Goal: Information Seeking & Learning: Find specific fact

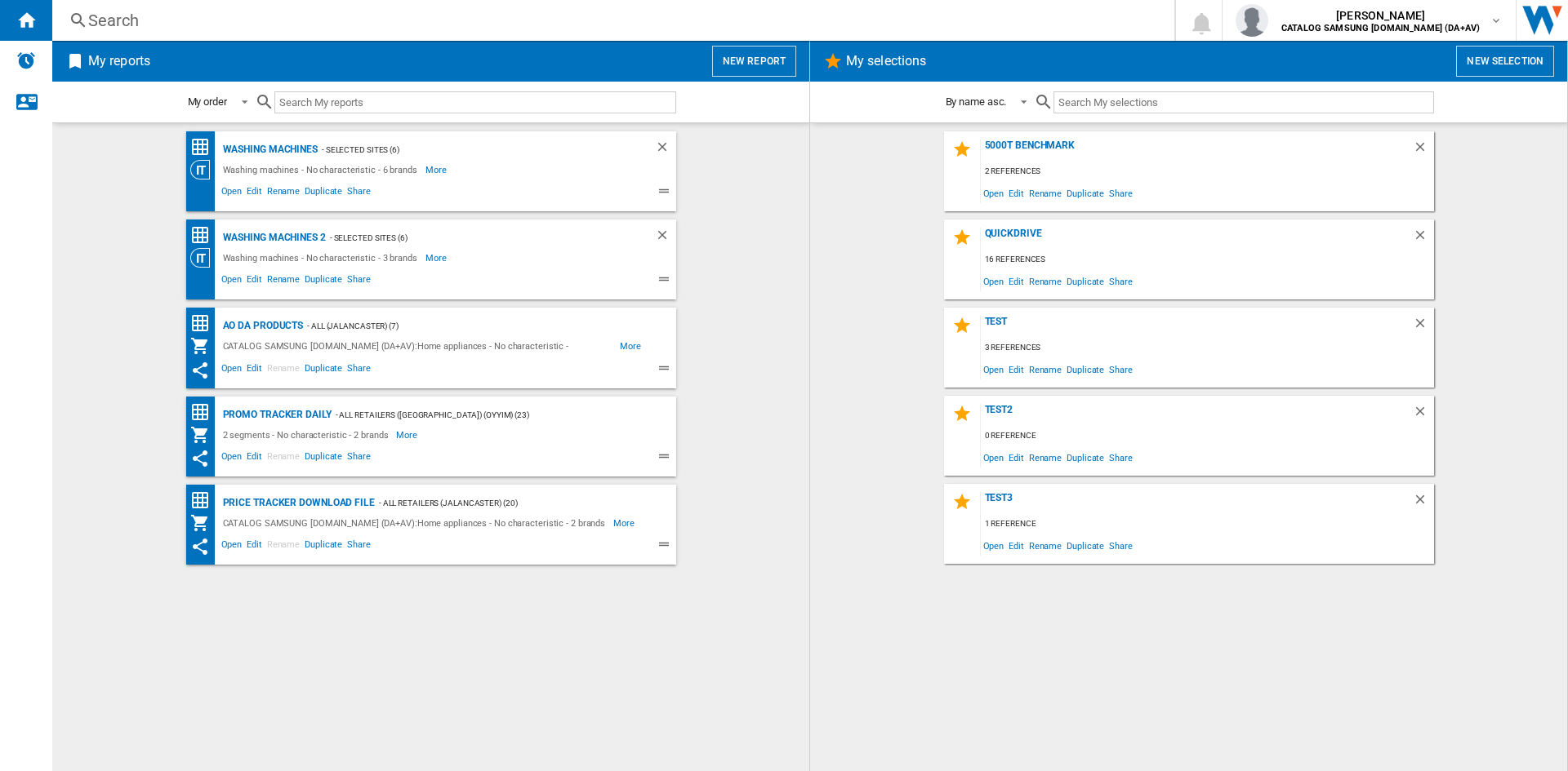
click at [141, 16] on div "Search" at bounding box center [610, 21] width 1044 height 23
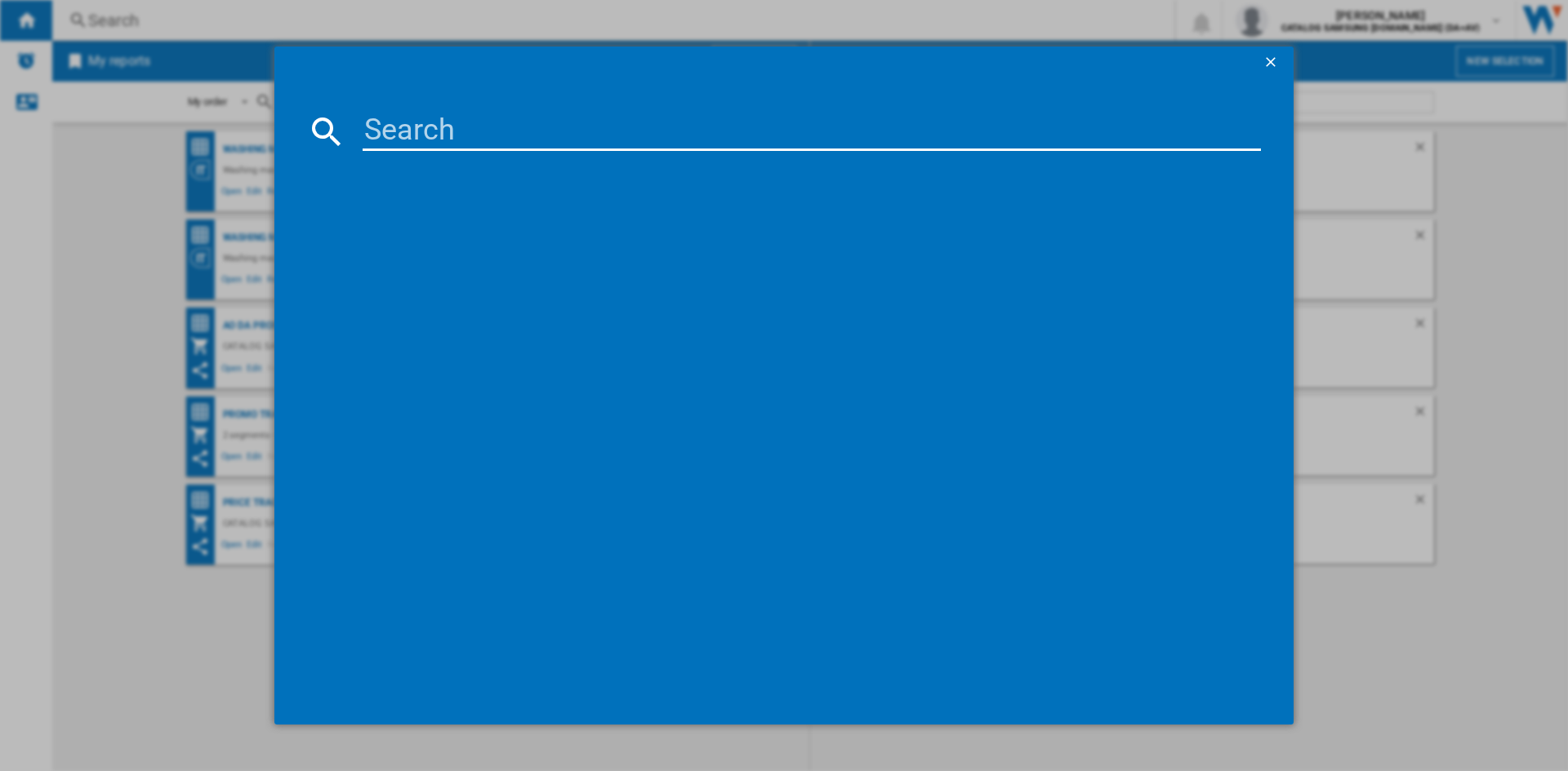
click at [442, 124] on input at bounding box center [812, 131] width 898 height 39
paste input "DV80CGC0B0AEEU"
type input "DV80CGC0B0AEEU"
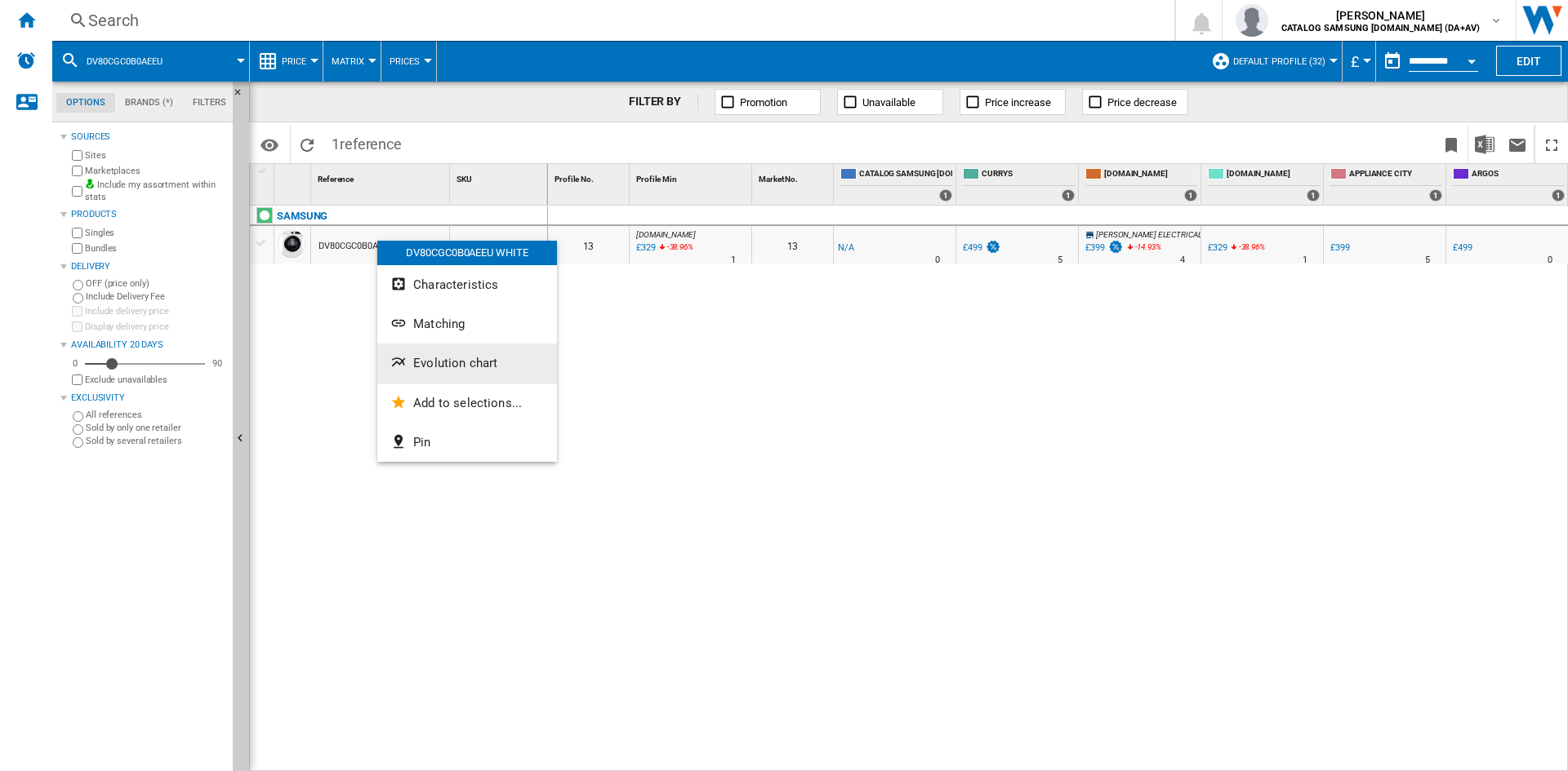
click at [458, 361] on span "Evolution chart" at bounding box center [456, 363] width 85 height 15
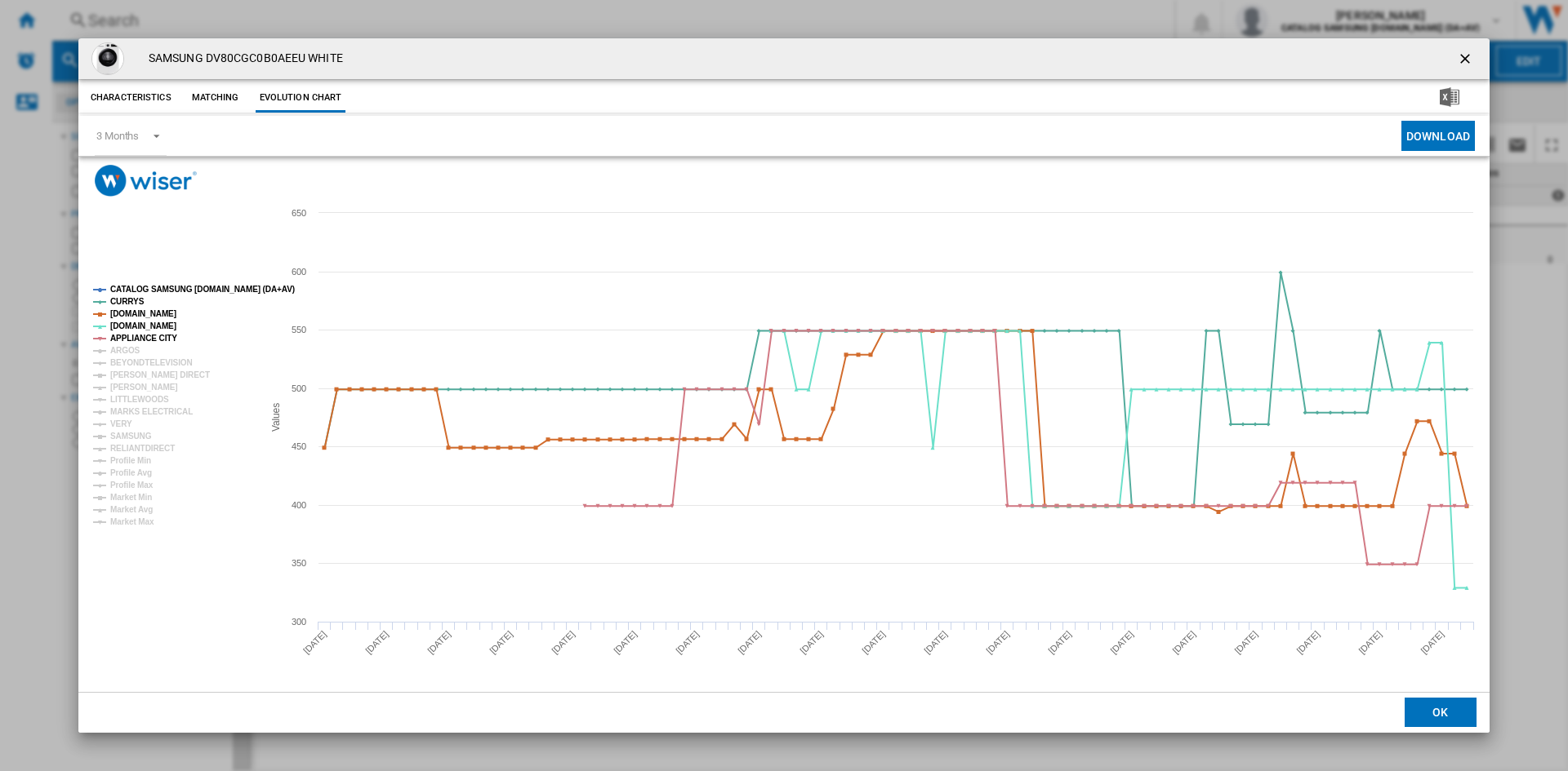
click at [153, 290] on tspan "CATALOG SAMSUNG [DOMAIN_NAME] (DA+AV)" at bounding box center [202, 289] width 184 height 9
click at [128, 348] on tspan "ARGOS" at bounding box center [125, 351] width 30 height 9
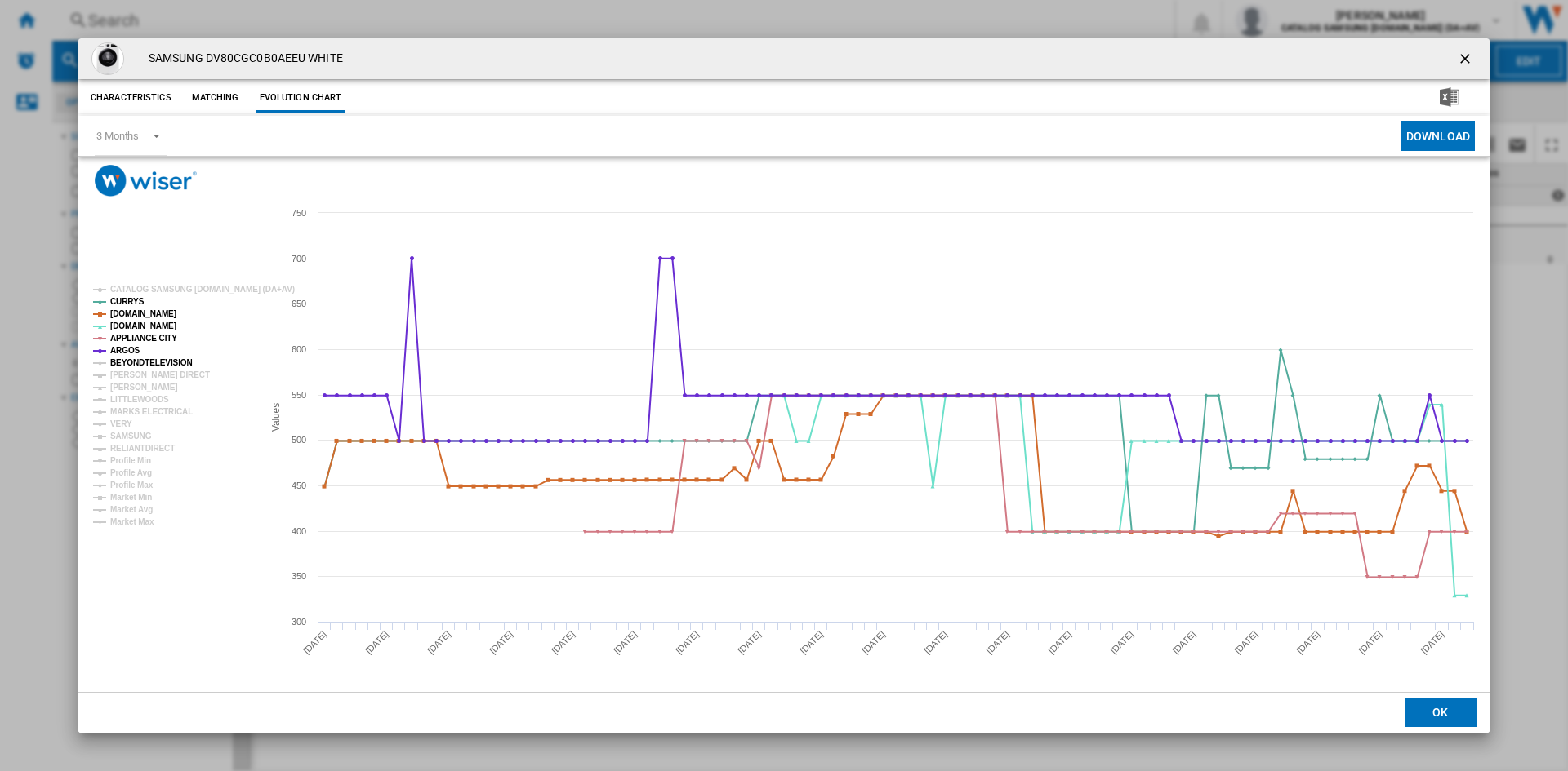
click at [141, 361] on tspan "BEYONDTELEVISION" at bounding box center [151, 363] width 83 height 9
click at [147, 375] on tspan "[PERSON_NAME] DIRECT" at bounding box center [160, 376] width 100 height 9
click at [143, 388] on tspan "[PERSON_NAME]" at bounding box center [144, 388] width 68 height 9
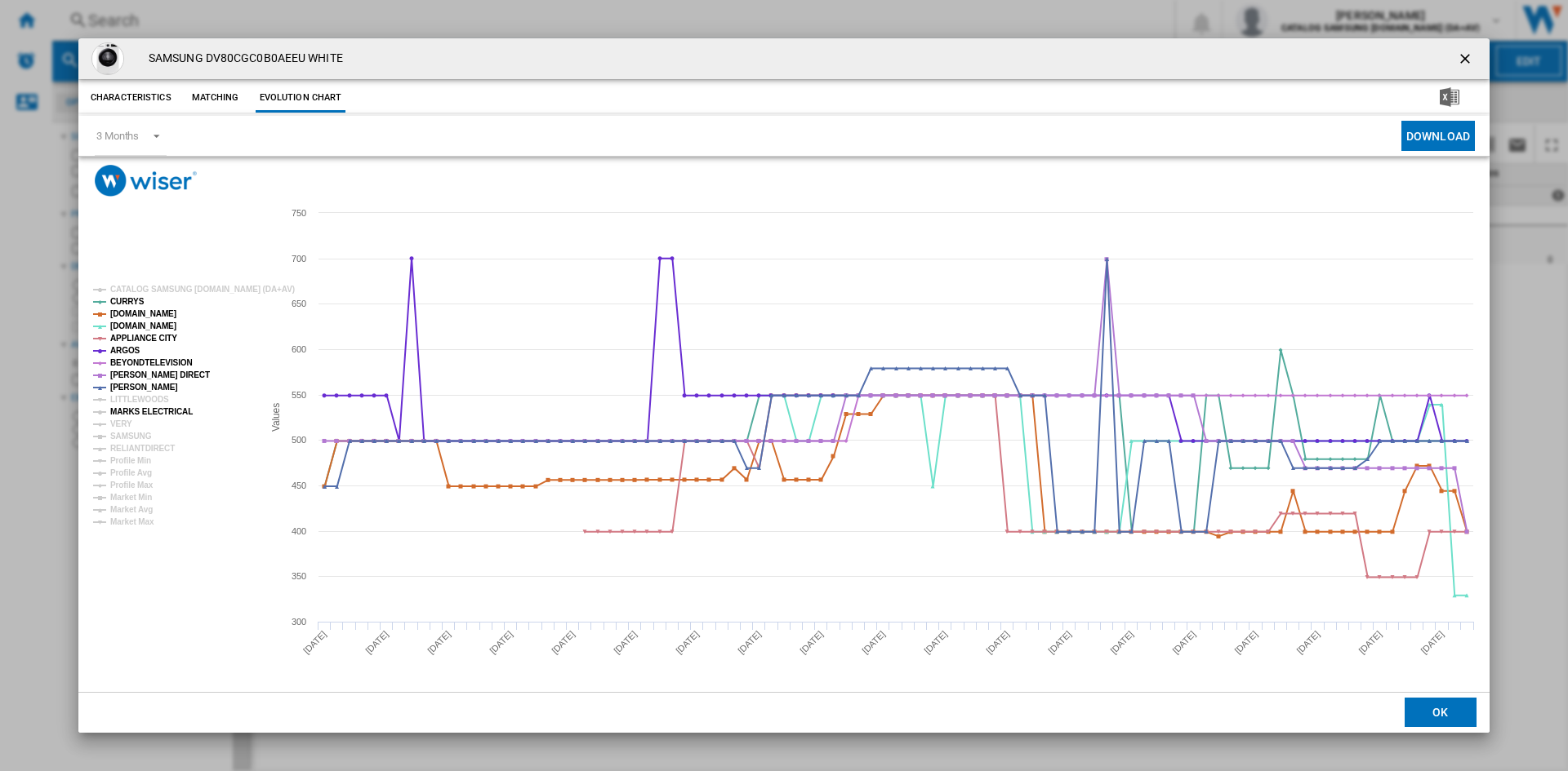
click at [141, 411] on tspan "MARKS ELECTRICAL" at bounding box center [151, 412] width 83 height 9
click at [124, 422] on tspan "VERY" at bounding box center [120, 424] width 22 height 9
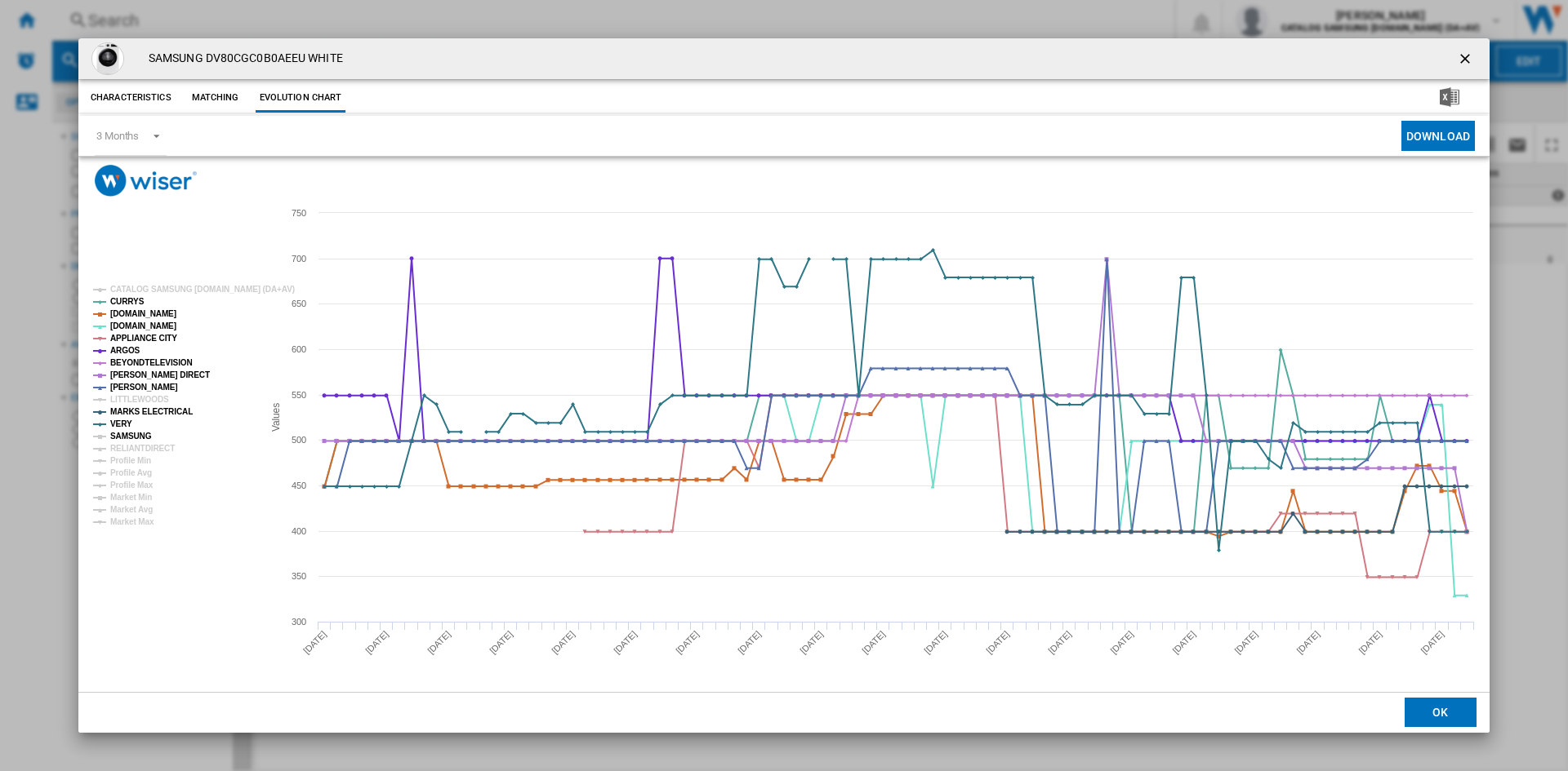
click at [142, 432] on tspan "SAMSUNG" at bounding box center [131, 437] width 41 height 9
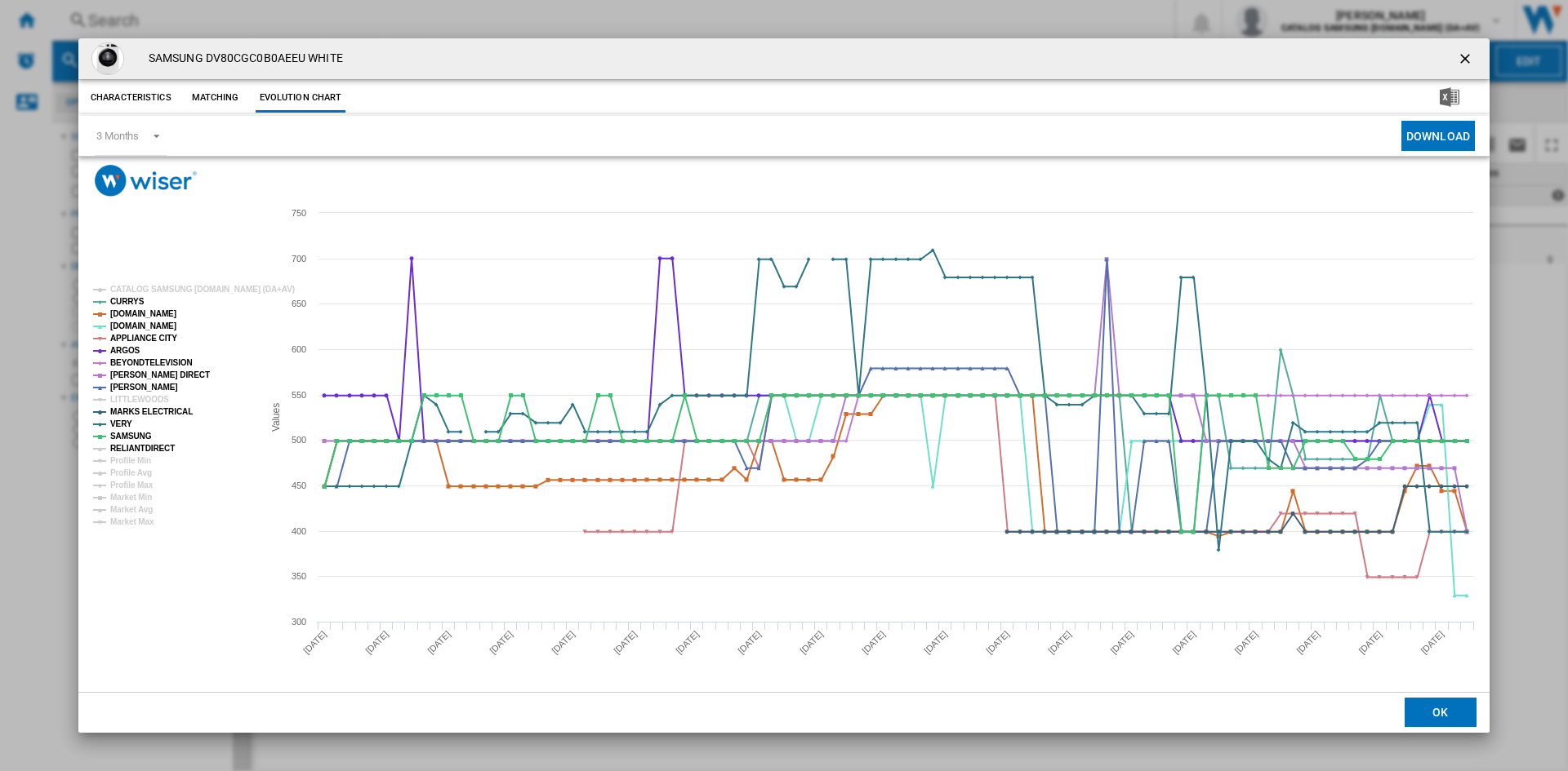
click at [143, 444] on tspan "RELIANTDIRECT" at bounding box center [142, 449] width 65 height 9
click at [1467, 51] on ng-md-icon "getI18NText('BUTTONS.CLOSE_DIALOG')" at bounding box center [1467, 60] width 20 height 20
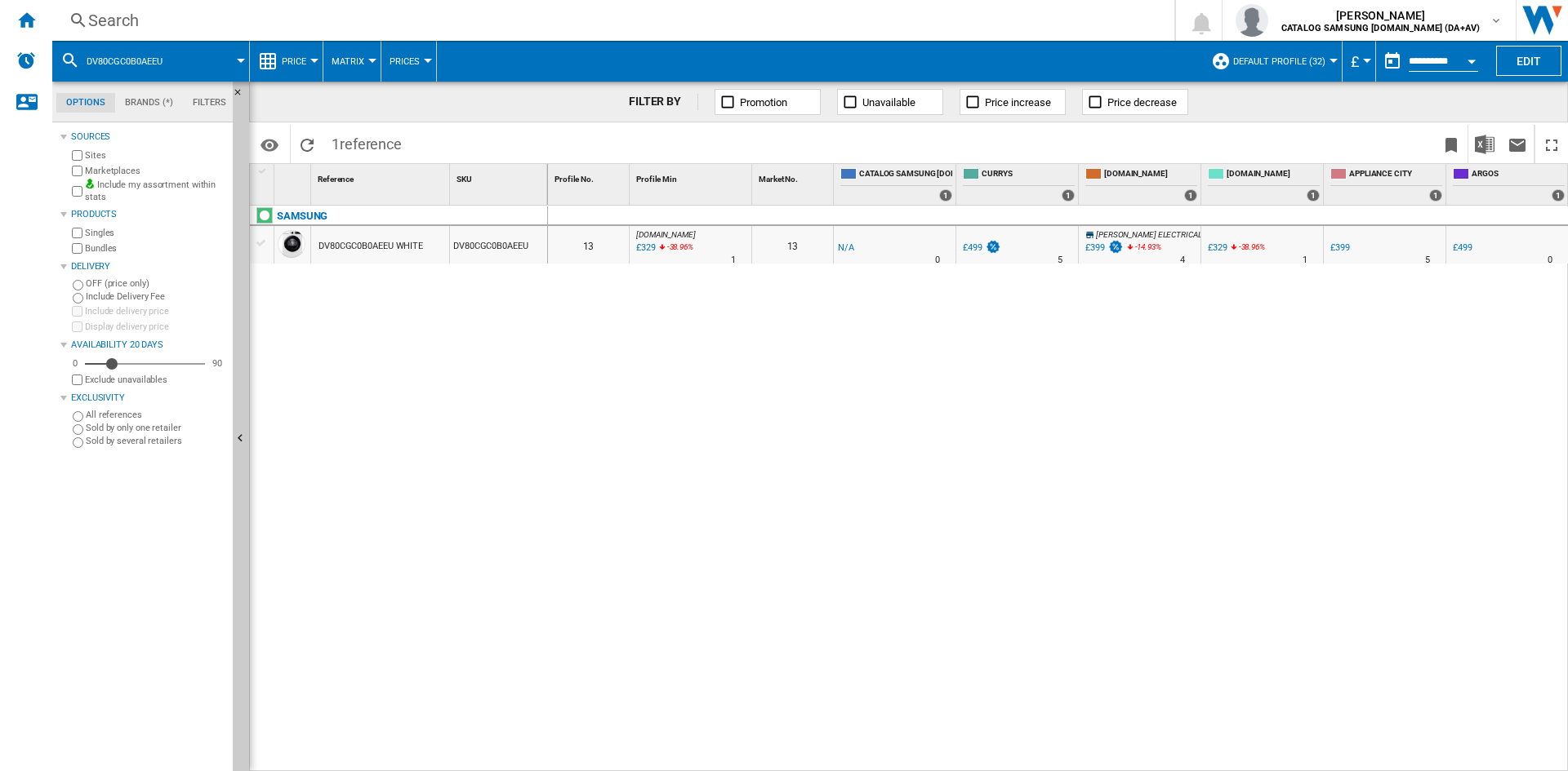
click at [1221, 247] on div "£329" at bounding box center [1218, 247] width 20 height 10
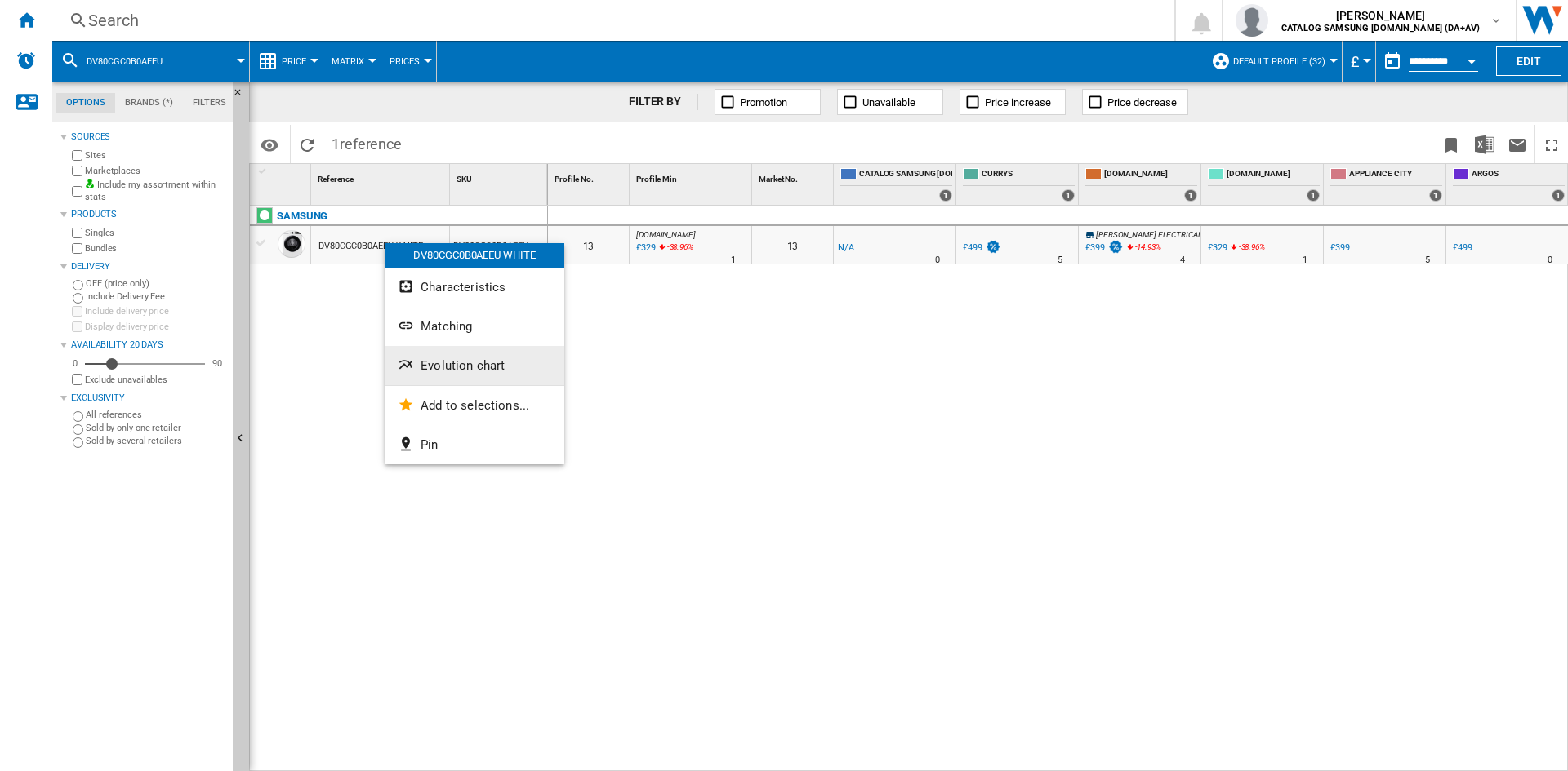
click at [503, 373] on button "Evolution chart" at bounding box center [474, 366] width 179 height 39
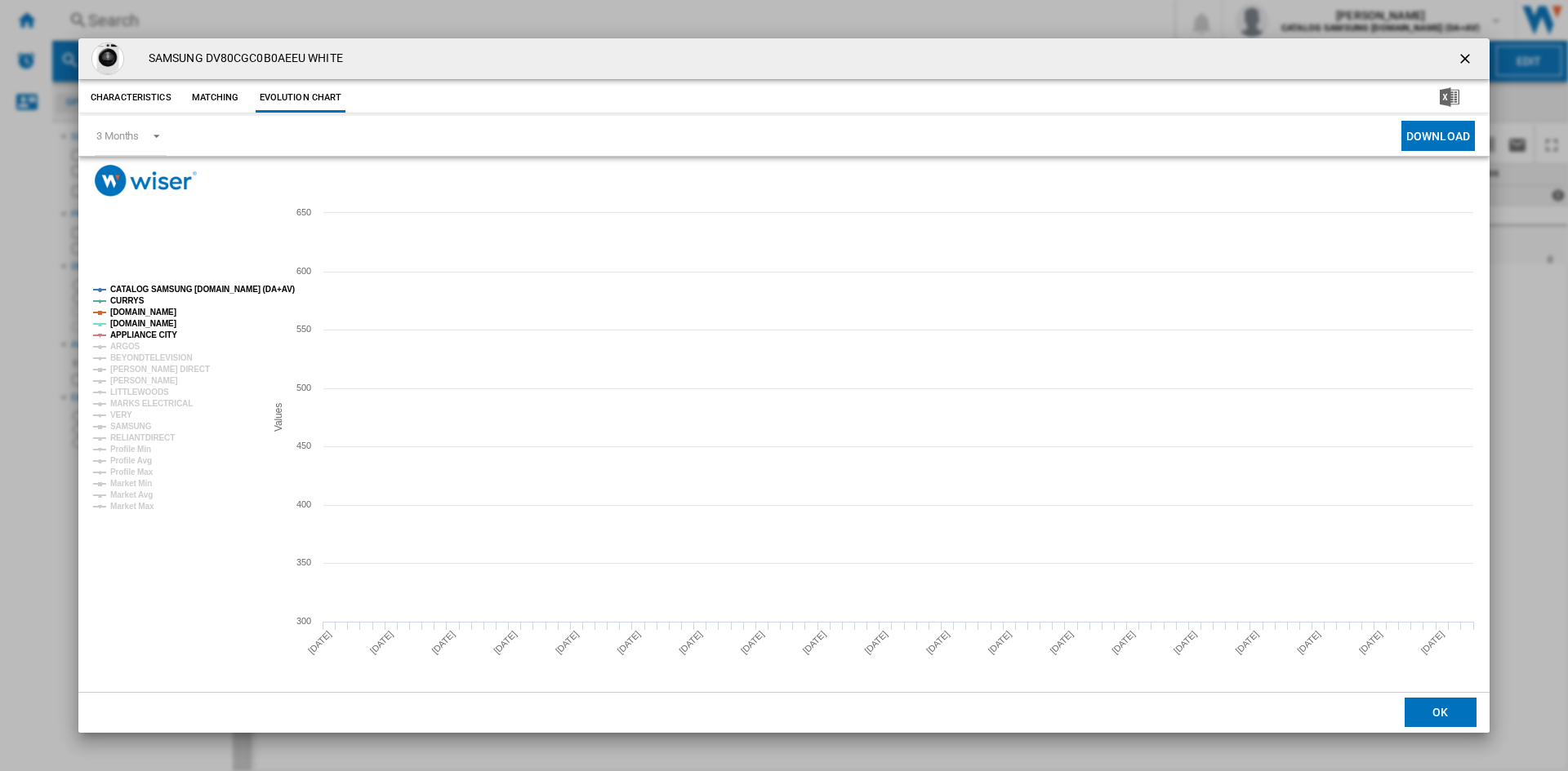
drag, startPoint x: 135, startPoint y: 287, endPoint x: 131, endPoint y: 320, distance: 33.2
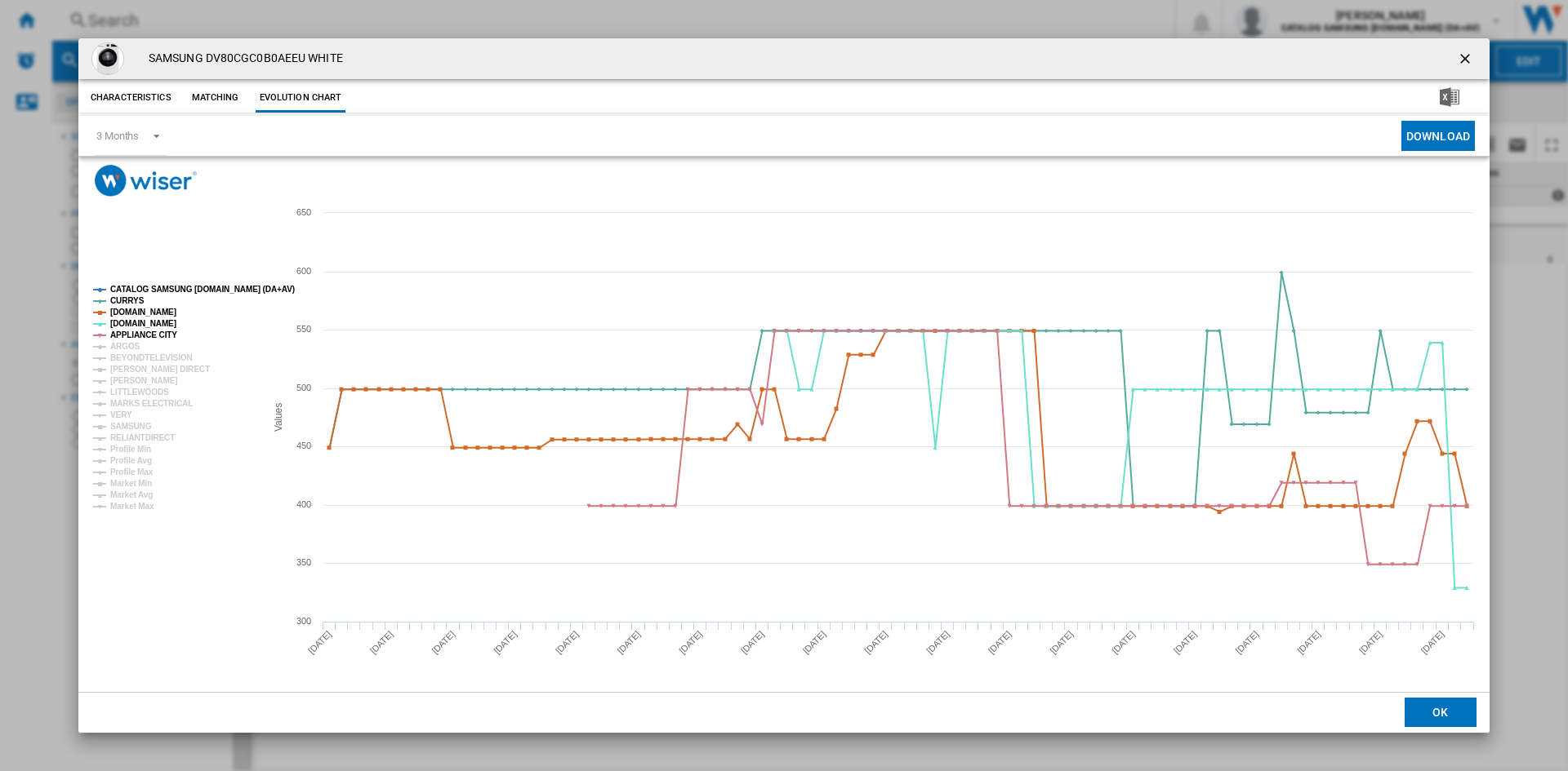
click at [135, 289] on tspan "CATALOG SAMSUNG [DOMAIN_NAME] (DA+AV)" at bounding box center [202, 289] width 184 height 9
click at [122, 345] on tspan "ARGOS" at bounding box center [125, 347] width 30 height 9
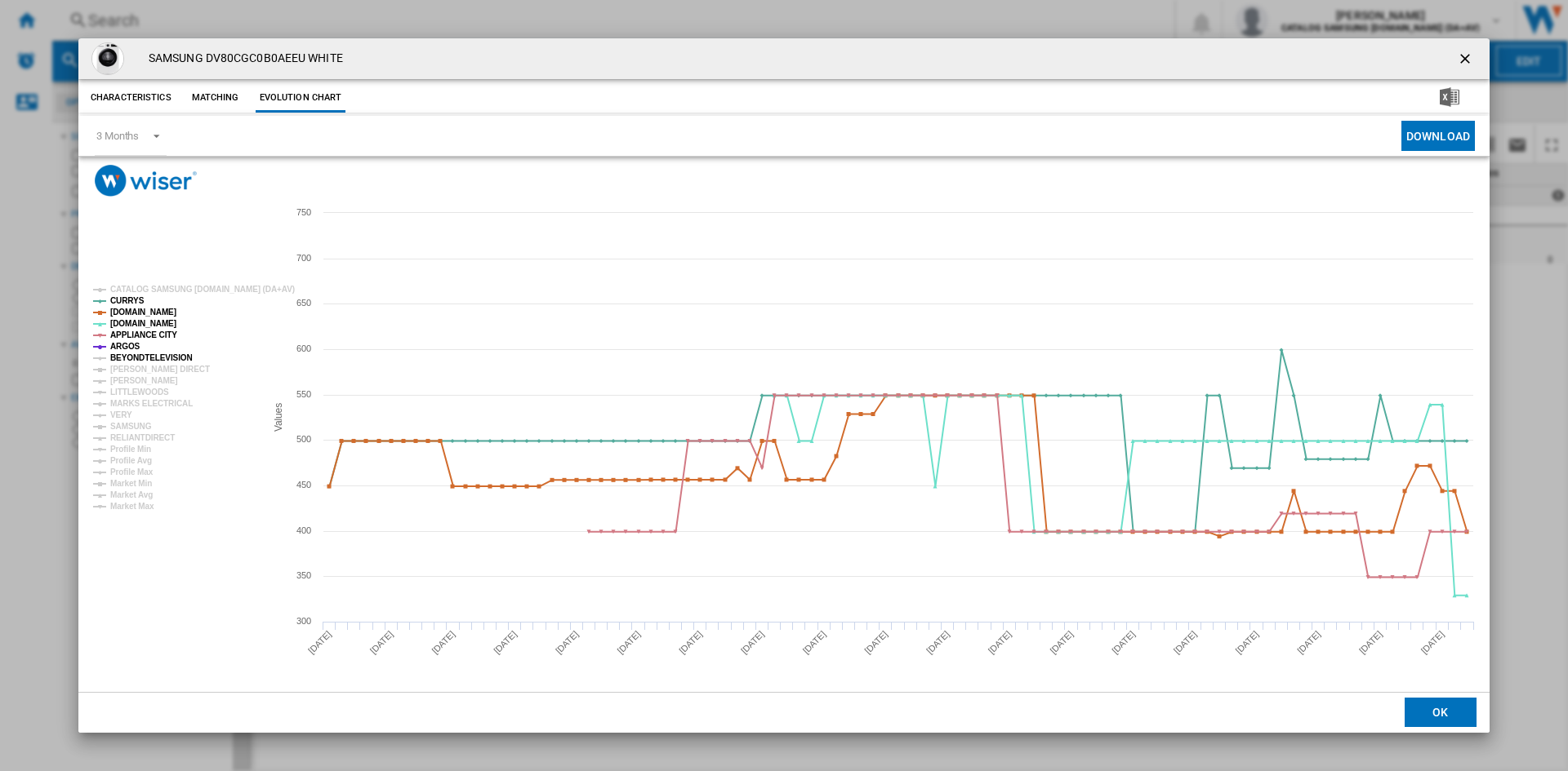
drag, startPoint x: 129, startPoint y: 359, endPoint x: 132, endPoint y: 370, distance: 11.4
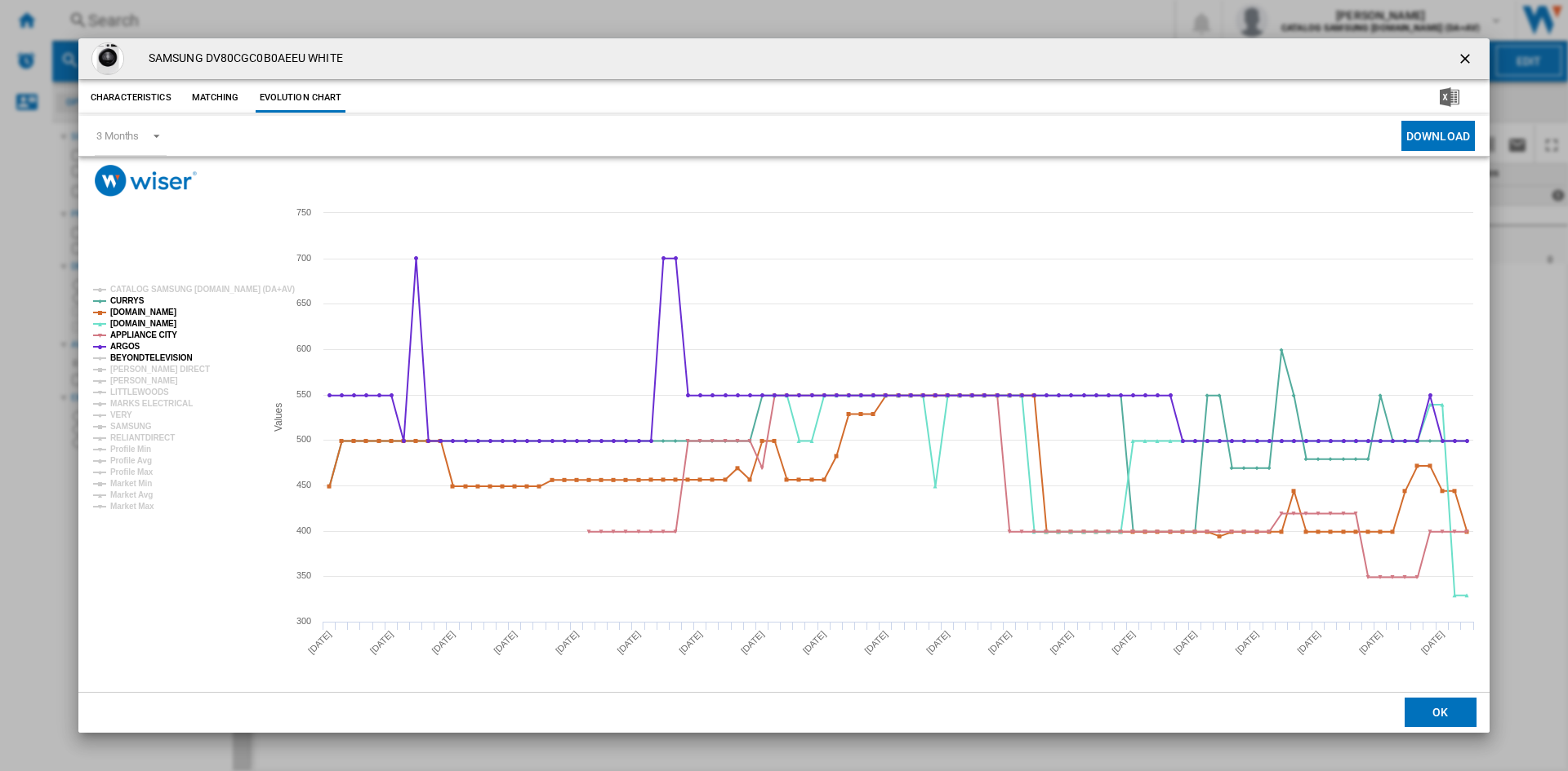
click at [130, 359] on tspan "BEYONDTELEVISION" at bounding box center [151, 358] width 83 height 9
click at [132, 372] on tspan "[PERSON_NAME] DIRECT" at bounding box center [160, 370] width 100 height 9
click at [128, 379] on tspan "[PERSON_NAME]" at bounding box center [144, 381] width 68 height 9
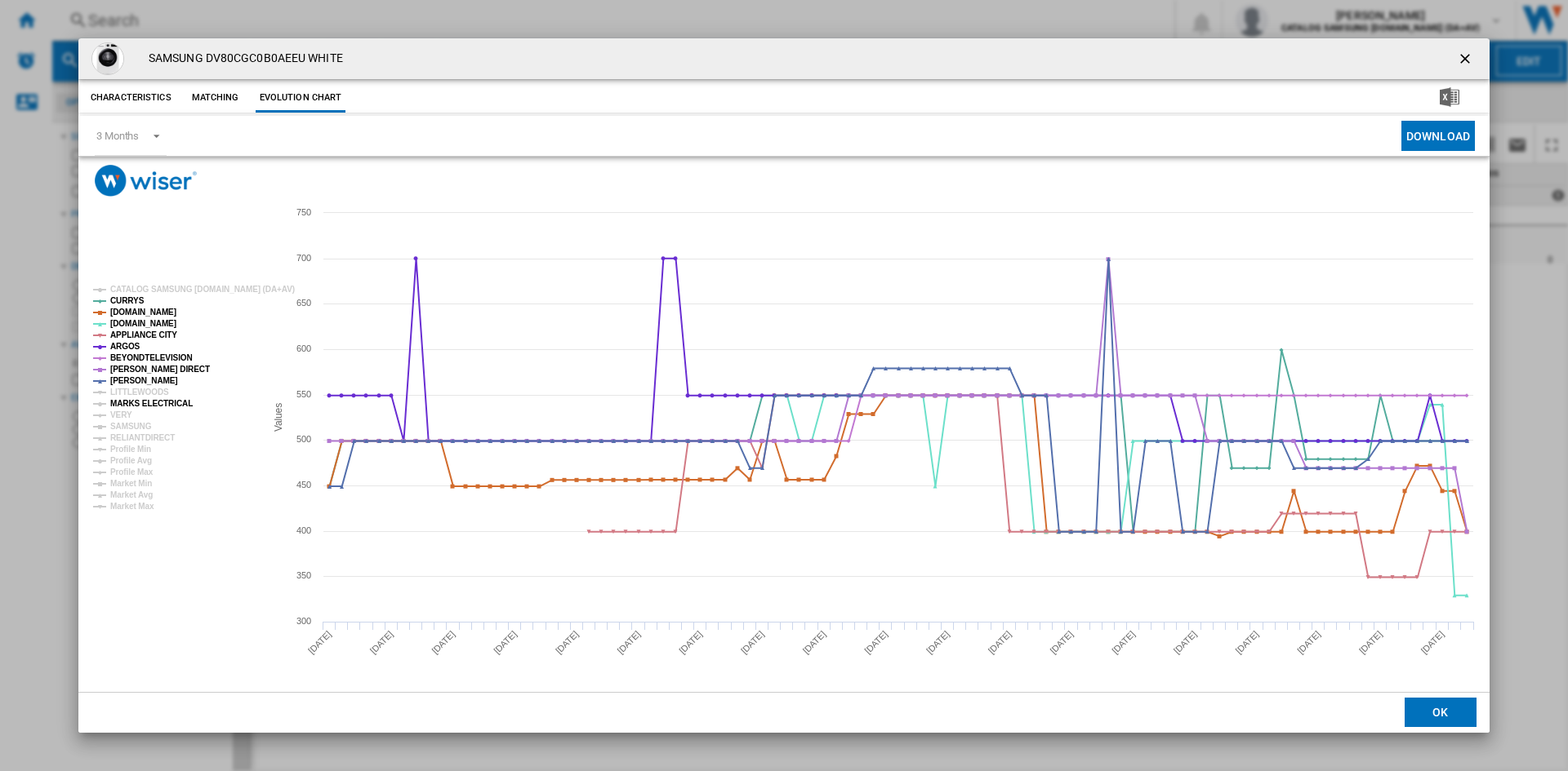
click at [135, 406] on tspan "MARKS ELECTRICAL" at bounding box center [151, 404] width 83 height 9
click at [122, 415] on tspan "VERY" at bounding box center [120, 415] width 22 height 9
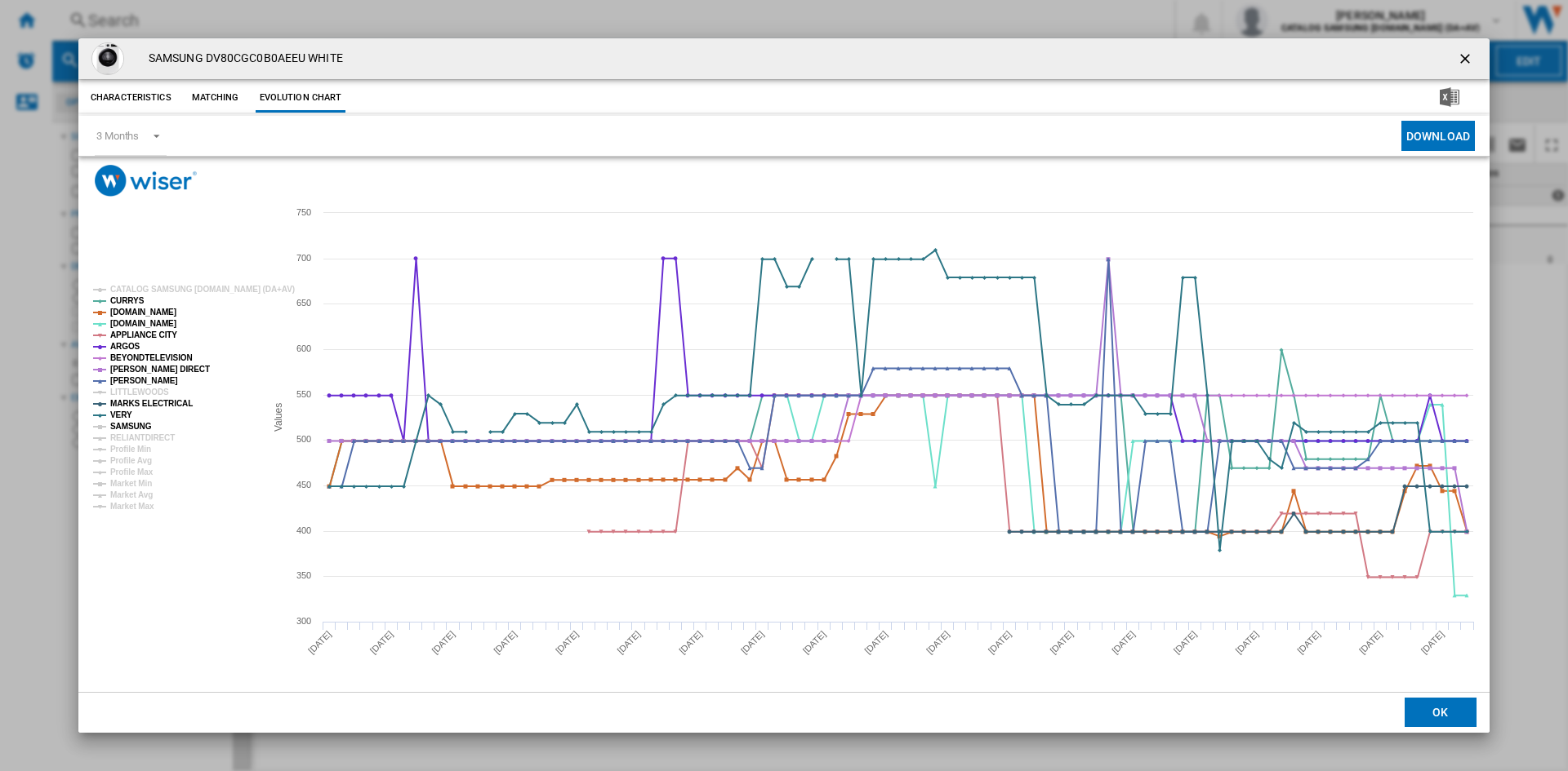
drag, startPoint x: 125, startPoint y: 421, endPoint x: 133, endPoint y: 434, distance: 15.3
click at [126, 422] on tspan "SAMSUNG" at bounding box center [131, 426] width 41 height 9
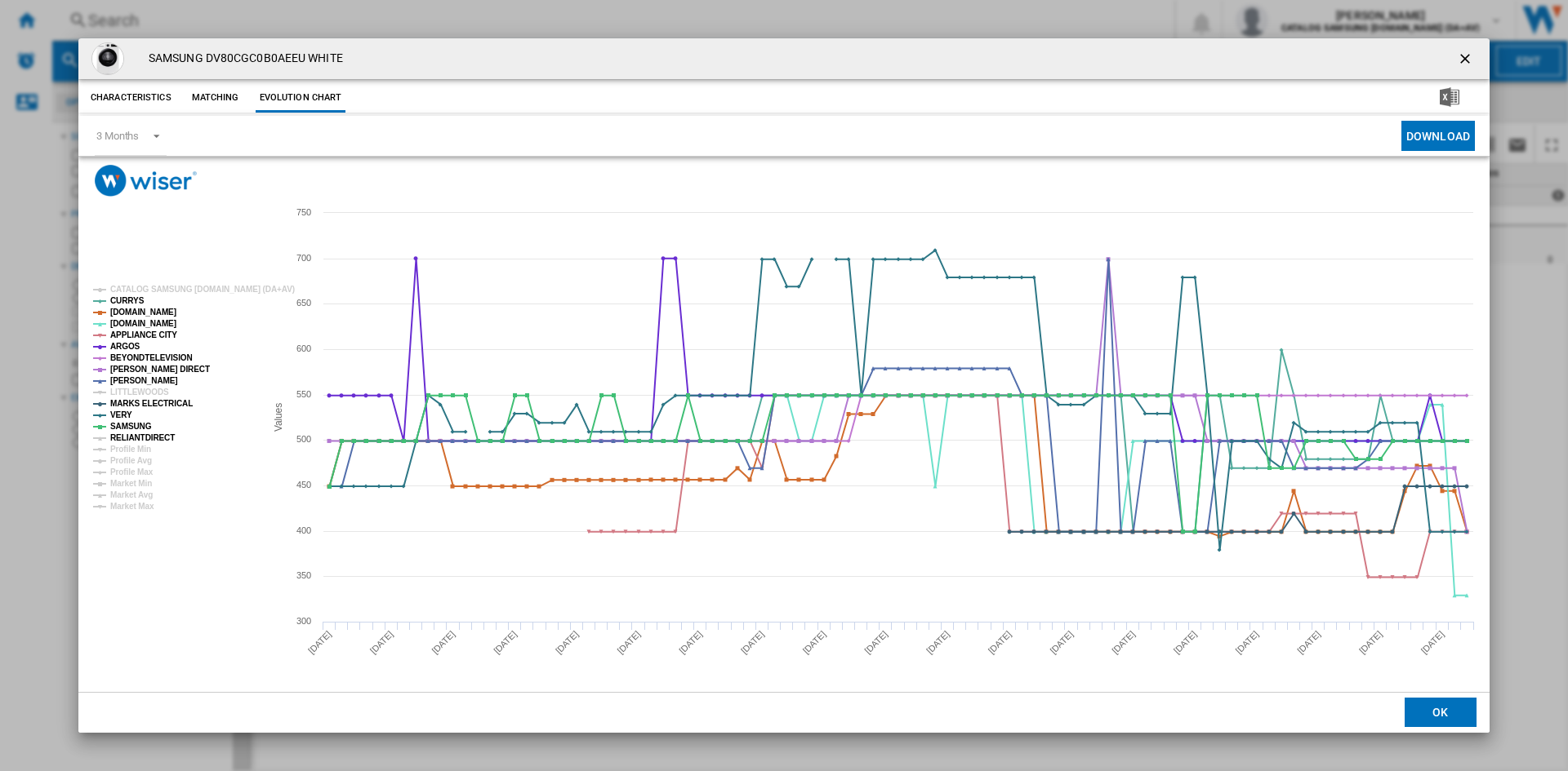
click at [133, 437] on tspan "RELIANTDIRECT" at bounding box center [142, 439] width 65 height 9
drag, startPoint x: 1460, startPoint y: 55, endPoint x: 1433, endPoint y: 55, distance: 27.0
click at [1463, 55] on ng-md-icon "getI18NText('BUTTONS.CLOSE_DIALOG')" at bounding box center [1467, 60] width 20 height 20
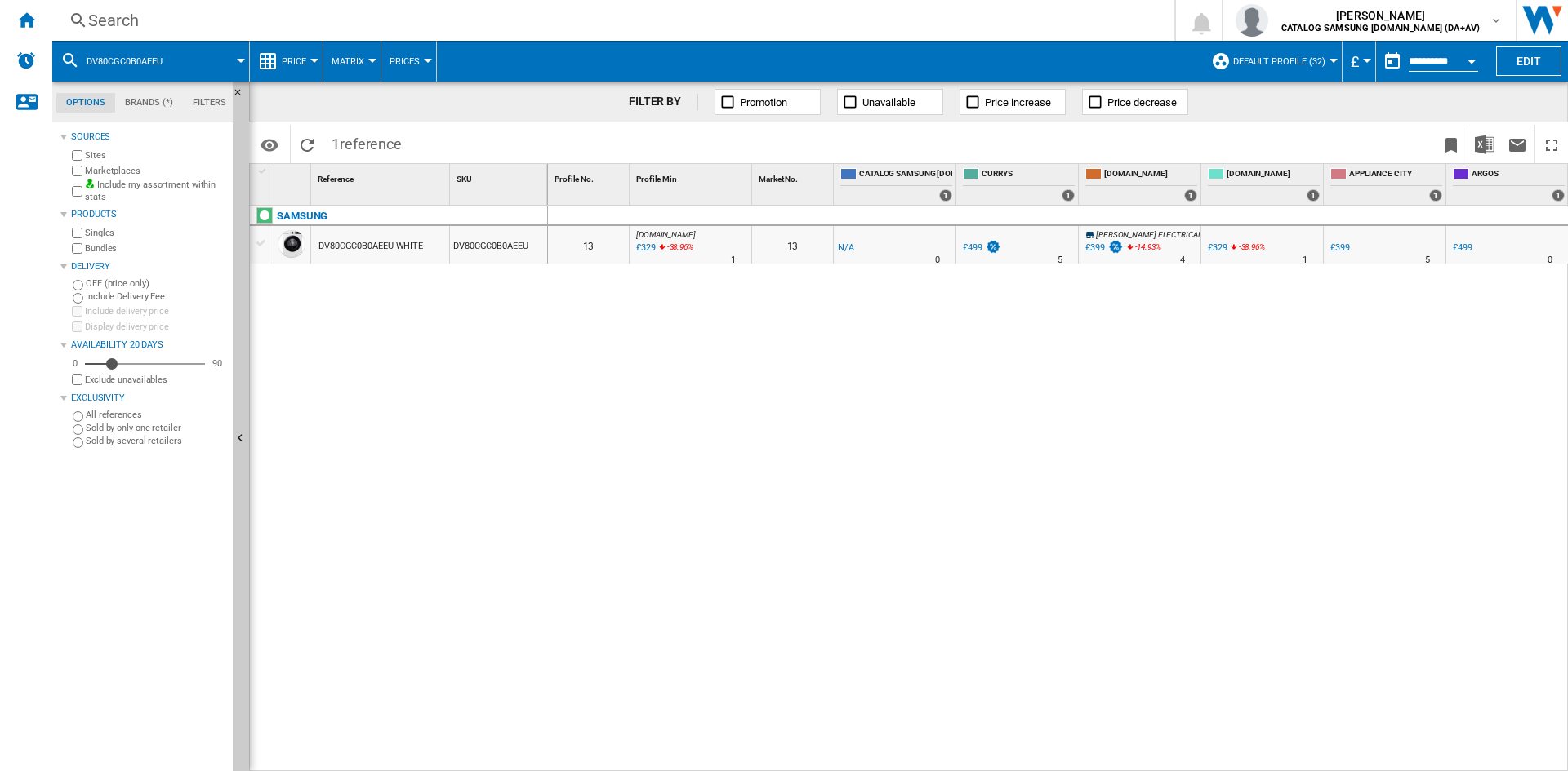
click at [151, 17] on div "Search" at bounding box center [610, 21] width 1044 height 23
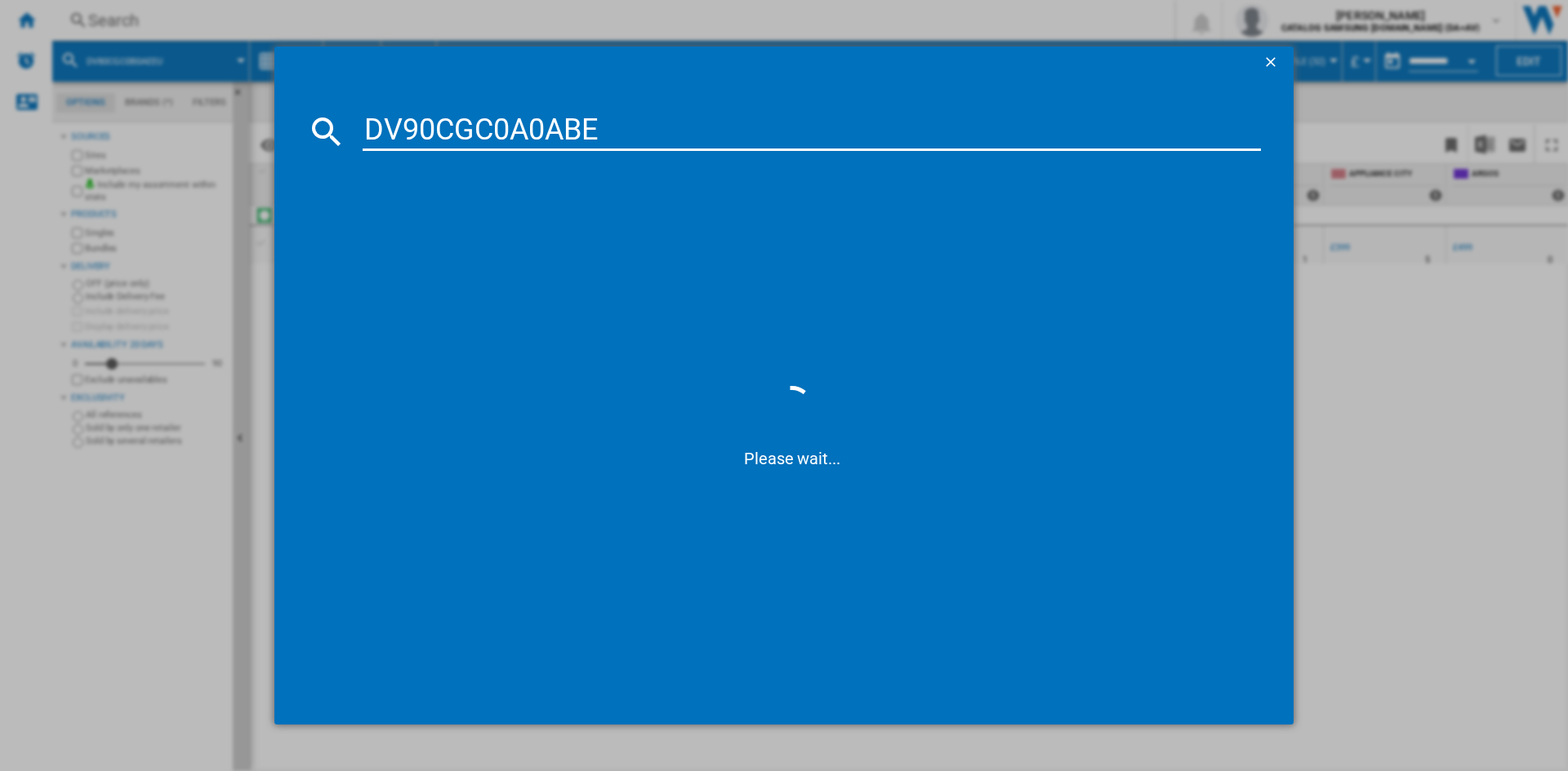
type input "DV90CGC0A0AB"
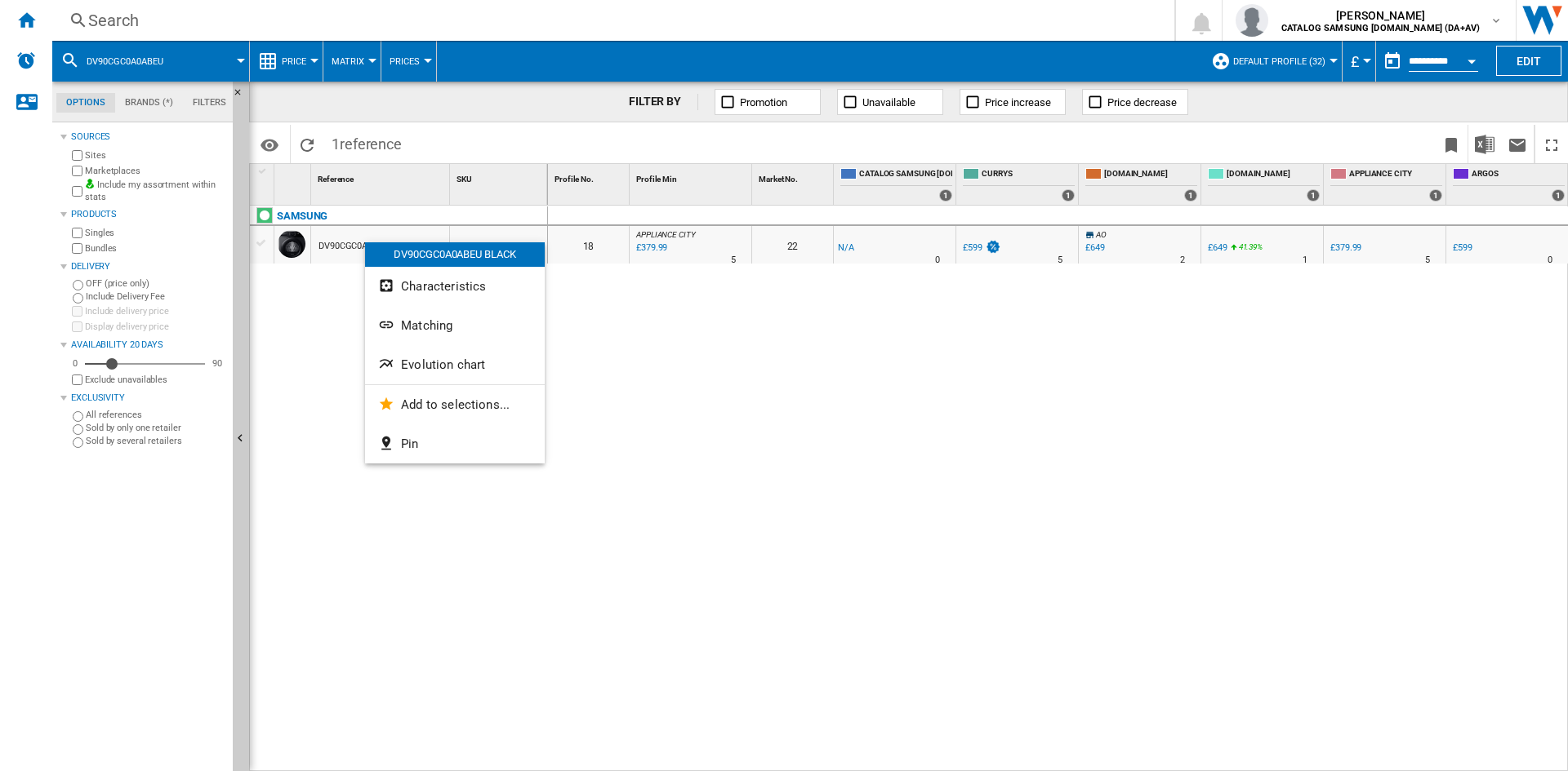
click at [449, 359] on span "Evolution chart" at bounding box center [443, 365] width 85 height 15
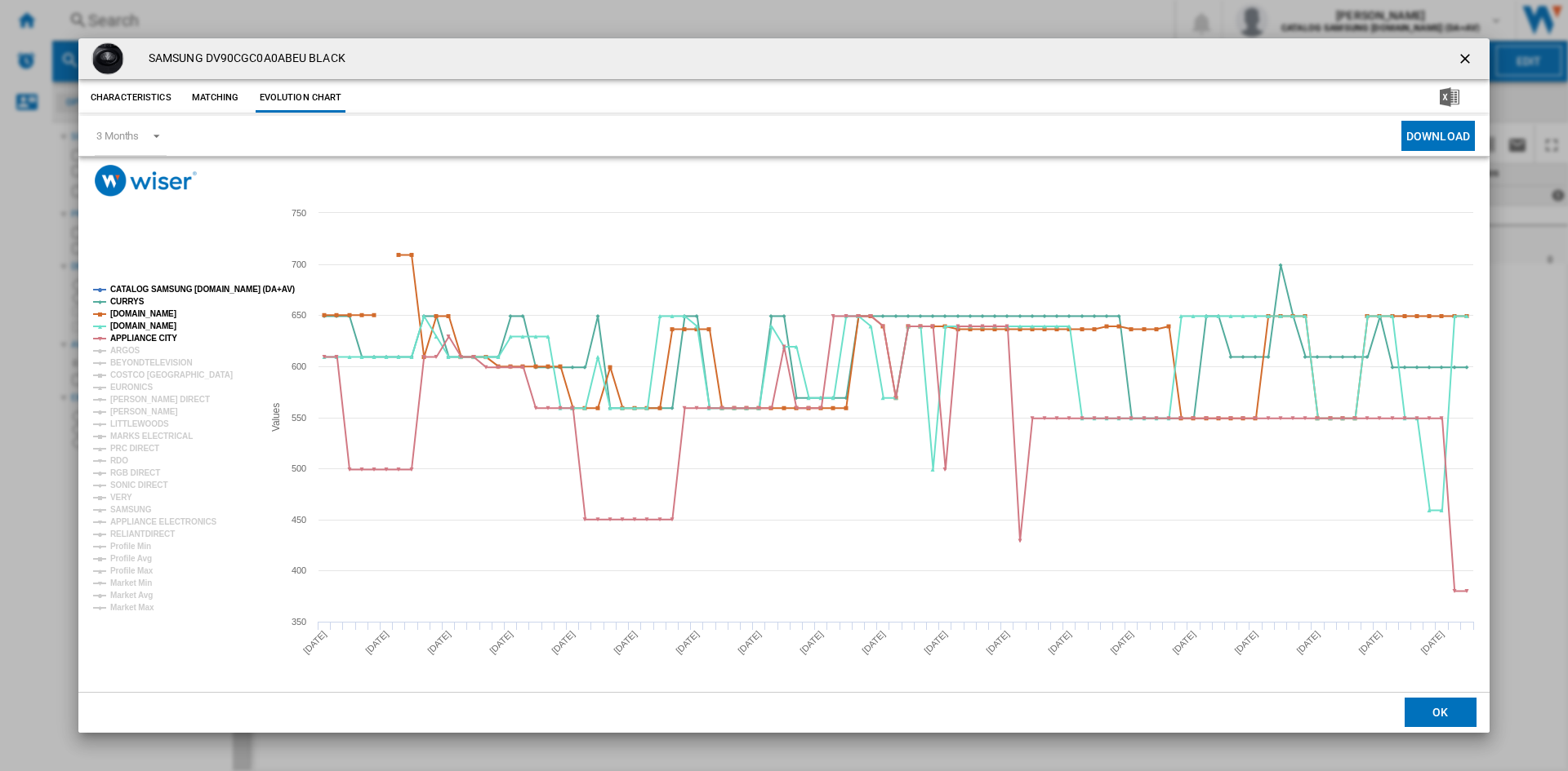
drag, startPoint x: 164, startPoint y: 289, endPoint x: 154, endPoint y: 306, distance: 19.7
click at [163, 289] on tspan "CATALOG SAMSUNG [DOMAIN_NAME] (DA+AV)" at bounding box center [202, 289] width 184 height 9
click at [125, 348] on tspan "ARGOS" at bounding box center [125, 351] width 30 height 9
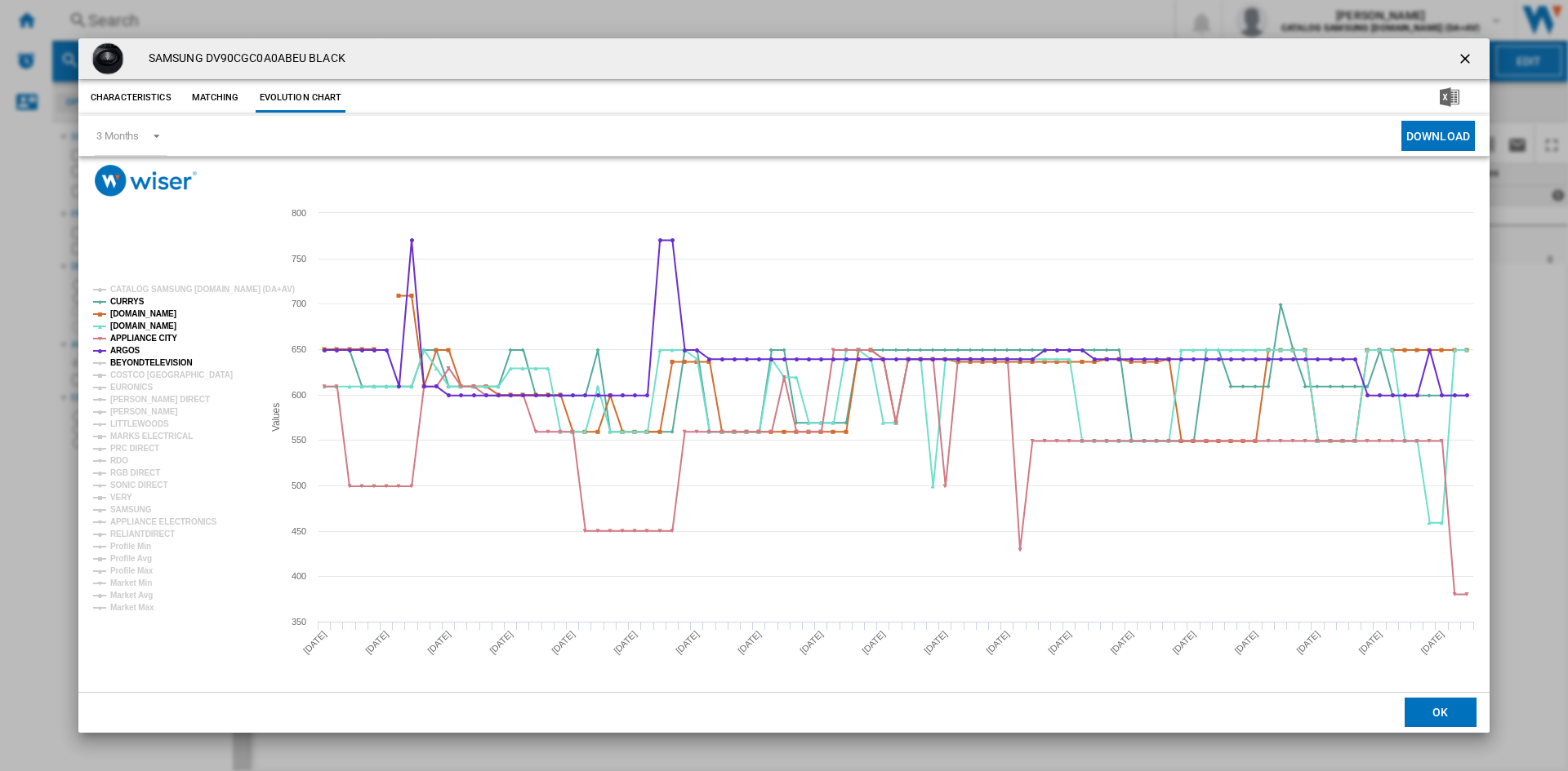
click at [141, 360] on tspan "BEYONDTELEVISION" at bounding box center [151, 363] width 83 height 9
click at [132, 383] on tspan "EURONICS" at bounding box center [131, 388] width 42 height 9
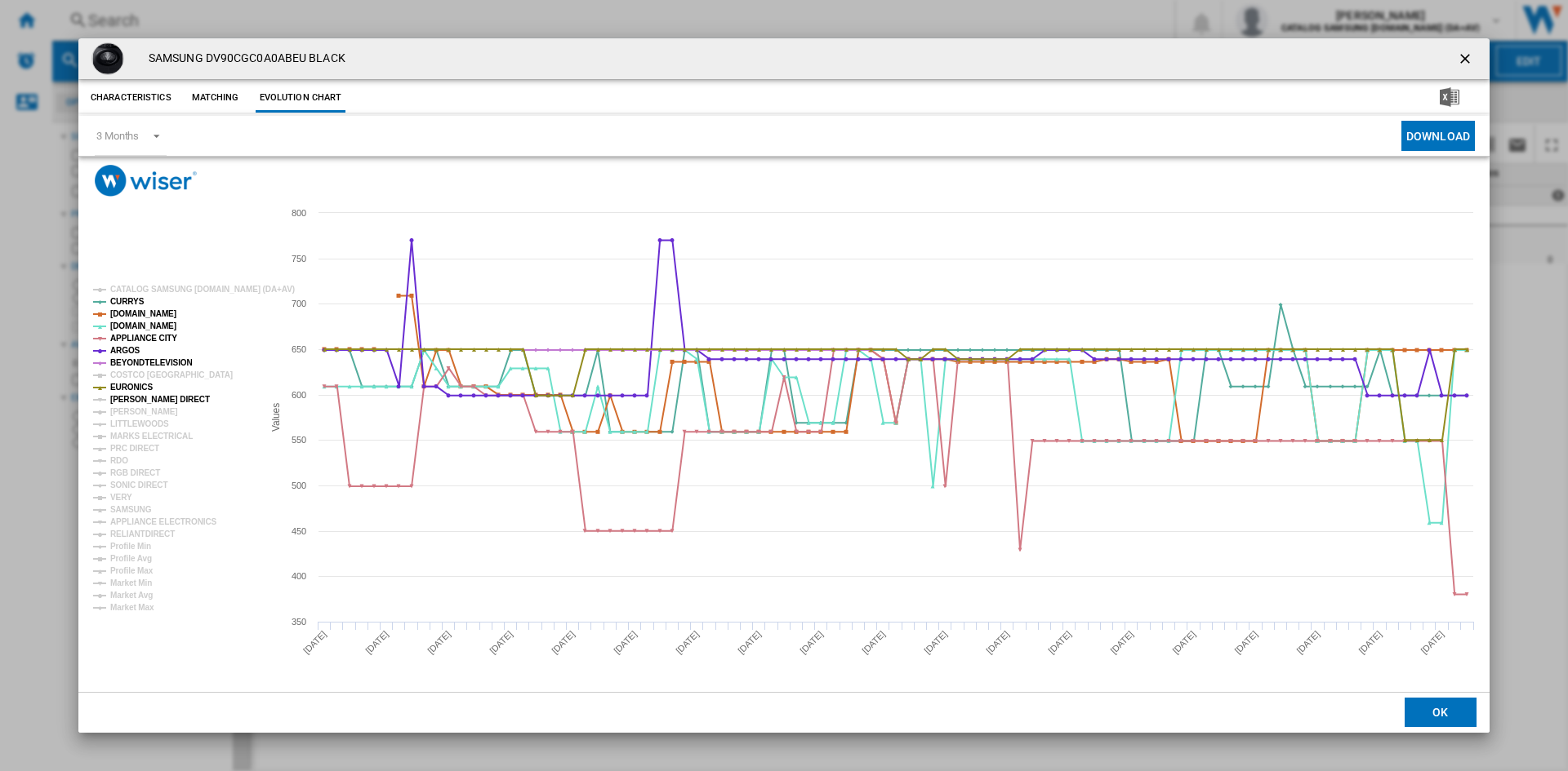
click at [132, 396] on tspan "[PERSON_NAME] DIRECT" at bounding box center [160, 400] width 100 height 9
click at [128, 414] on tspan "[PERSON_NAME]" at bounding box center [144, 412] width 68 height 9
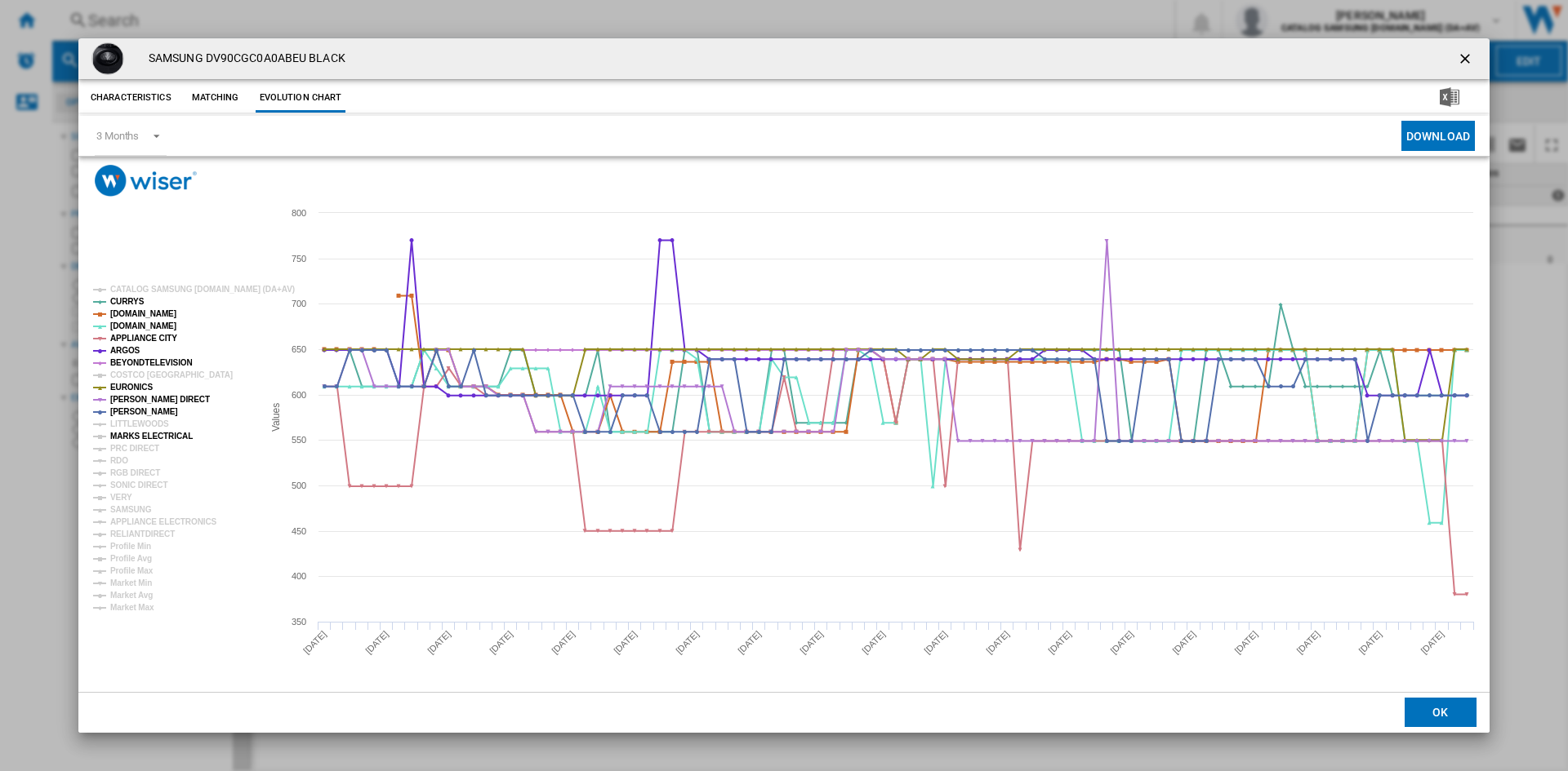
click at [128, 435] on tspan "MARKS ELECTRICAL" at bounding box center [151, 437] width 83 height 9
click at [129, 442] on g "CATALOG SAMSUNG [DOMAIN_NAME] (DA+AV) CURRYS [DOMAIN_NAME] [DOMAIN_NAME] APPLIA…" at bounding box center [194, 448] width 202 height 328
click at [116, 463] on tspan "RDO" at bounding box center [118, 461] width 18 height 9
click at [136, 446] on tspan "PRC DIRECT" at bounding box center [134, 449] width 49 height 9
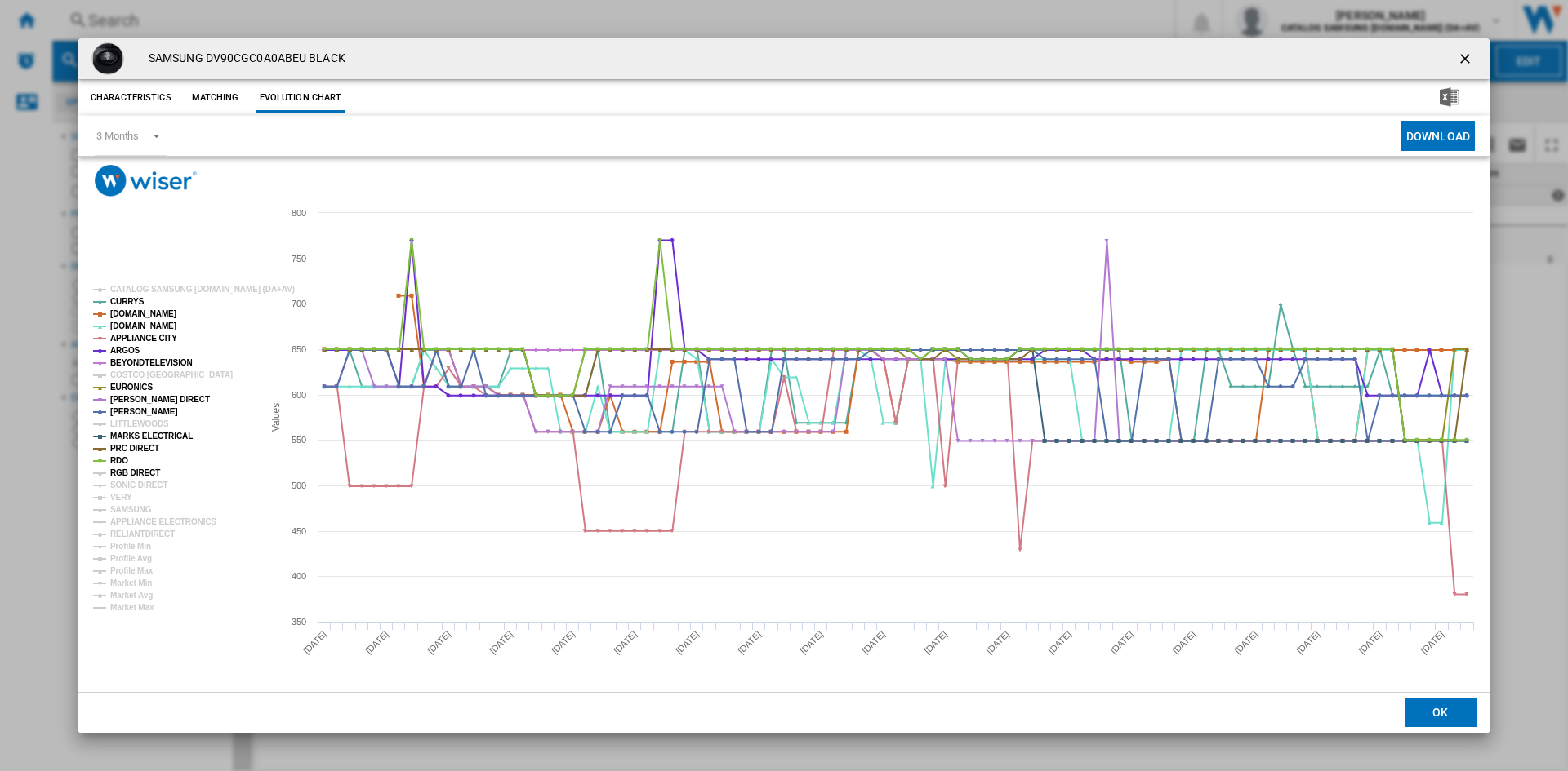
click at [130, 471] on tspan "RGB DIRECT" at bounding box center [134, 473] width 50 height 9
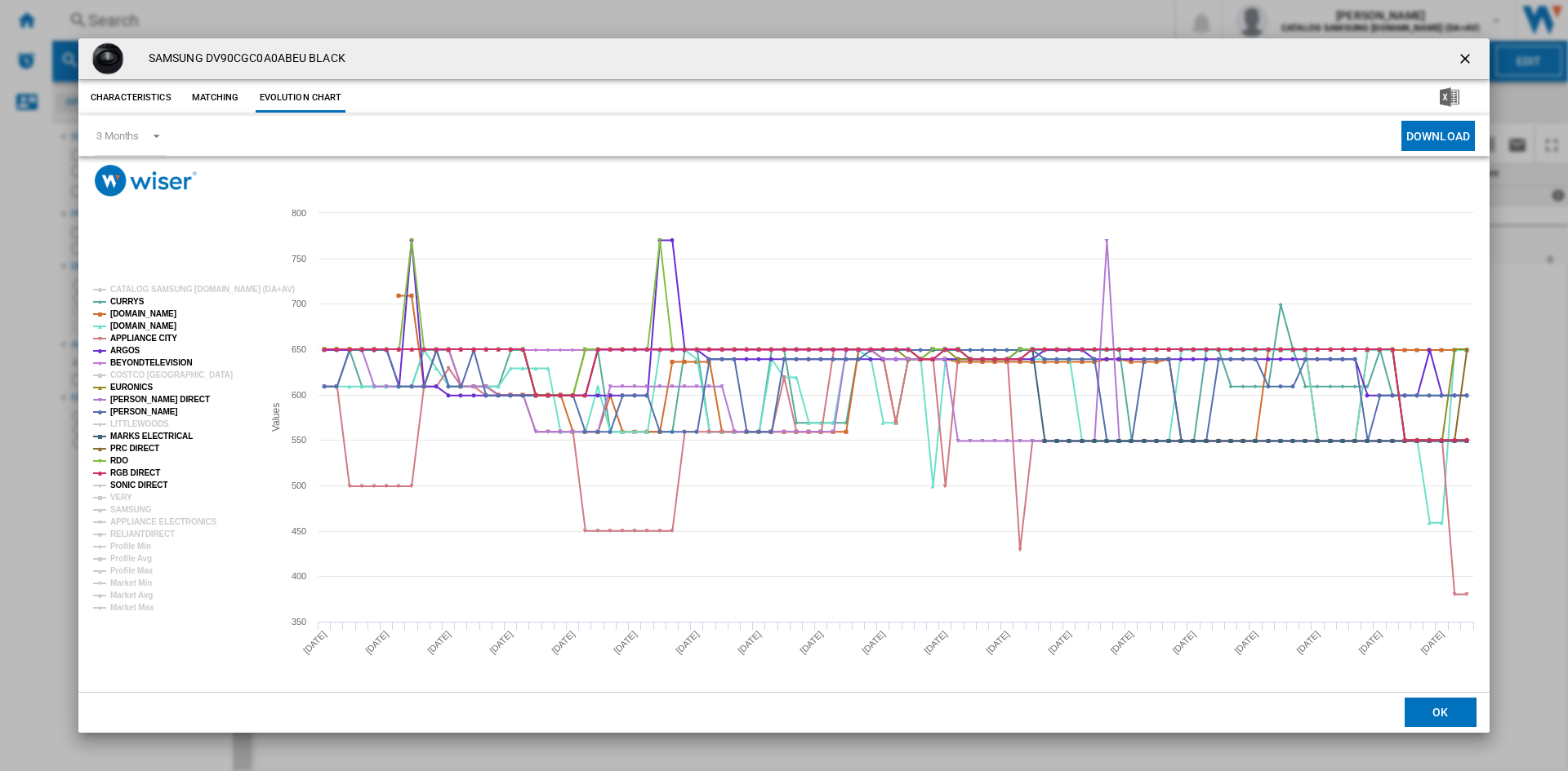
click at [132, 481] on tspan "SONIC DIRECT" at bounding box center [138, 486] width 57 height 9
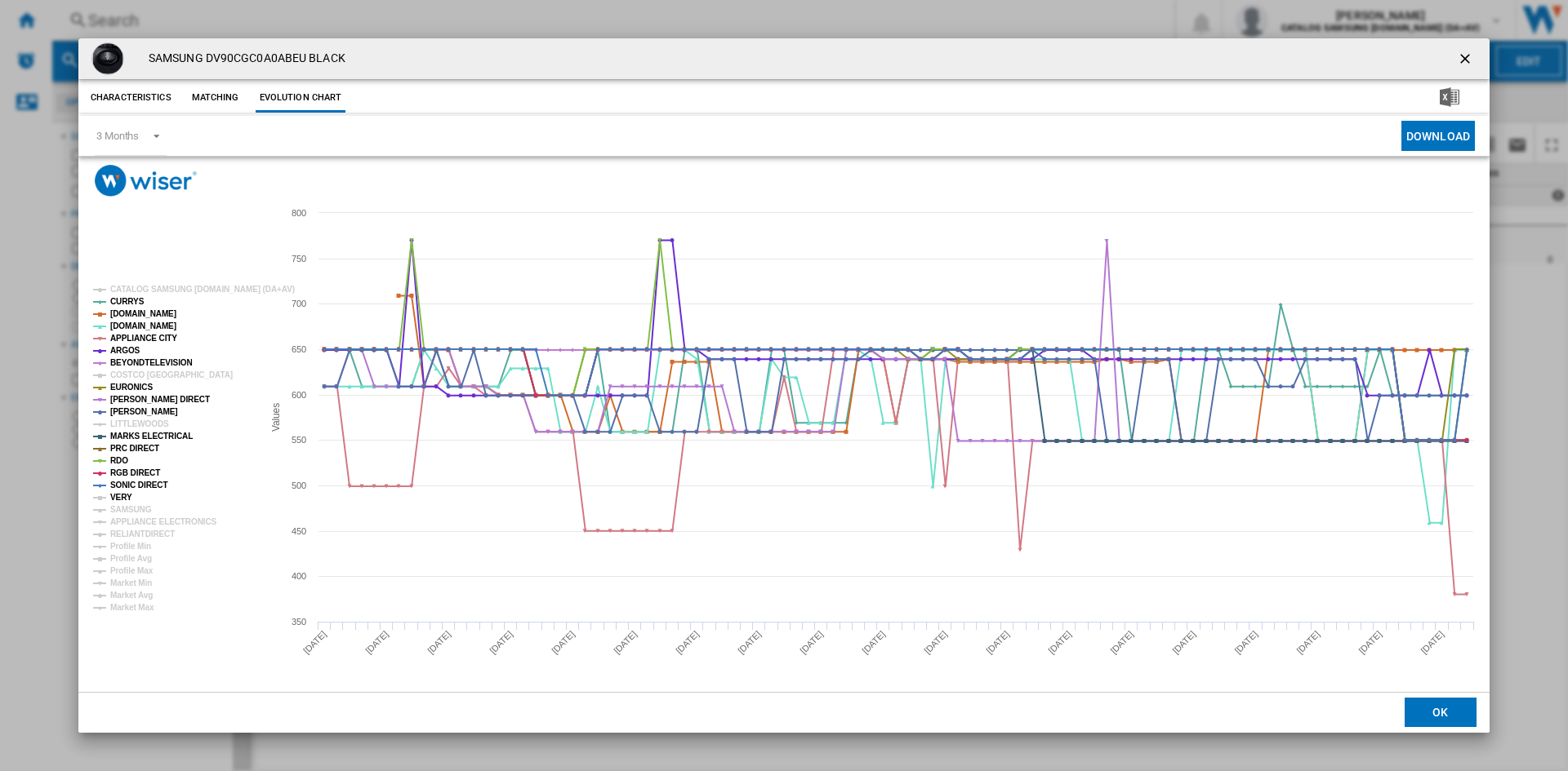
click at [116, 497] on tspan "VERY" at bounding box center [120, 498] width 22 height 9
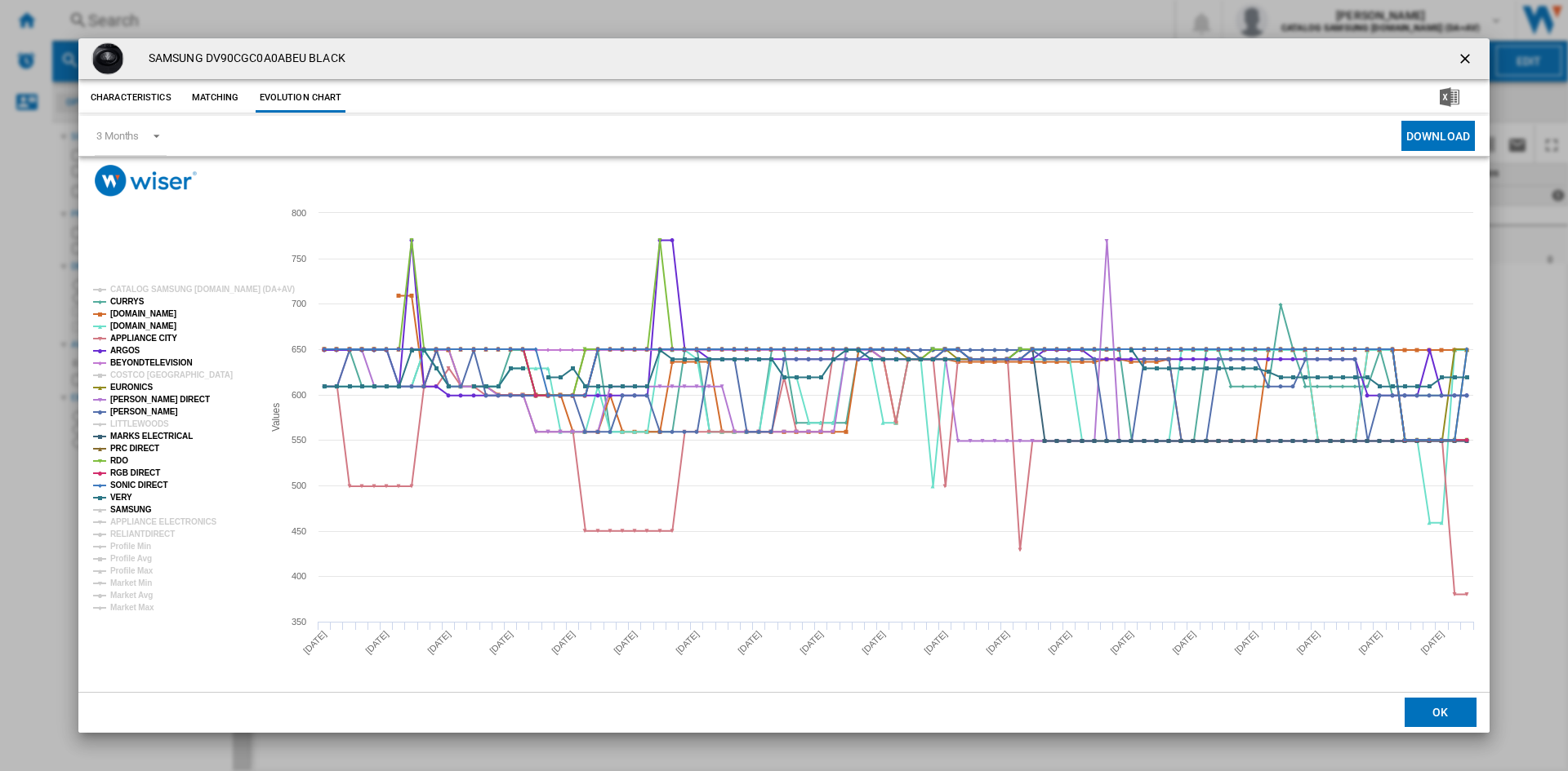
drag, startPoint x: 134, startPoint y: 508, endPoint x: 139, endPoint y: 516, distance: 9.4
click at [134, 509] on tspan "SAMSUNG" at bounding box center [131, 510] width 41 height 9
click at [146, 525] on tspan "APPLIANCE ELECTRONICS" at bounding box center [163, 522] width 107 height 9
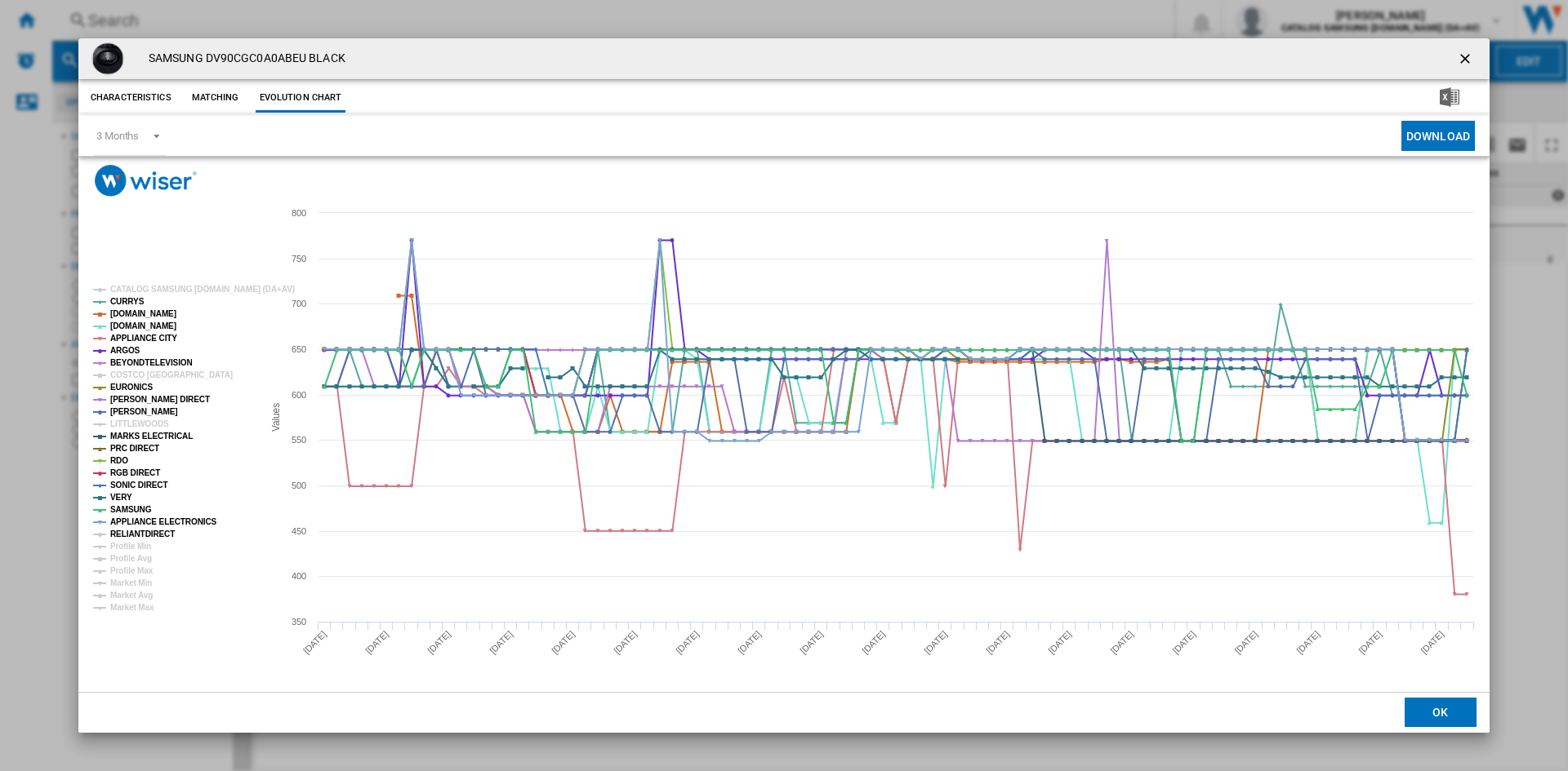
click at [147, 533] on tspan "RELIANTDIRECT" at bounding box center [142, 534] width 65 height 9
drag, startPoint x: 1462, startPoint y: 61, endPoint x: 1394, endPoint y: 59, distance: 68.0
click at [1462, 61] on ng-md-icon "getI18NText('BUTTONS.CLOSE_DIALOG')" at bounding box center [1467, 60] width 20 height 20
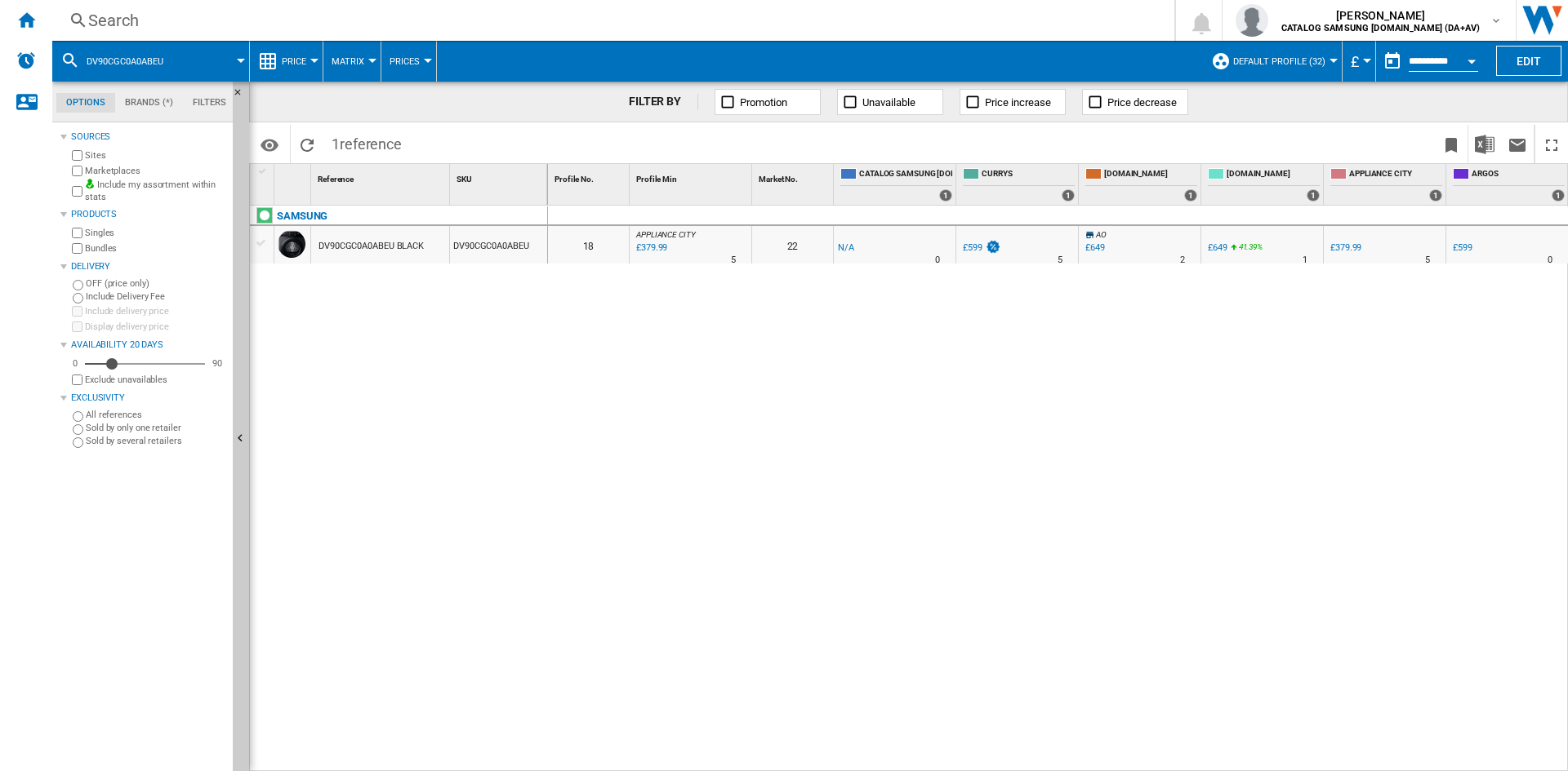
click at [224, 13] on div "Search" at bounding box center [610, 21] width 1044 height 23
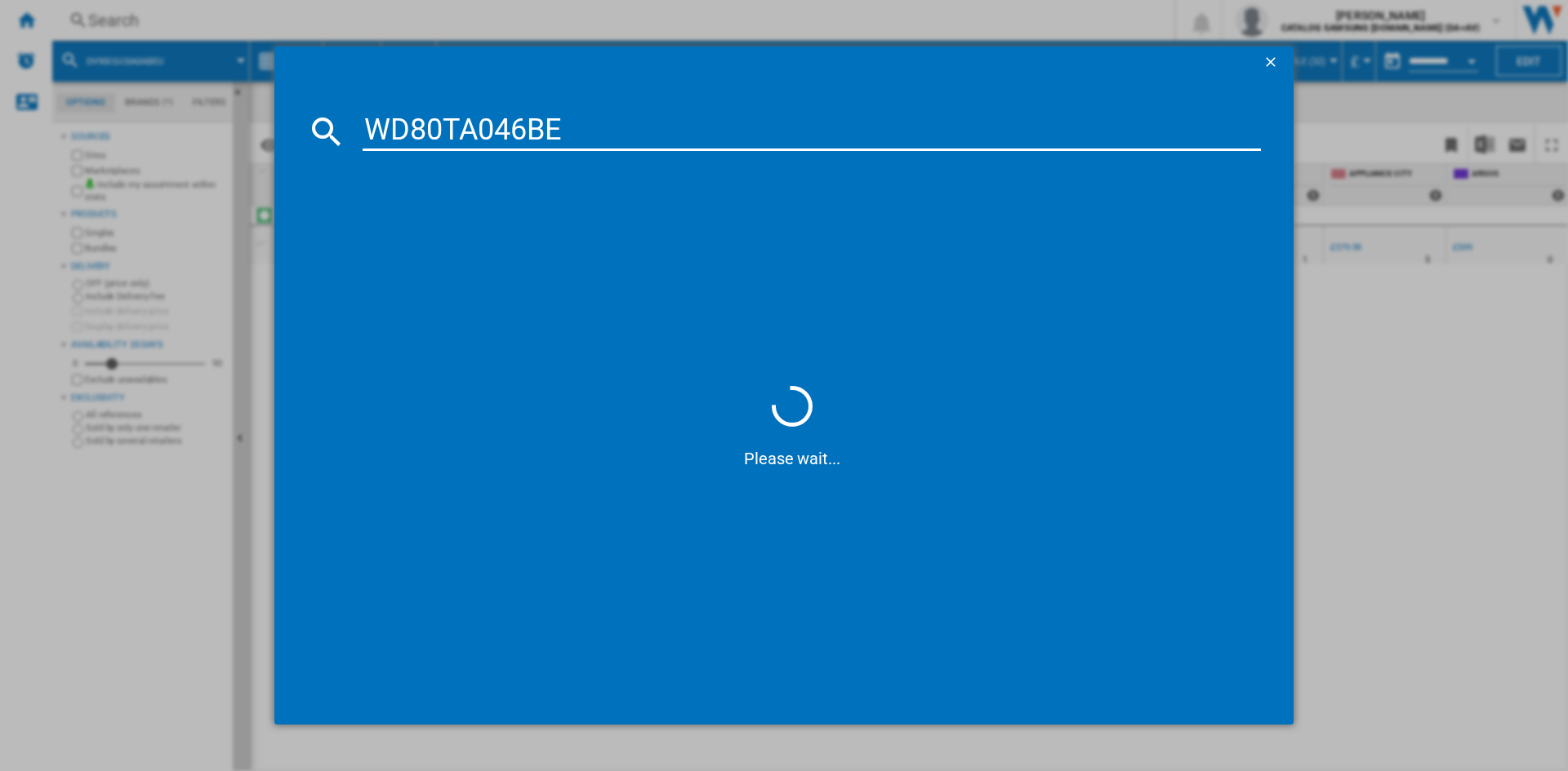
type input "WD80TA046B"
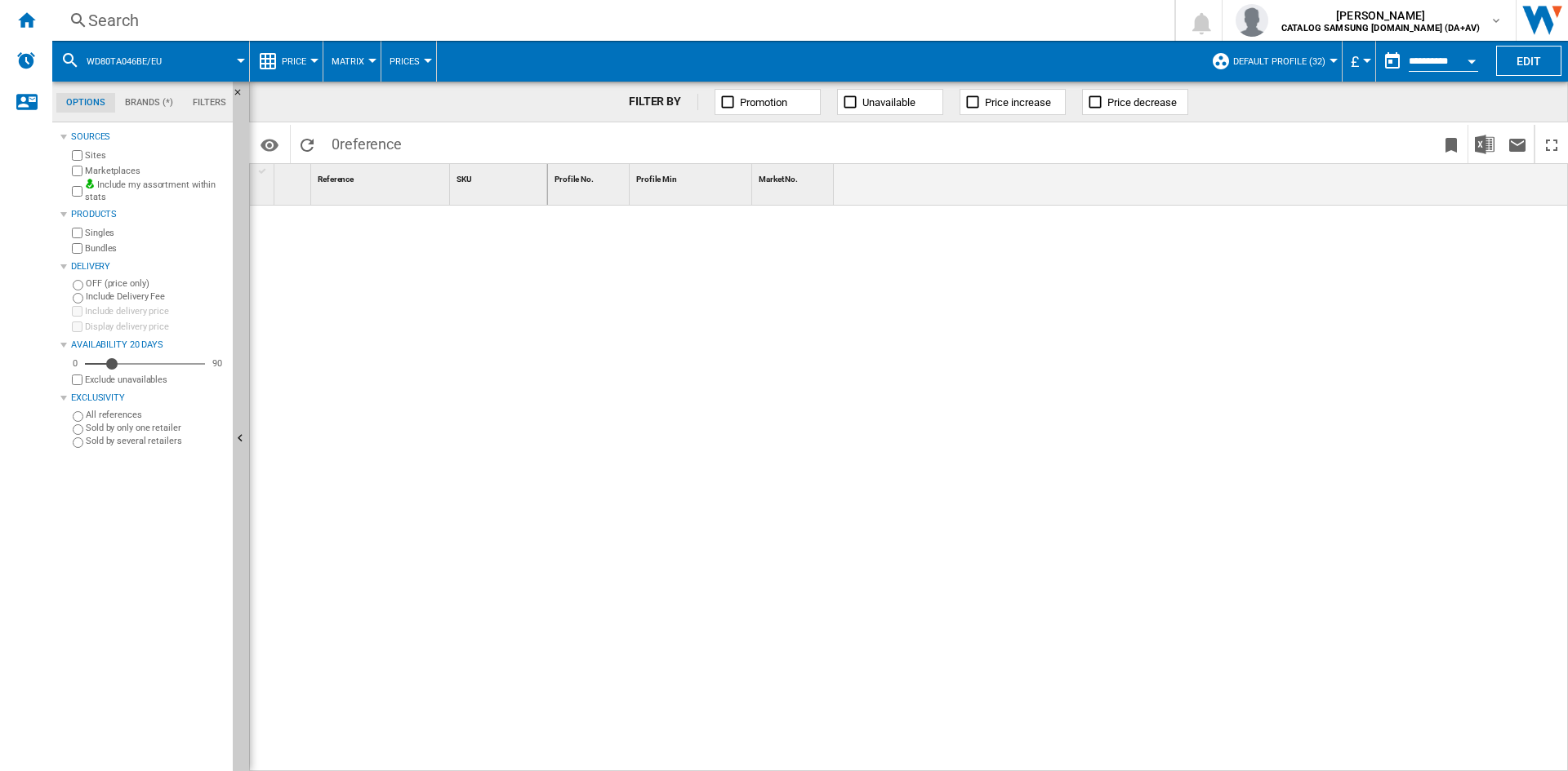
click at [141, 23] on div "Search" at bounding box center [610, 21] width 1044 height 23
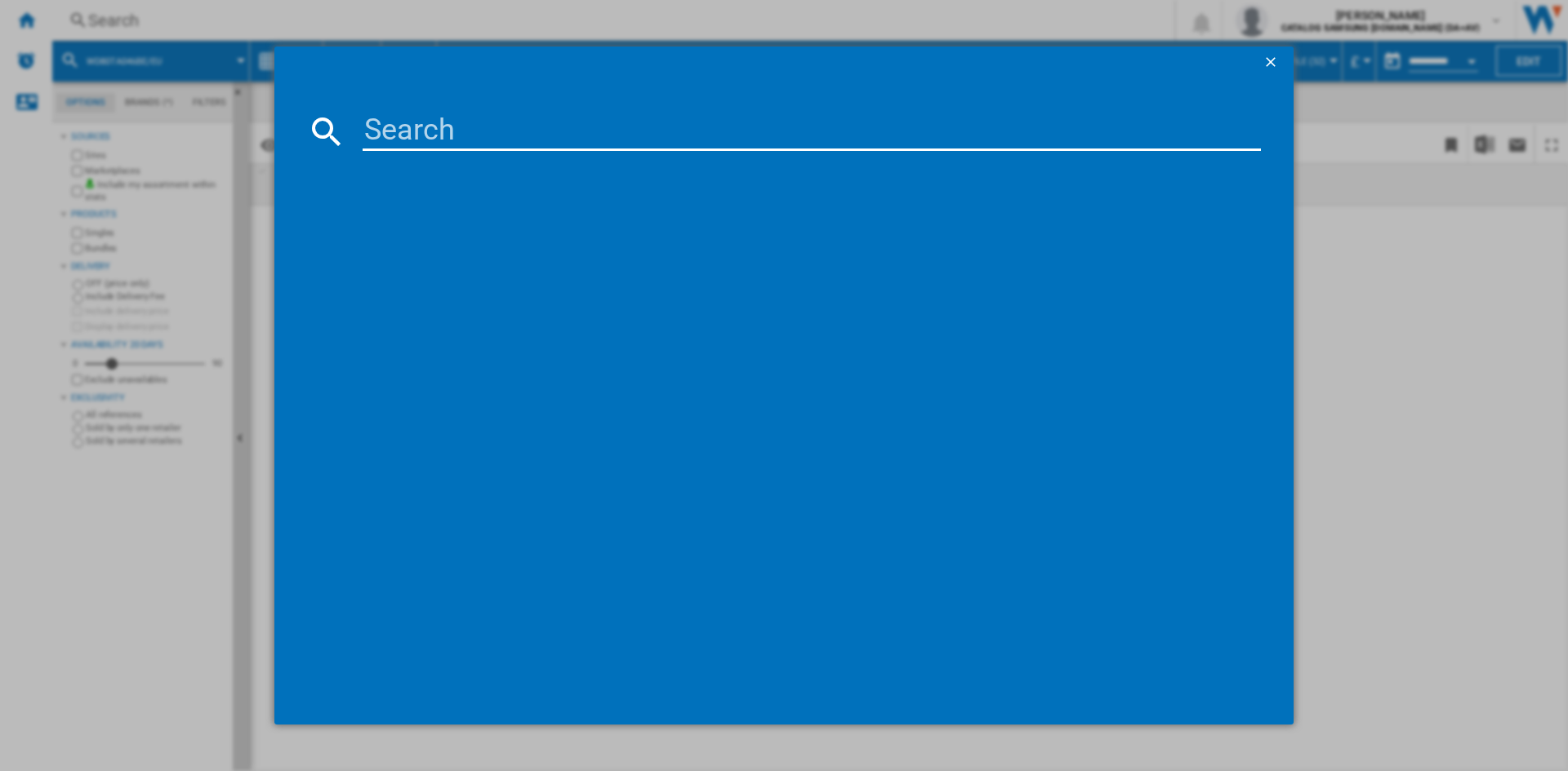
click at [486, 135] on input at bounding box center [812, 131] width 898 height 39
type input "WD80TA046B"
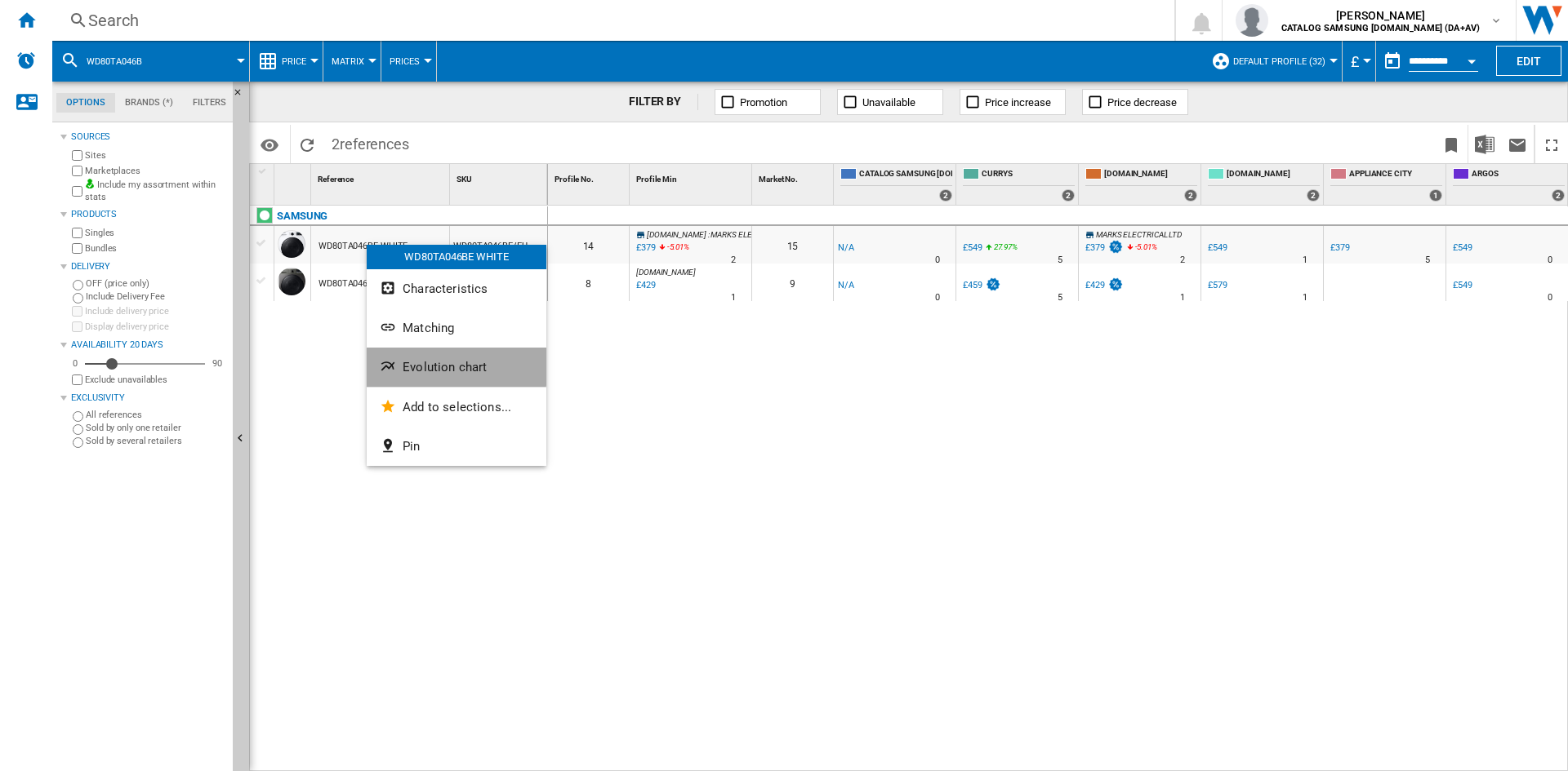
click at [442, 360] on span "Evolution chart" at bounding box center [445, 367] width 85 height 15
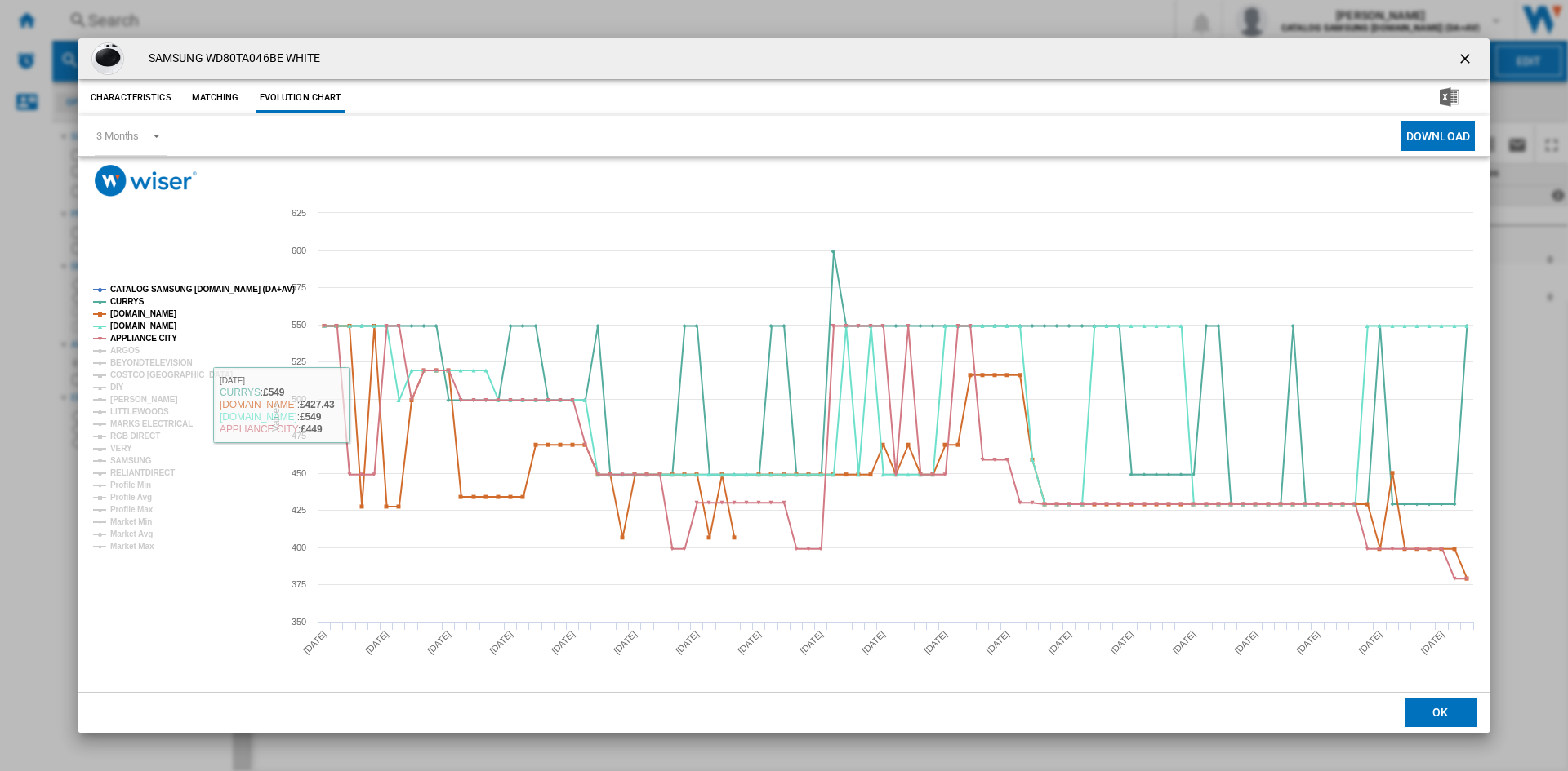
click at [167, 285] on tspan "CATALOG SAMSUNG [DOMAIN_NAME] (DA+AV)" at bounding box center [202, 289] width 184 height 9
click at [124, 351] on tspan "ARGOS" at bounding box center [125, 351] width 30 height 9
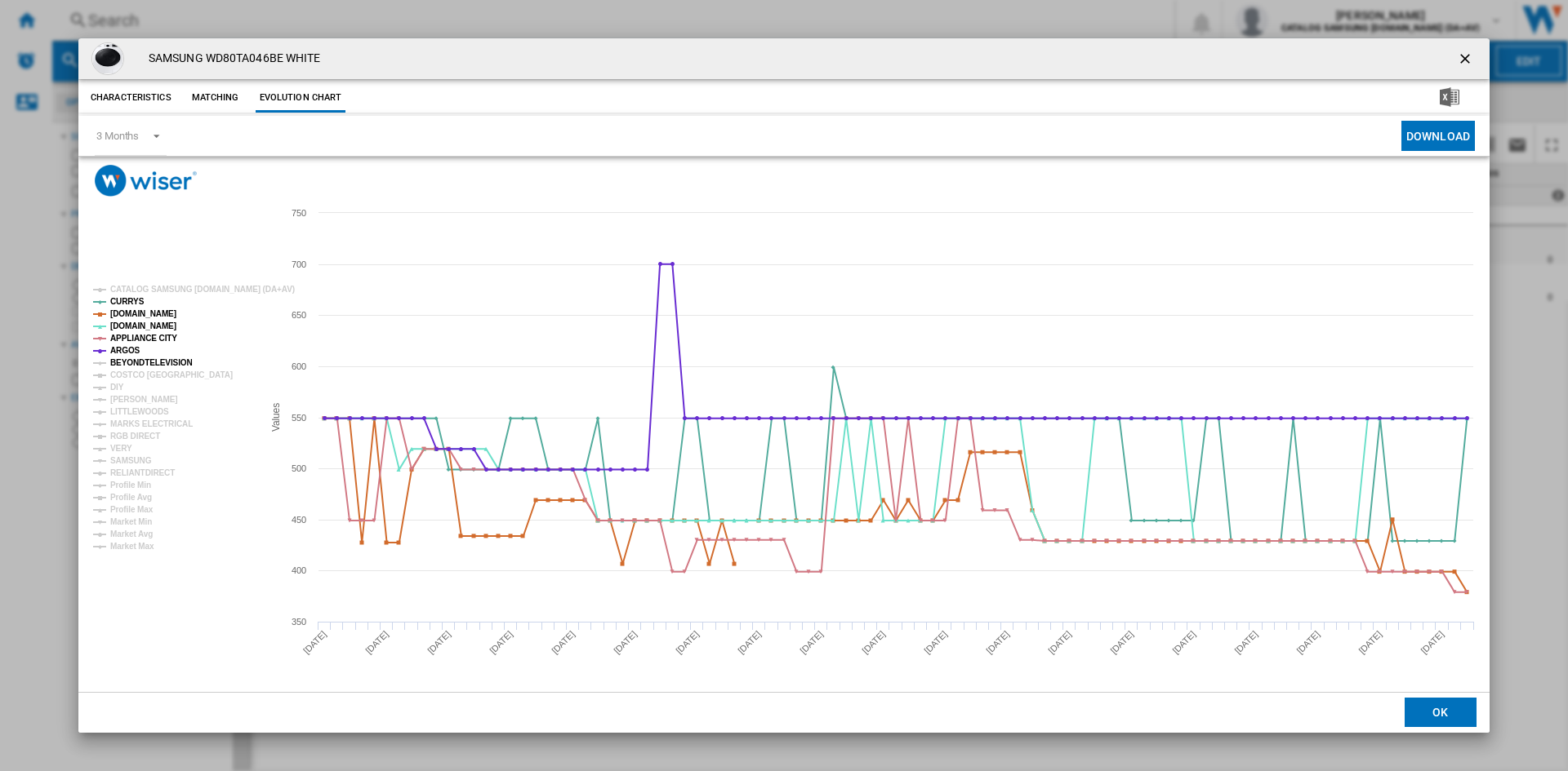
click at [145, 361] on tspan "BEYONDTELEVISION" at bounding box center [151, 363] width 83 height 9
click at [121, 399] on tspan "[PERSON_NAME]" at bounding box center [144, 400] width 68 height 9
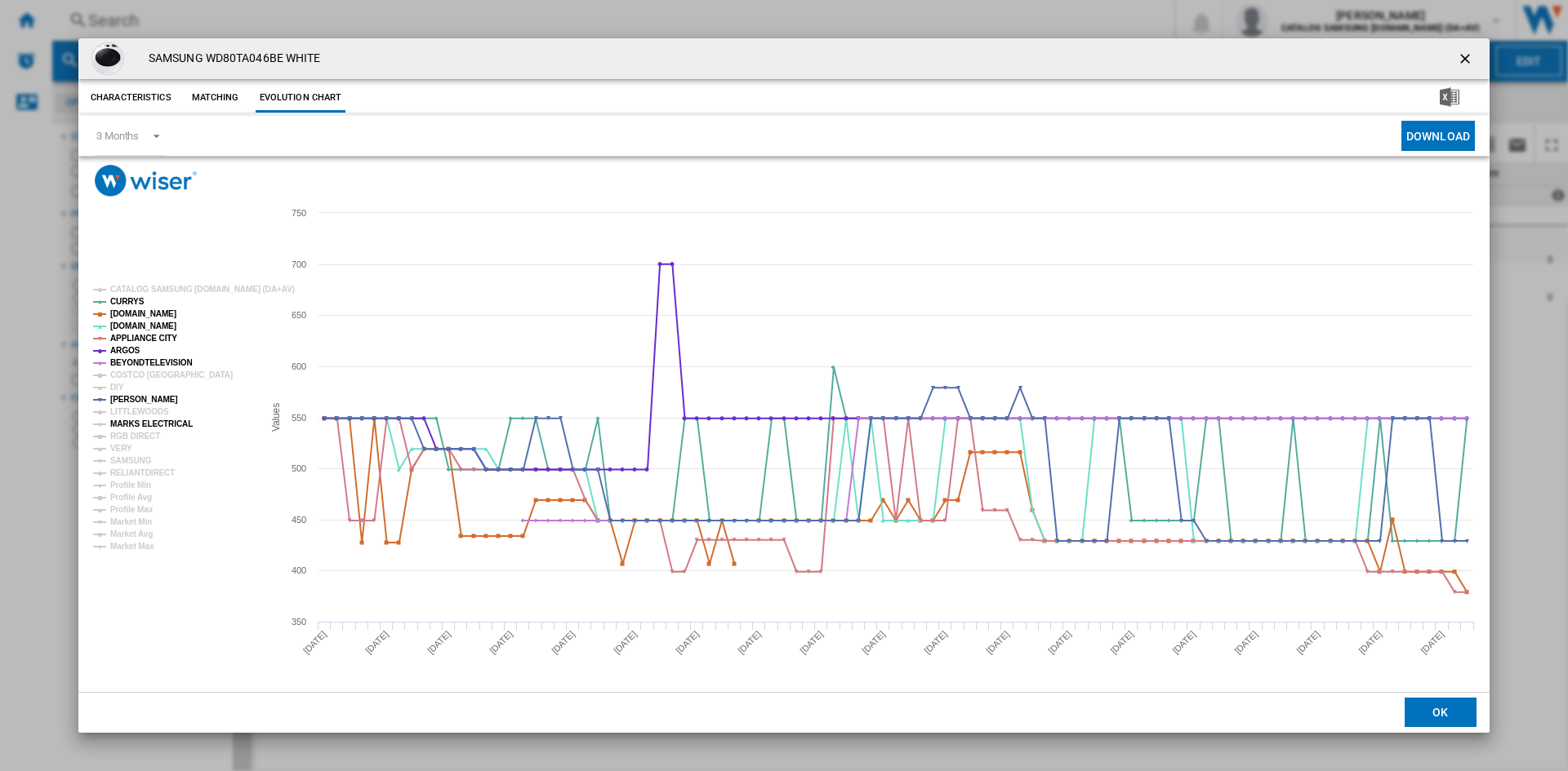
click at [125, 423] on tspan "MARKS ELECTRICAL" at bounding box center [151, 424] width 83 height 9
click at [126, 435] on tspan "RGB DIRECT" at bounding box center [134, 437] width 50 height 9
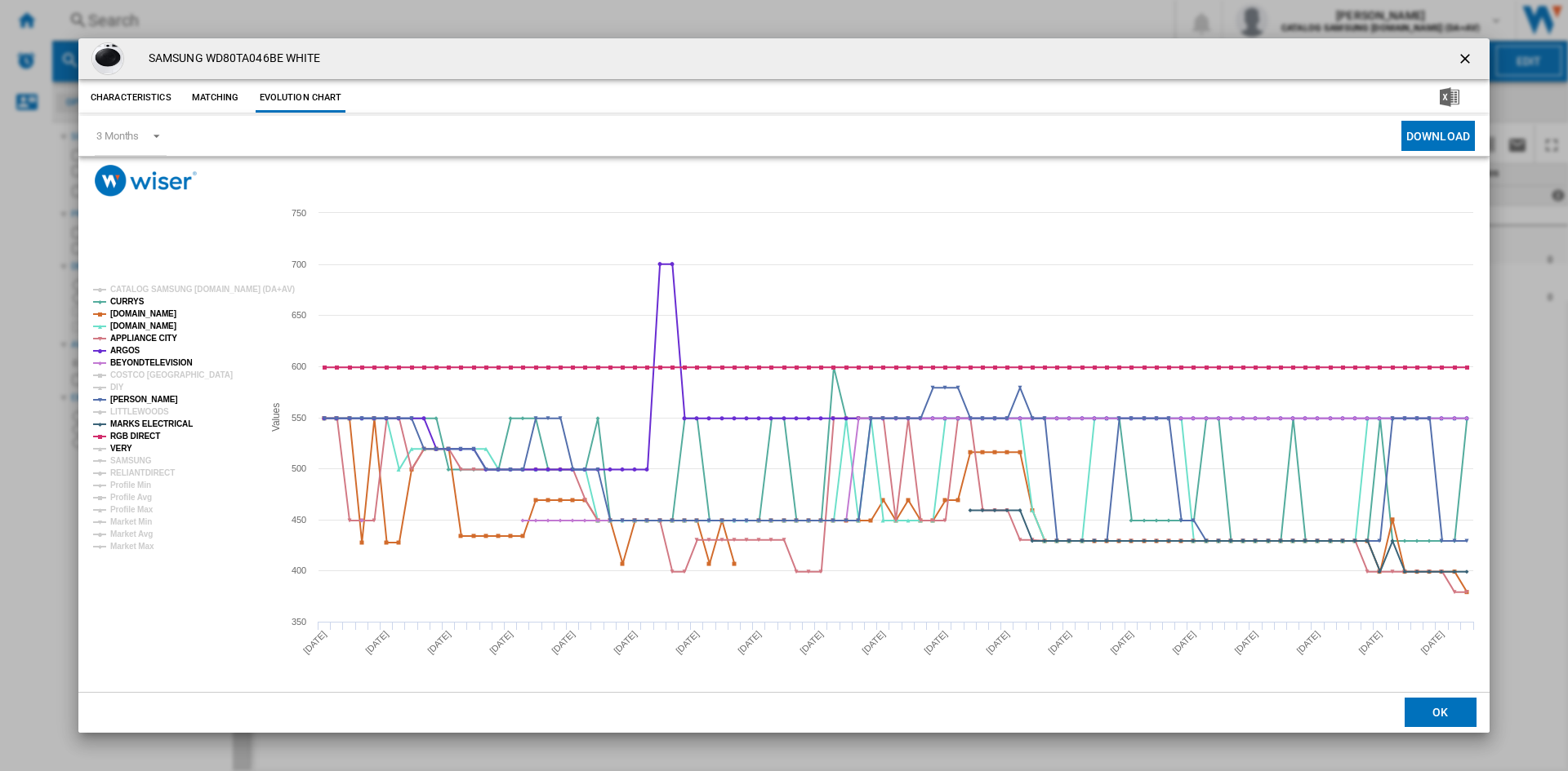
click at [121, 446] on tspan "VERY" at bounding box center [120, 449] width 22 height 9
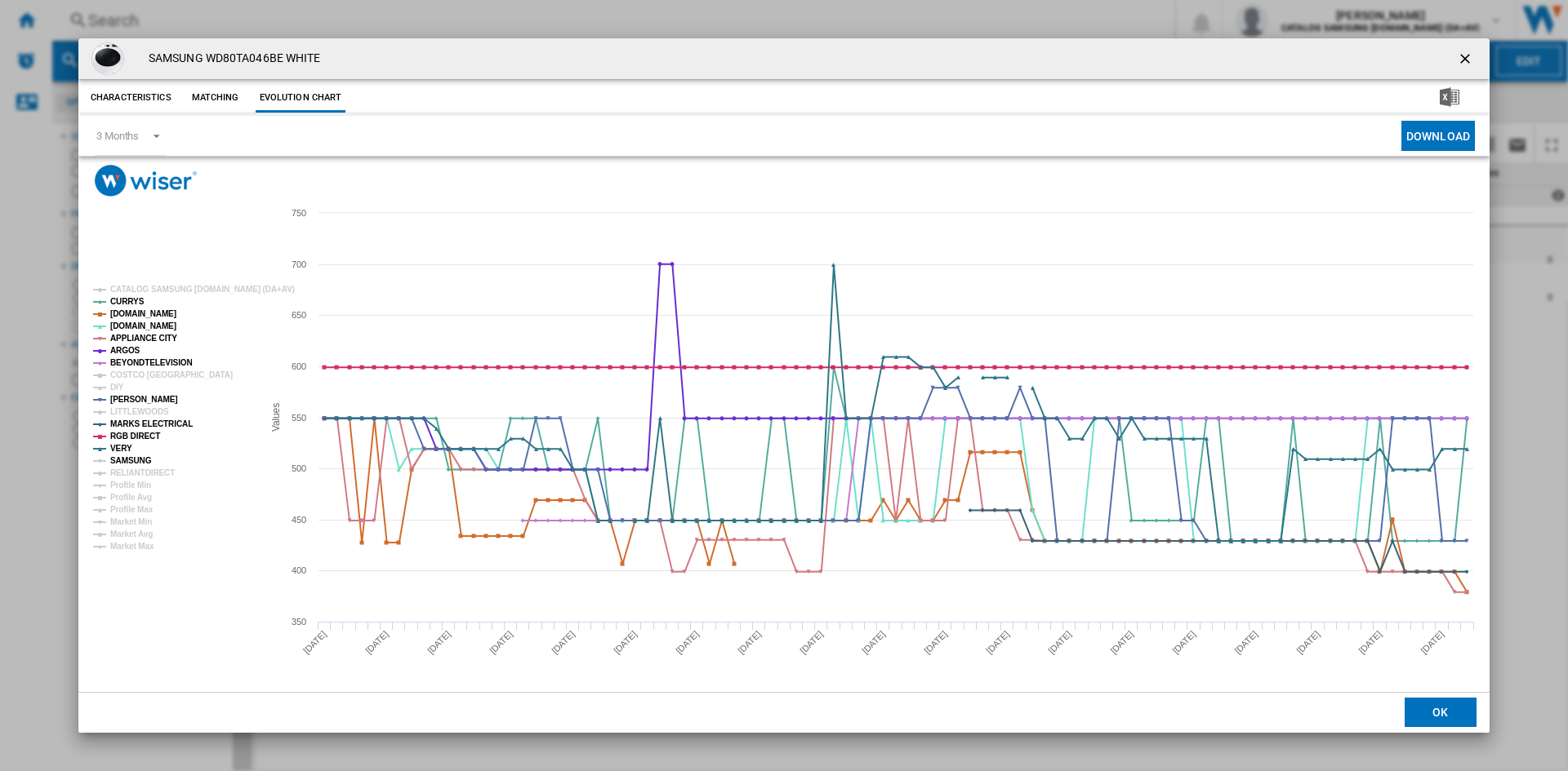
drag, startPoint x: 132, startPoint y: 459, endPoint x: 141, endPoint y: 472, distance: 15.8
click at [134, 461] on tspan "SAMSUNG" at bounding box center [131, 461] width 41 height 9
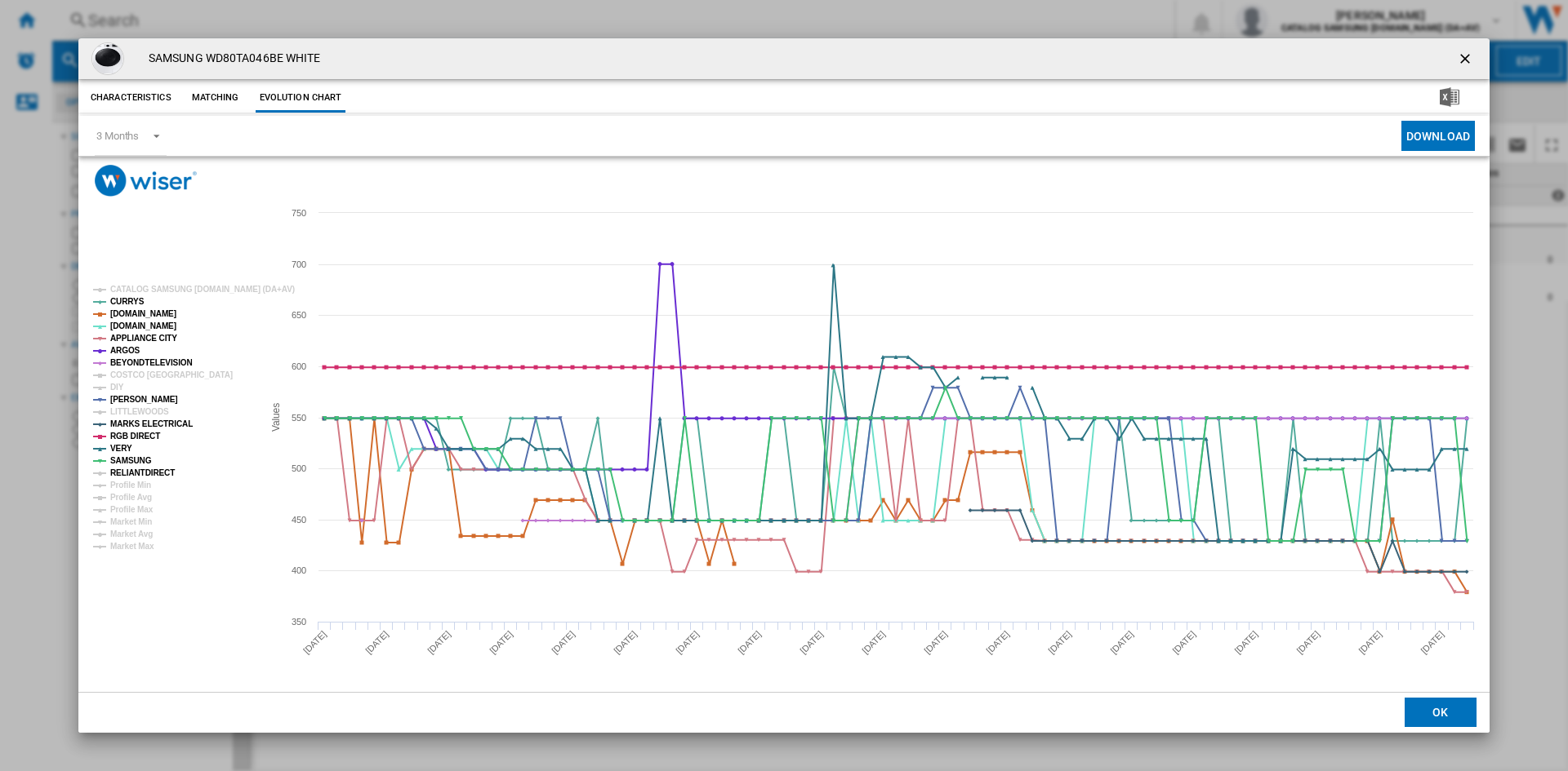
click at [141, 472] on tspan "RELIANTDIRECT" at bounding box center [142, 473] width 65 height 9
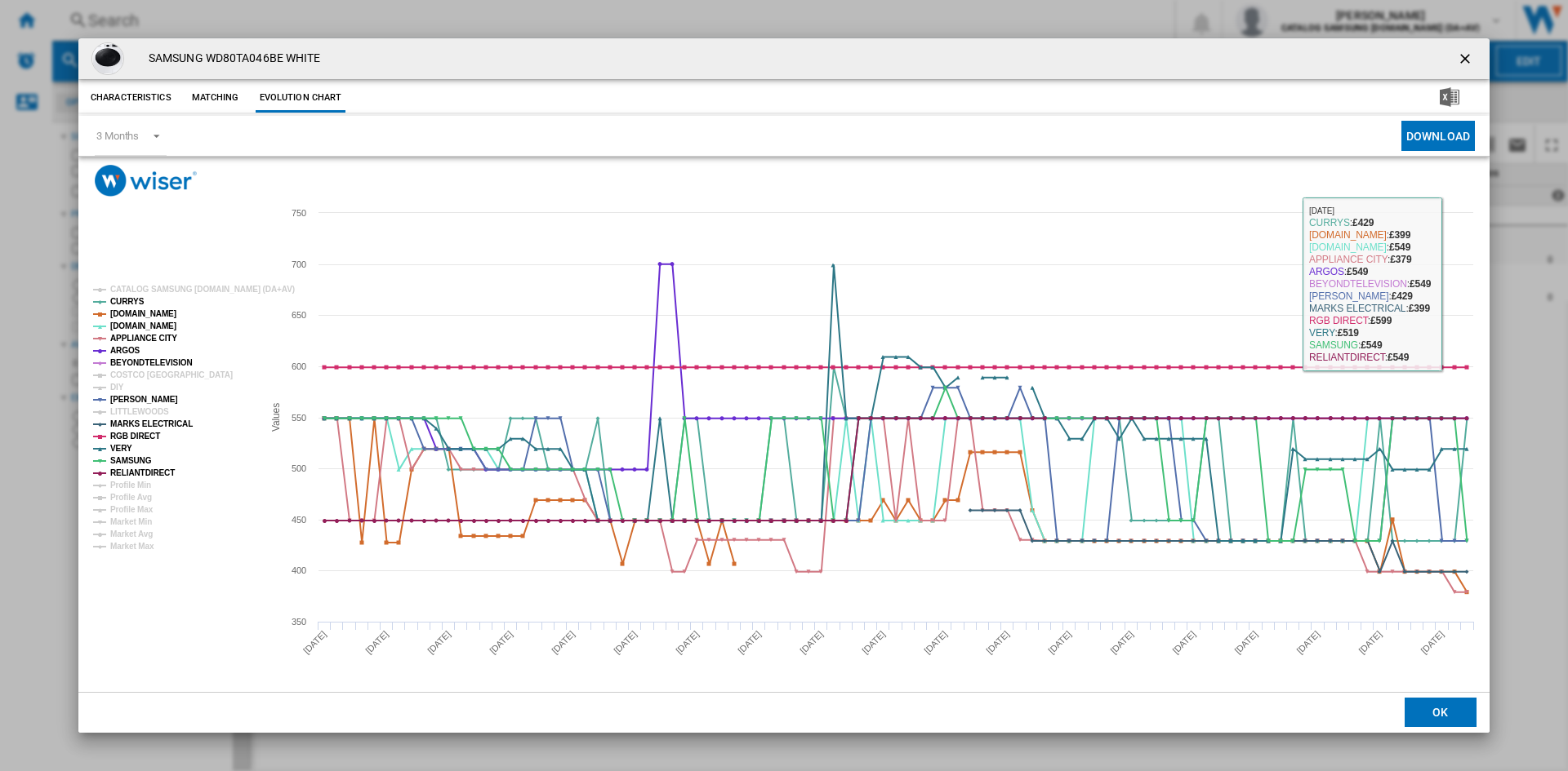
click at [1461, 57] on ng-md-icon "getI18NText('BUTTONS.CLOSE_DIALOG')" at bounding box center [1467, 60] width 20 height 20
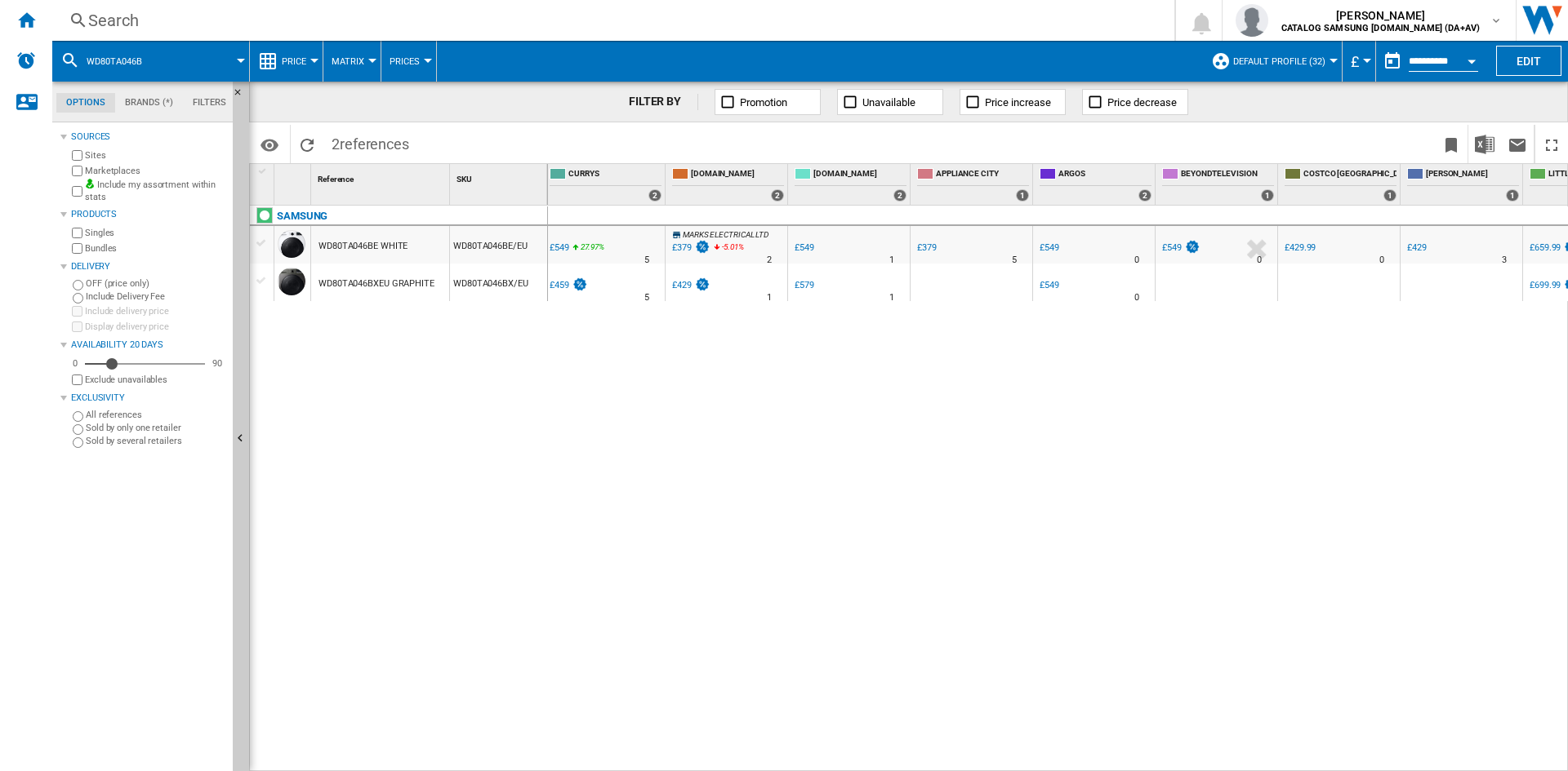
scroll to position [0, 446]
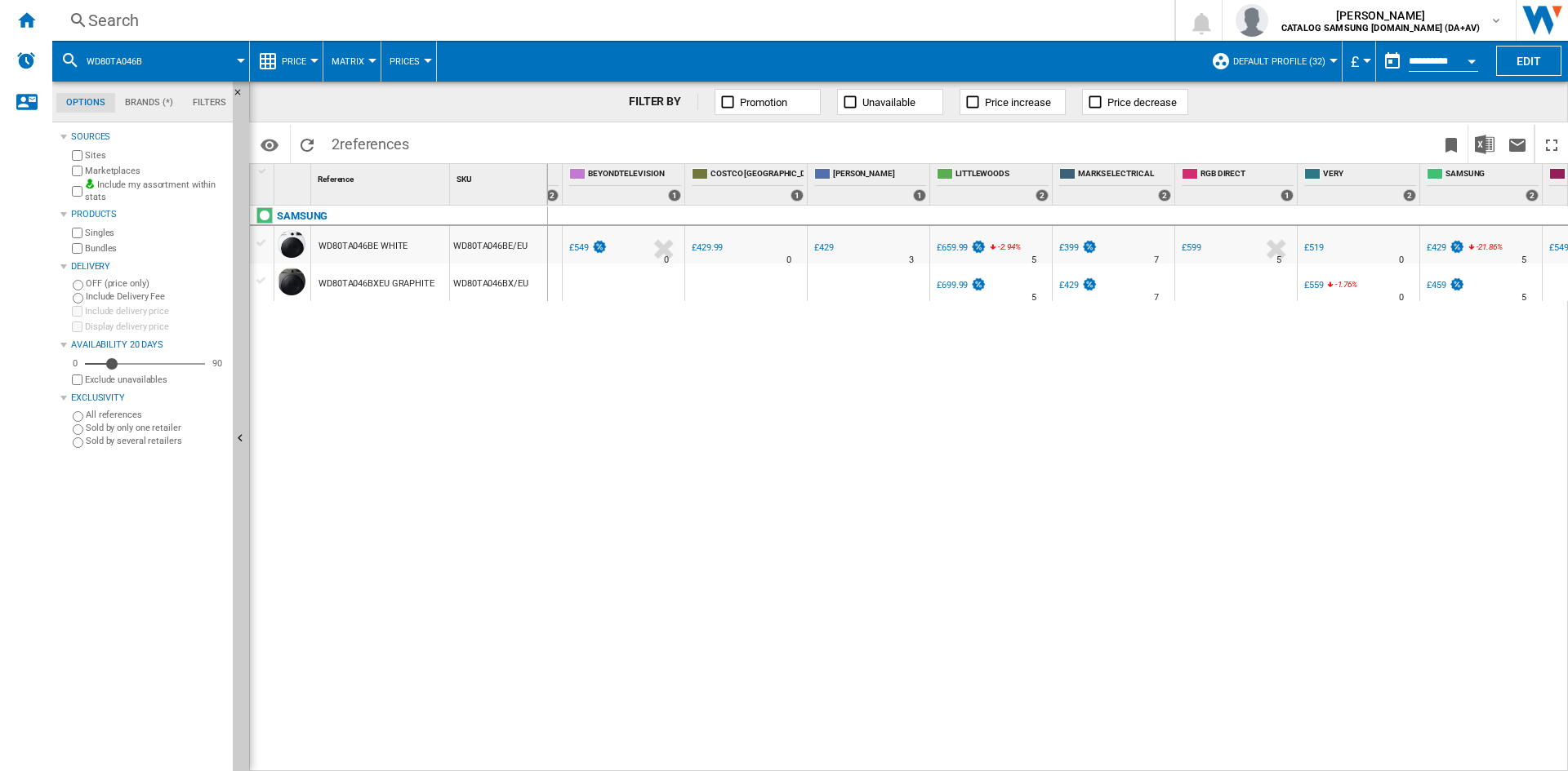
click at [830, 244] on div "£429" at bounding box center [824, 247] width 20 height 10
click at [1433, 244] on div "£429" at bounding box center [1436, 247] width 20 height 10
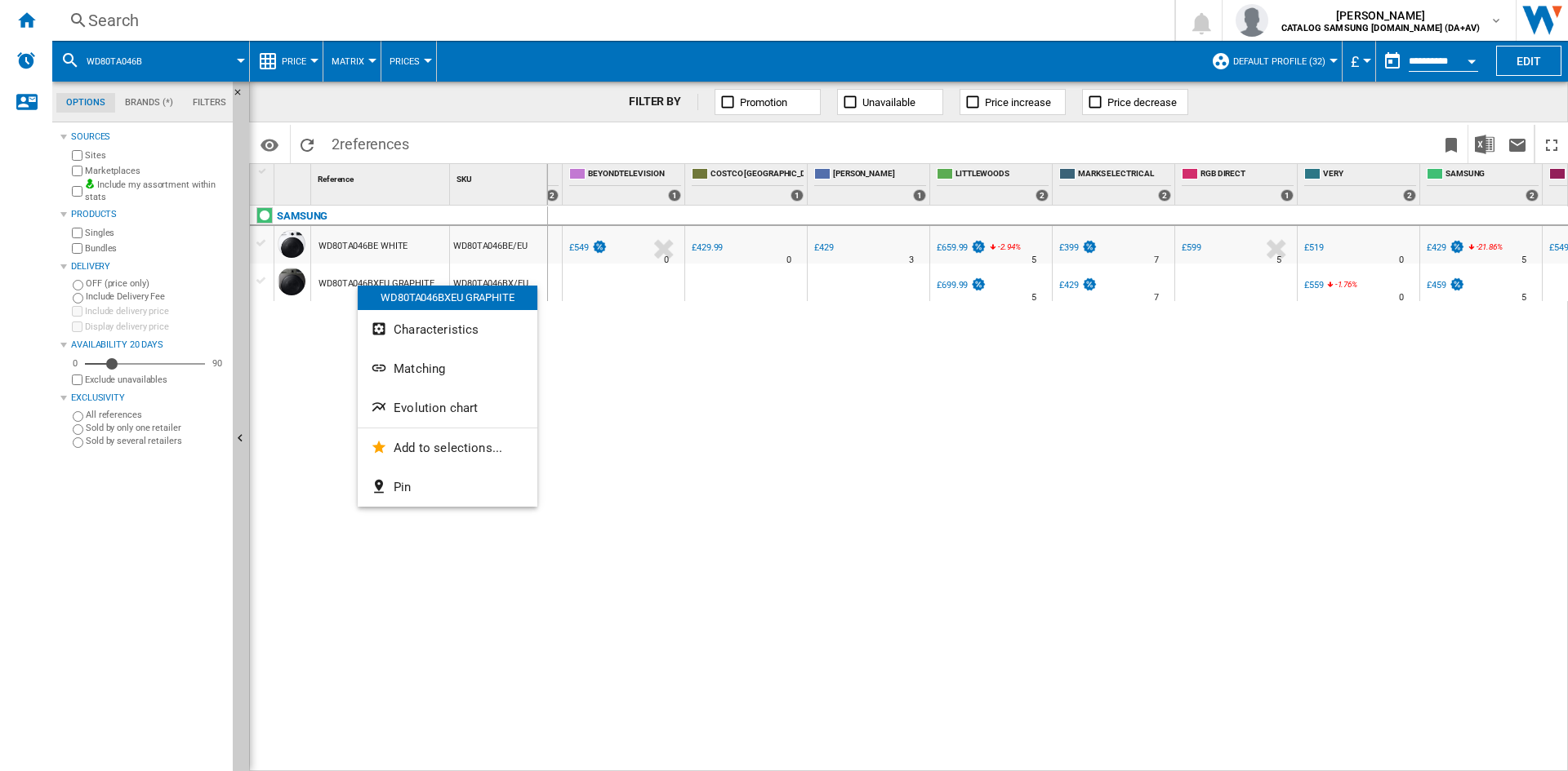
click at [462, 406] on span "Evolution chart" at bounding box center [436, 409] width 85 height 15
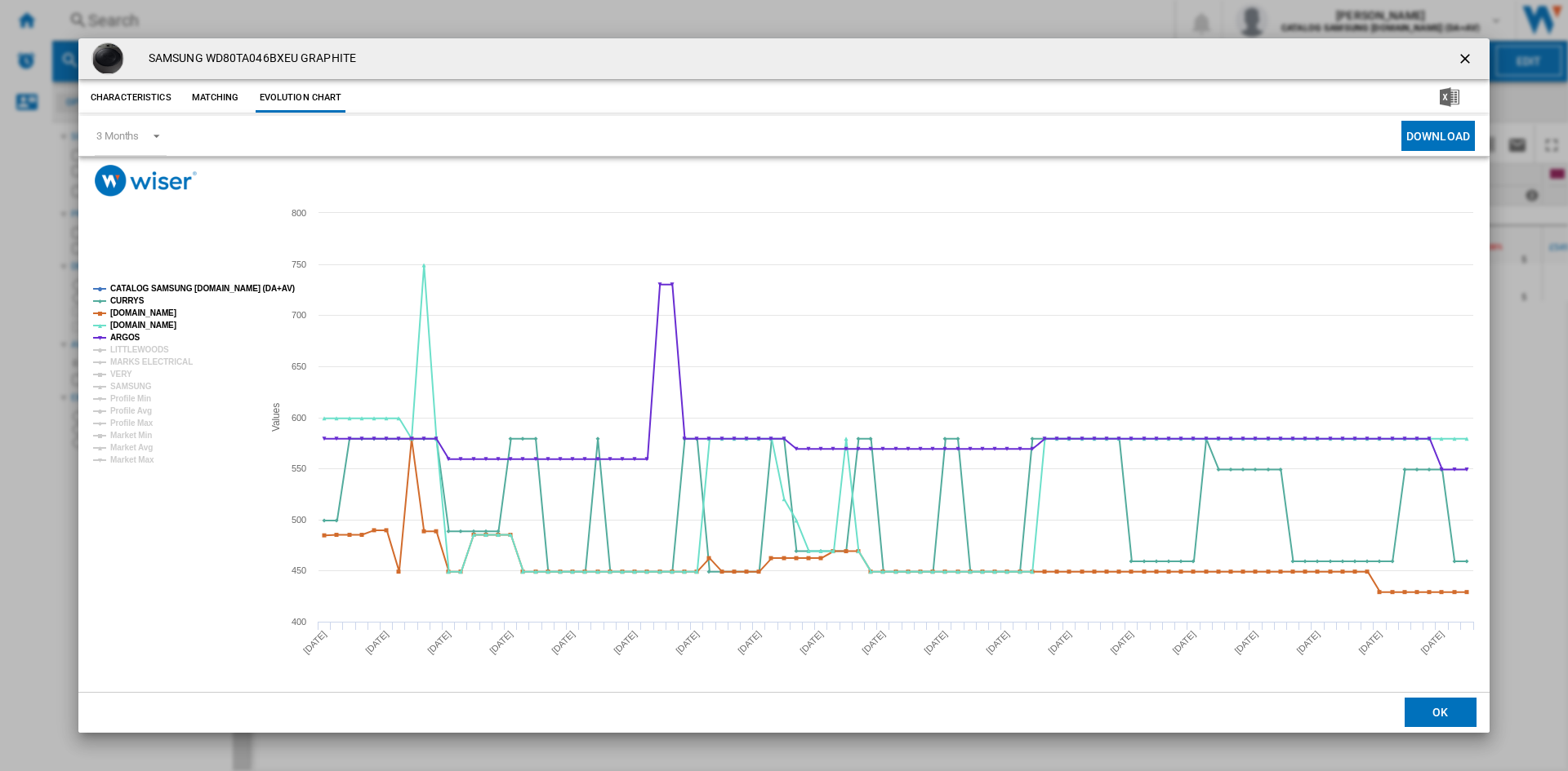
click at [163, 288] on tspan "CATALOG SAMSUNG [DOMAIN_NAME] (DA+AV)" at bounding box center [202, 288] width 184 height 9
click at [145, 362] on tspan "MARKS ELECTRICAL" at bounding box center [151, 362] width 83 height 9
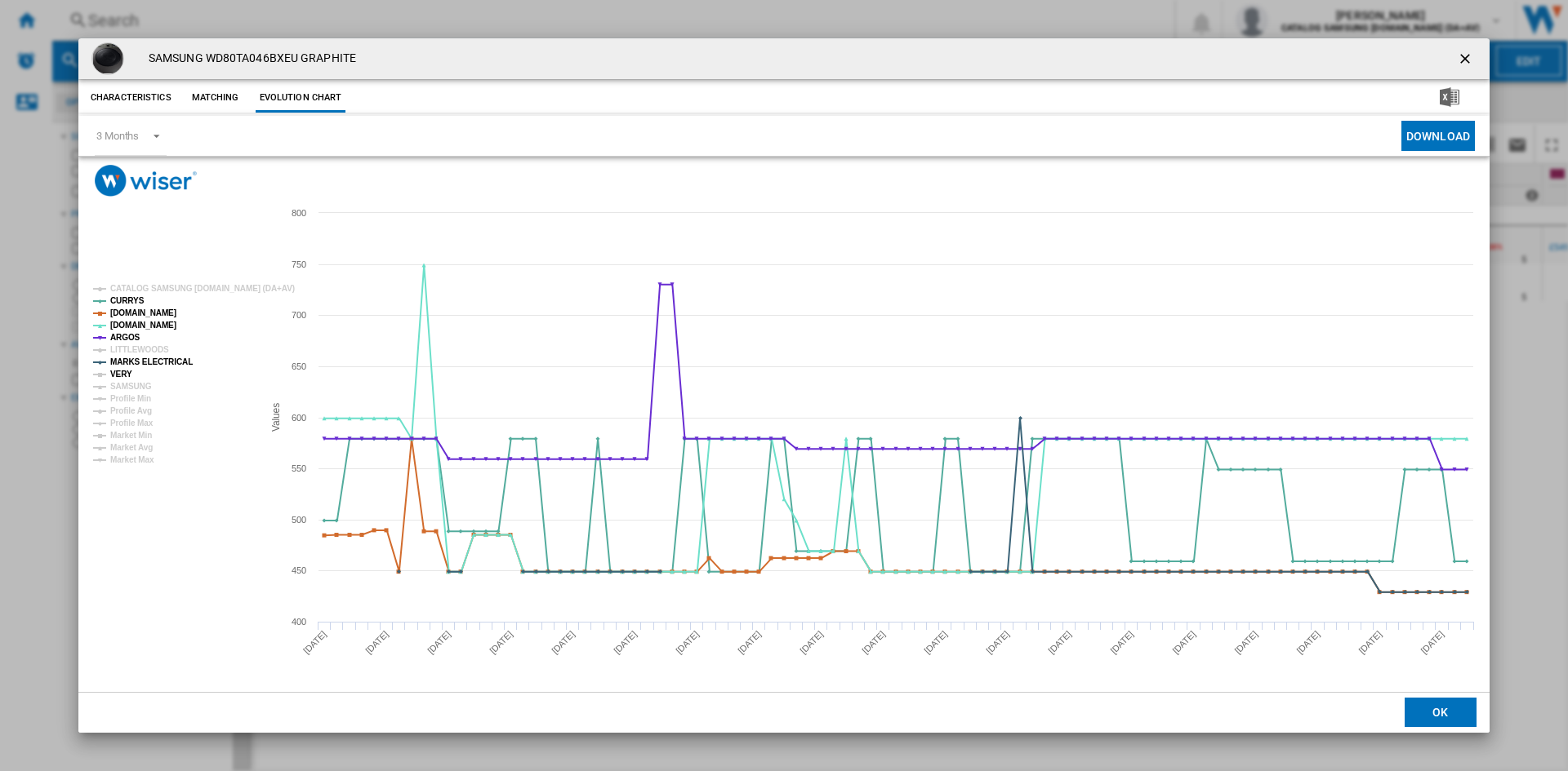
drag, startPoint x: 119, startPoint y: 372, endPoint x: 132, endPoint y: 385, distance: 18.4
click at [118, 375] on tspan "VERY" at bounding box center [120, 375] width 22 height 9
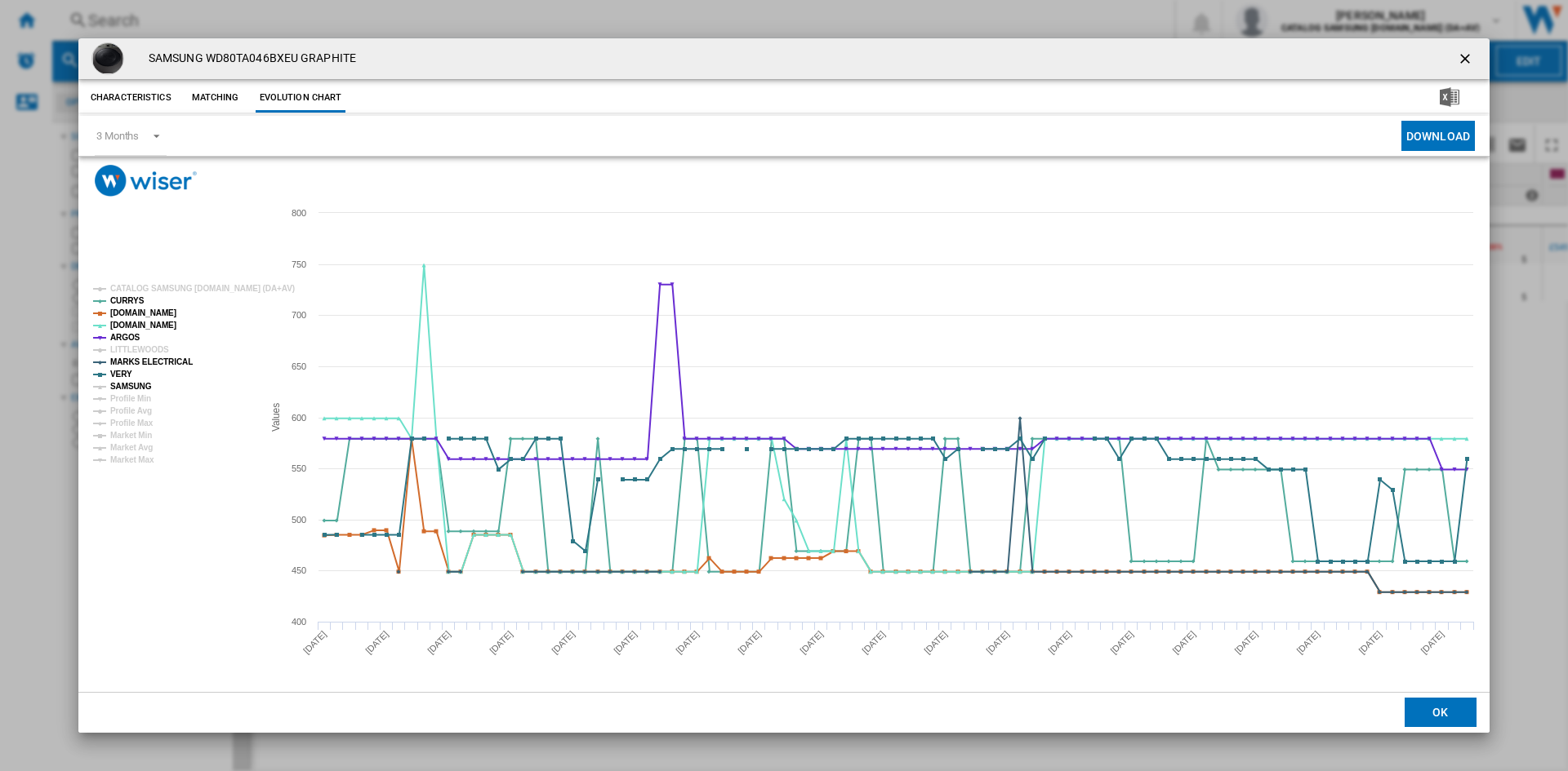
click at [135, 389] on tspan "SAMSUNG" at bounding box center [131, 387] width 41 height 9
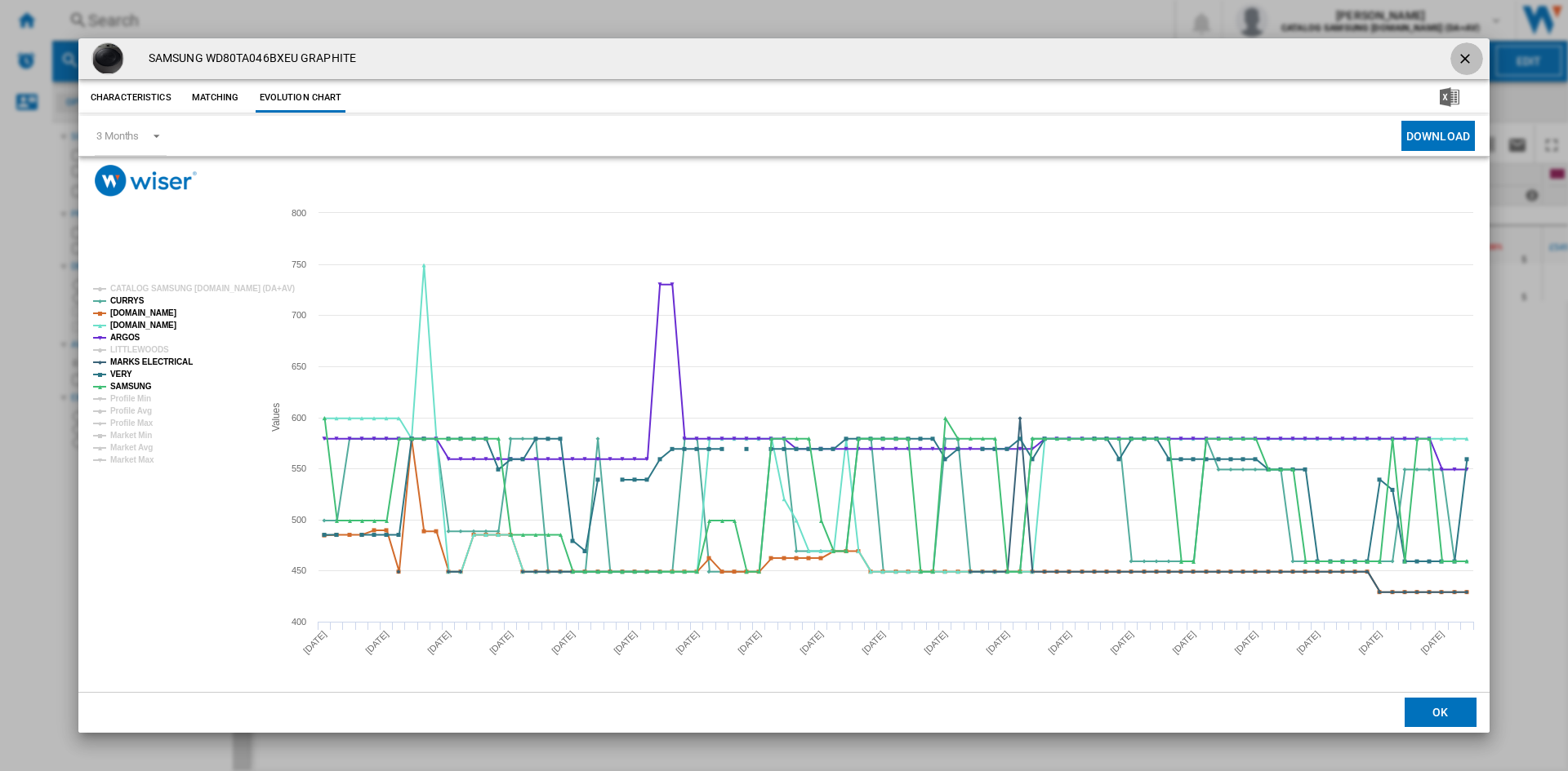
click at [1465, 57] on ng-md-icon "getI18NText('BUTTONS.CLOSE_DIALOG')" at bounding box center [1467, 60] width 20 height 20
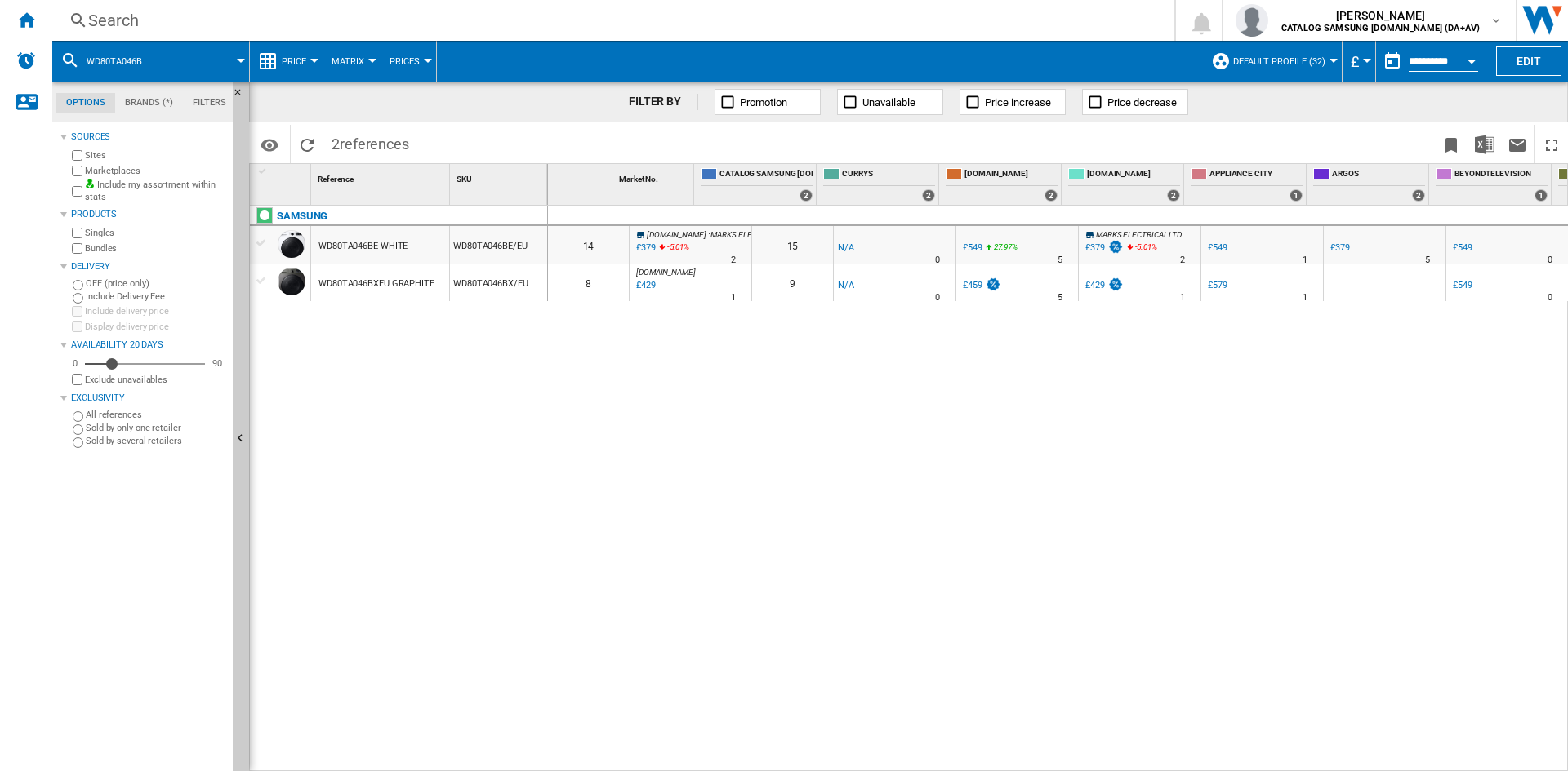
scroll to position [0, 0]
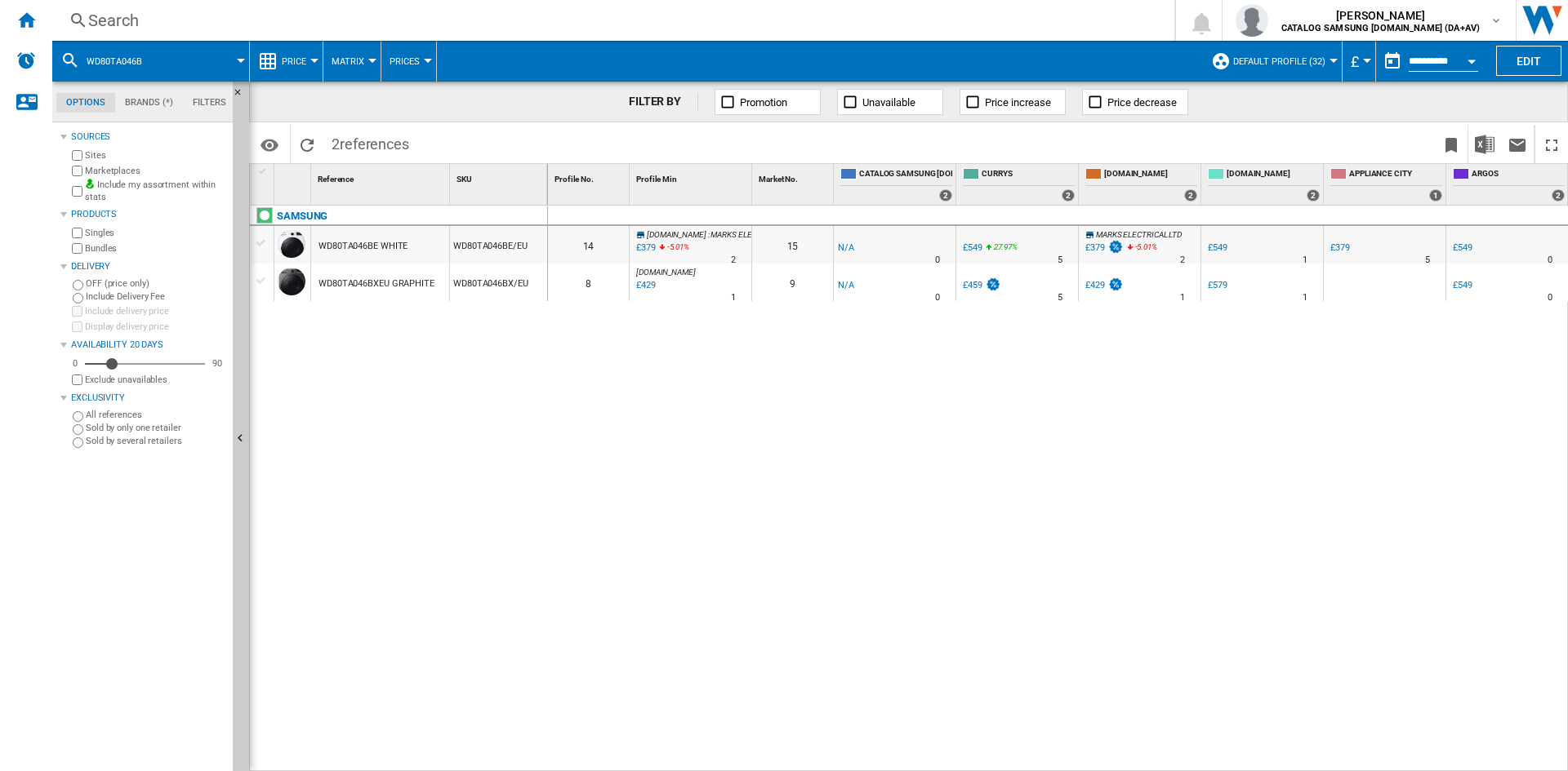
click at [971, 285] on div "£459" at bounding box center [972, 285] width 20 height 10
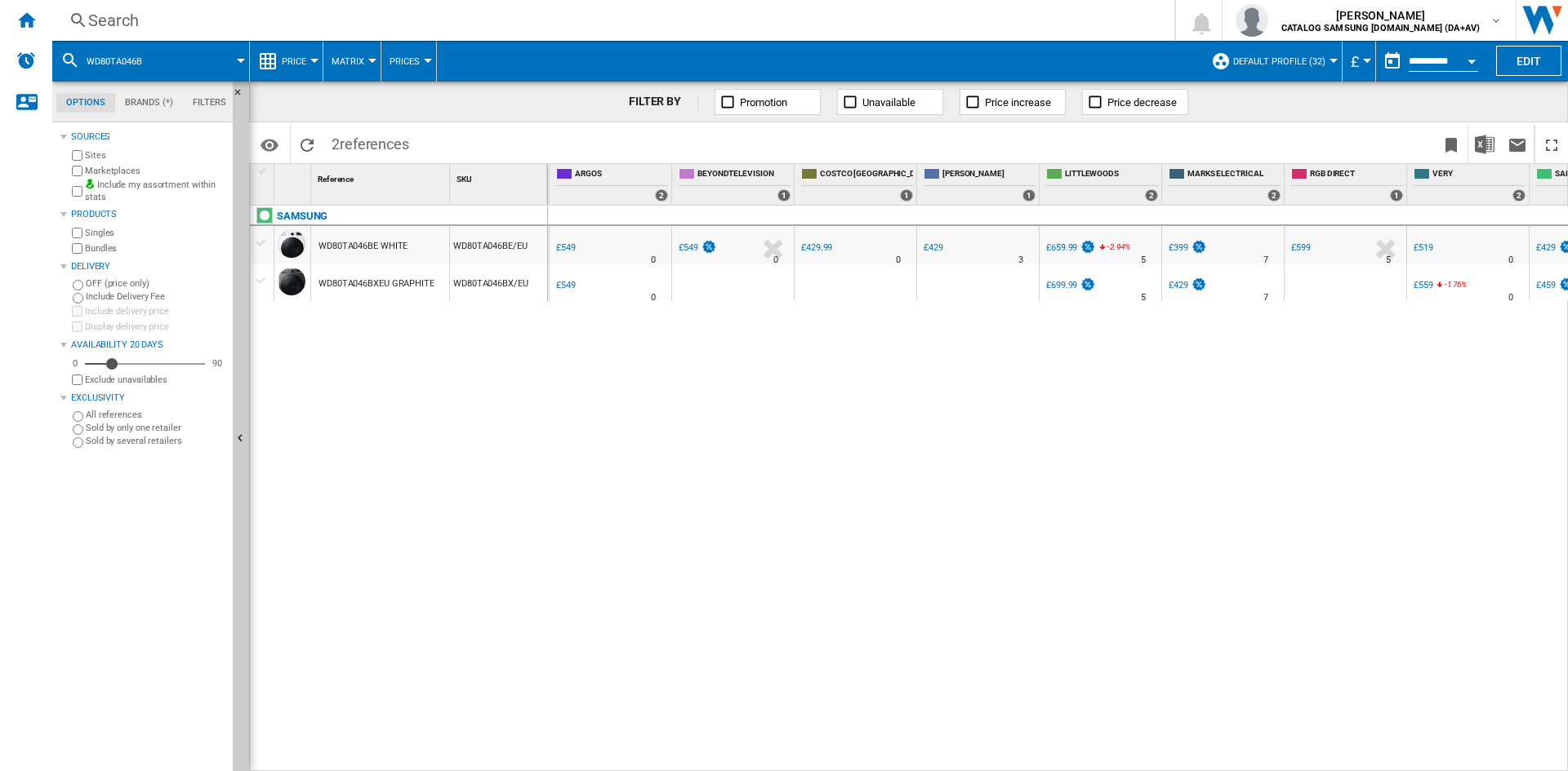
scroll to position [0, 934]
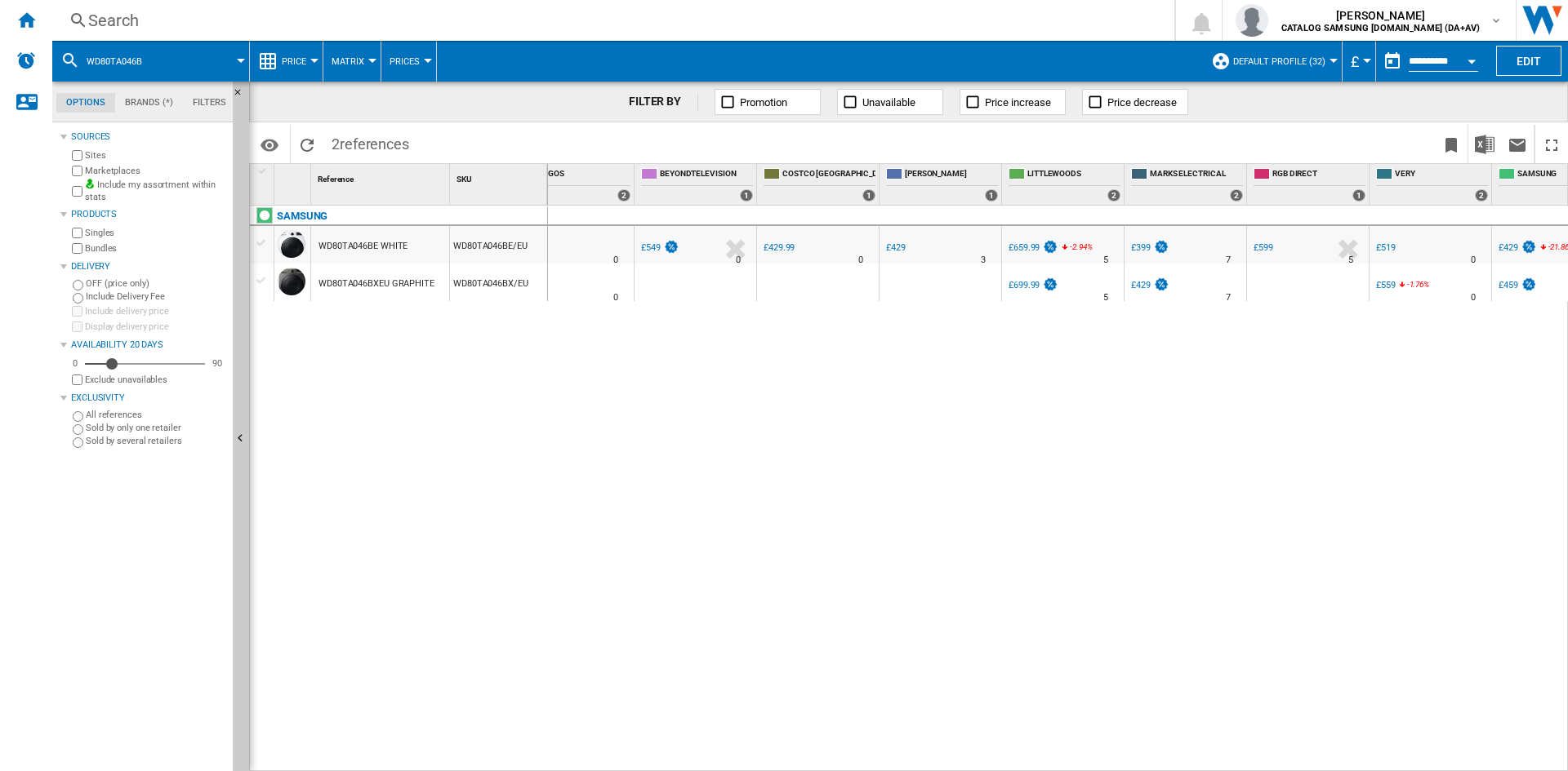
click at [1146, 246] on div "£399" at bounding box center [1141, 247] width 20 height 10
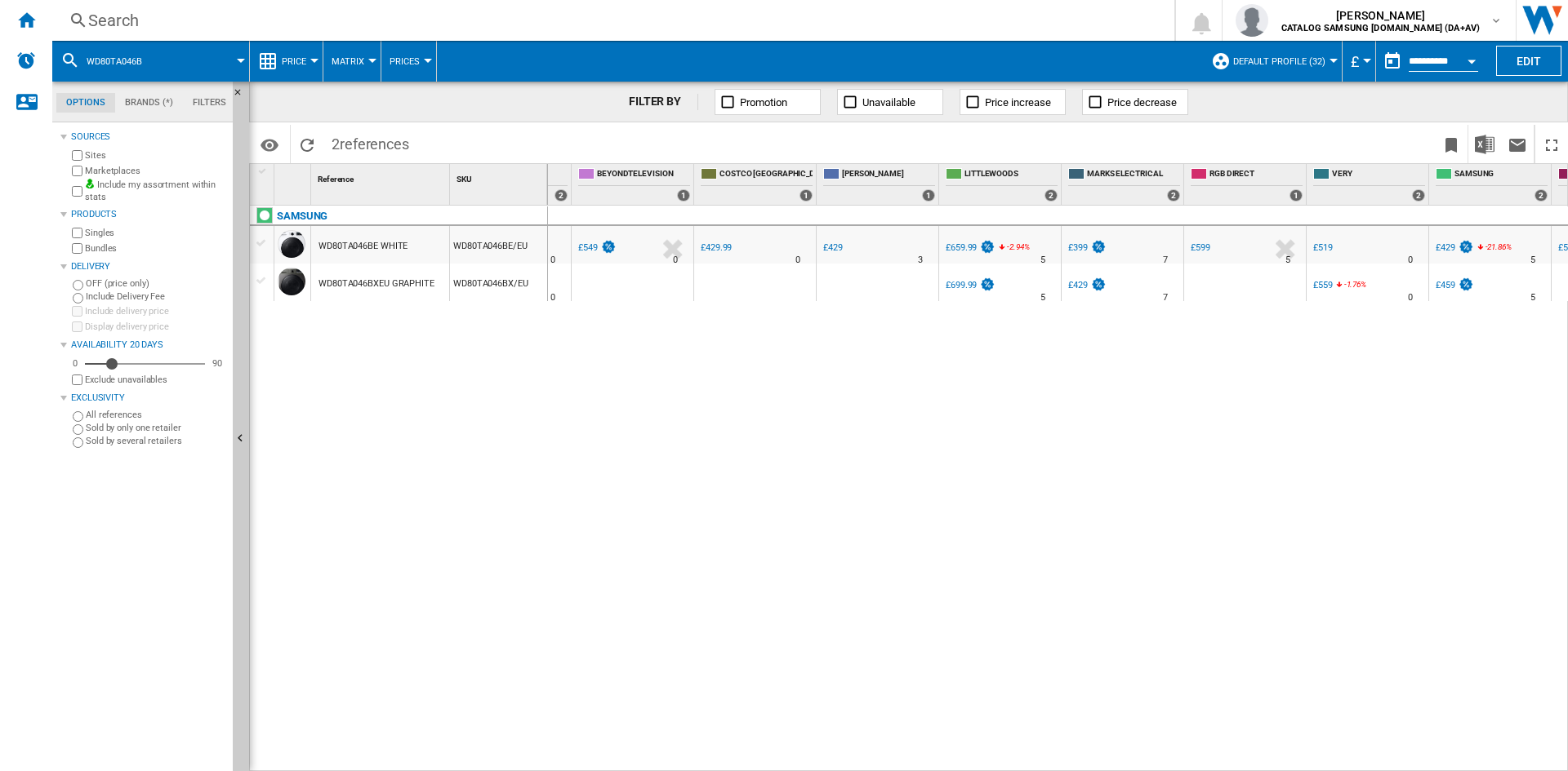
scroll to position [0, 1060]
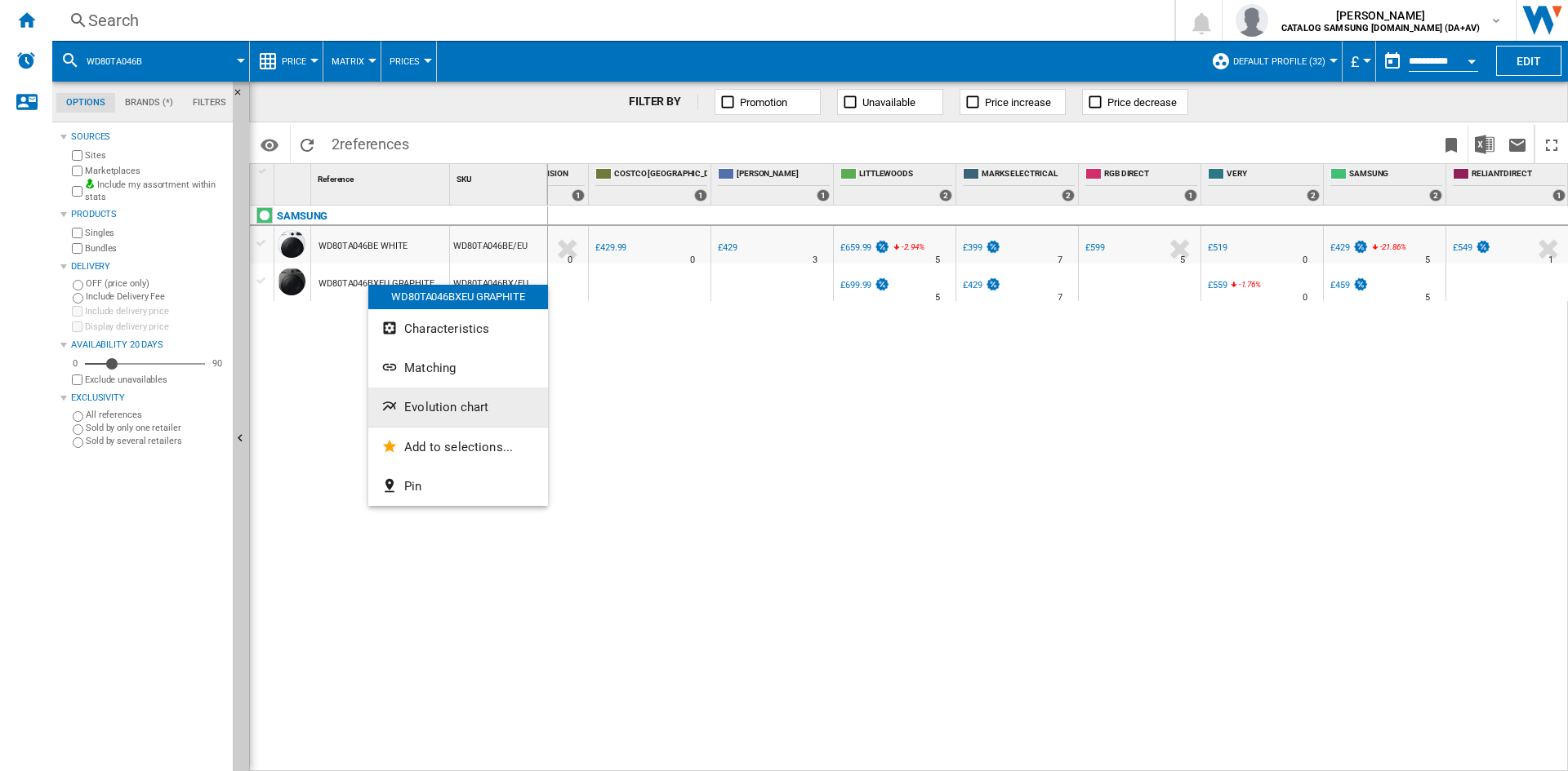
click at [455, 397] on button "Evolution chart" at bounding box center [458, 408] width 179 height 39
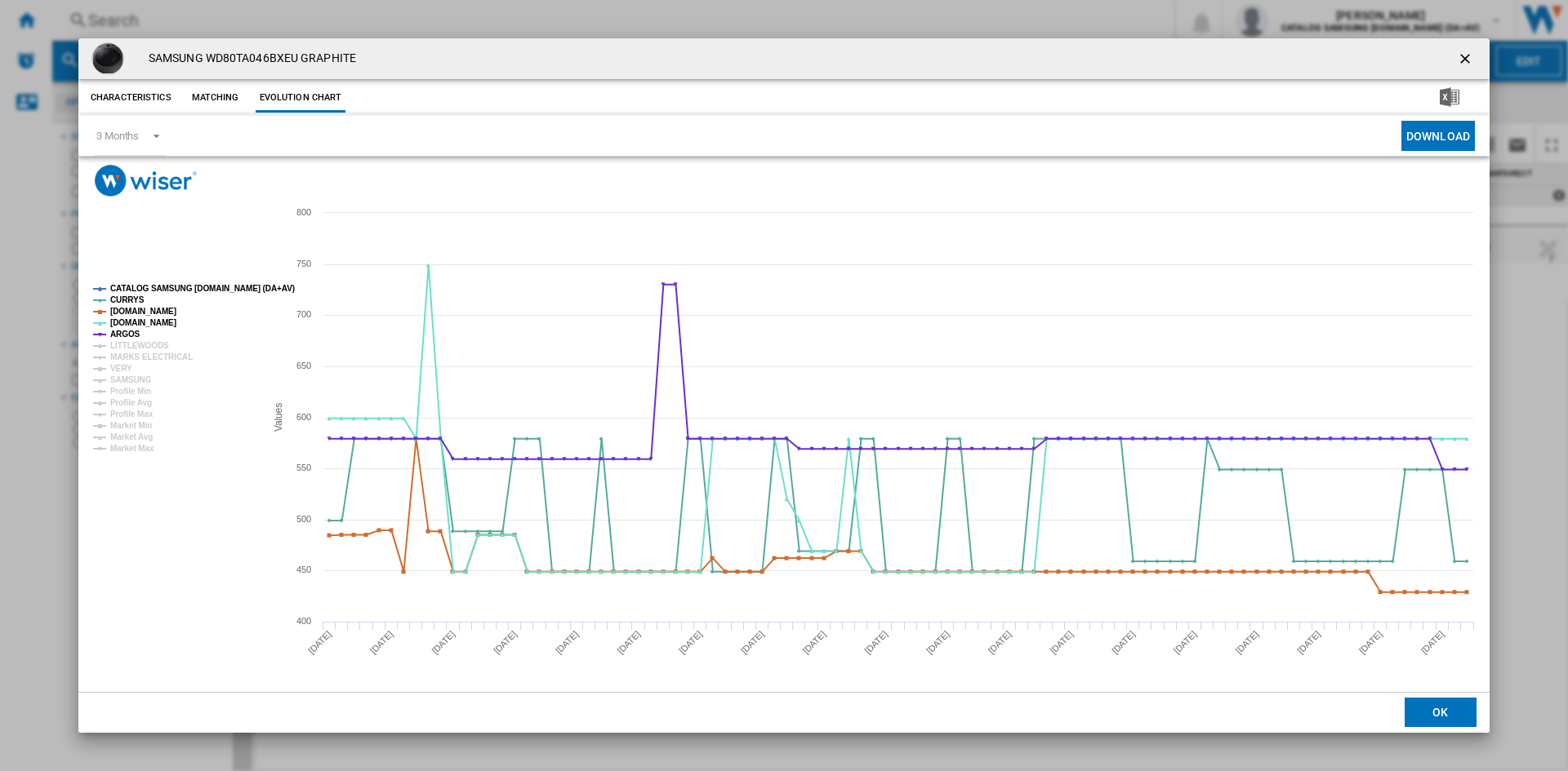
click at [139, 288] on tspan "CATALOG SAMSUNG [DOMAIN_NAME] (DA+AV)" at bounding box center [202, 288] width 184 height 9
click at [143, 353] on tspan "MARKS ELECTRICAL" at bounding box center [151, 358] width 83 height 9
drag, startPoint x: 114, startPoint y: 367, endPoint x: 130, endPoint y: 375, distance: 17.9
click at [114, 368] on tspan "VERY" at bounding box center [120, 369] width 22 height 9
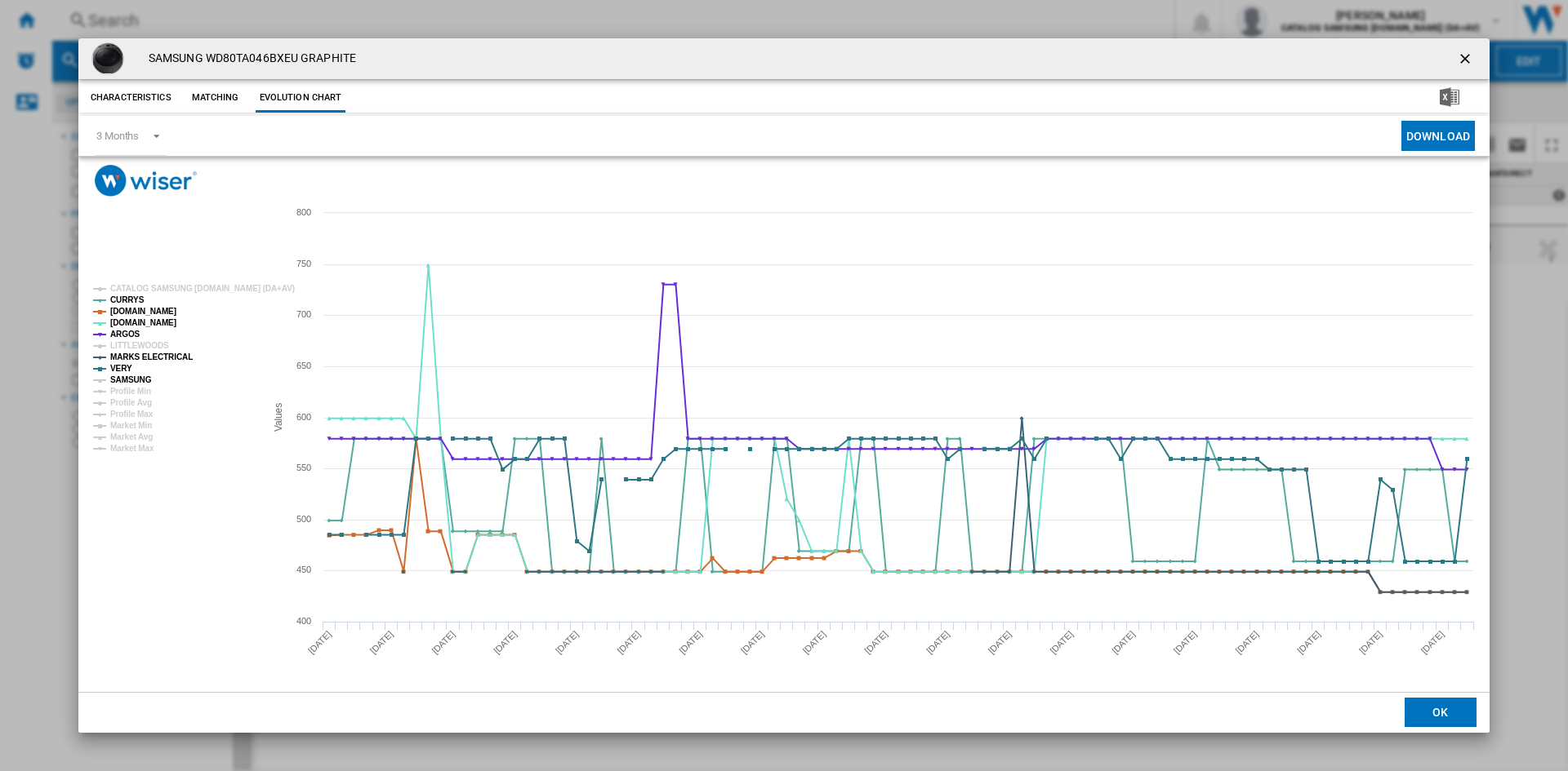
click at [139, 381] on tspan "SAMSUNG" at bounding box center [131, 380] width 41 height 9
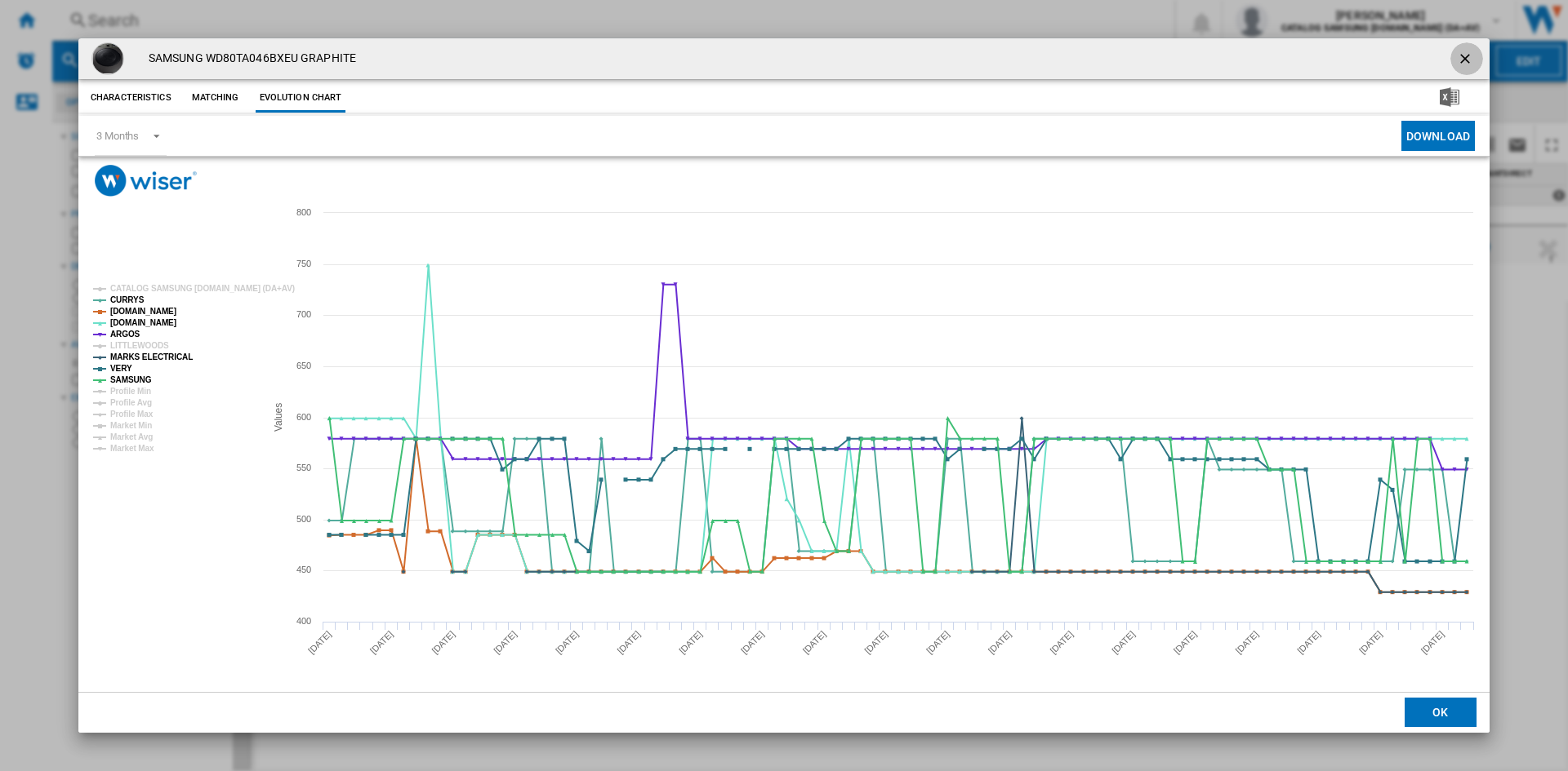
click at [1458, 51] on ng-md-icon "getI18NText('BUTTONS.CLOSE_DIALOG')" at bounding box center [1467, 60] width 20 height 20
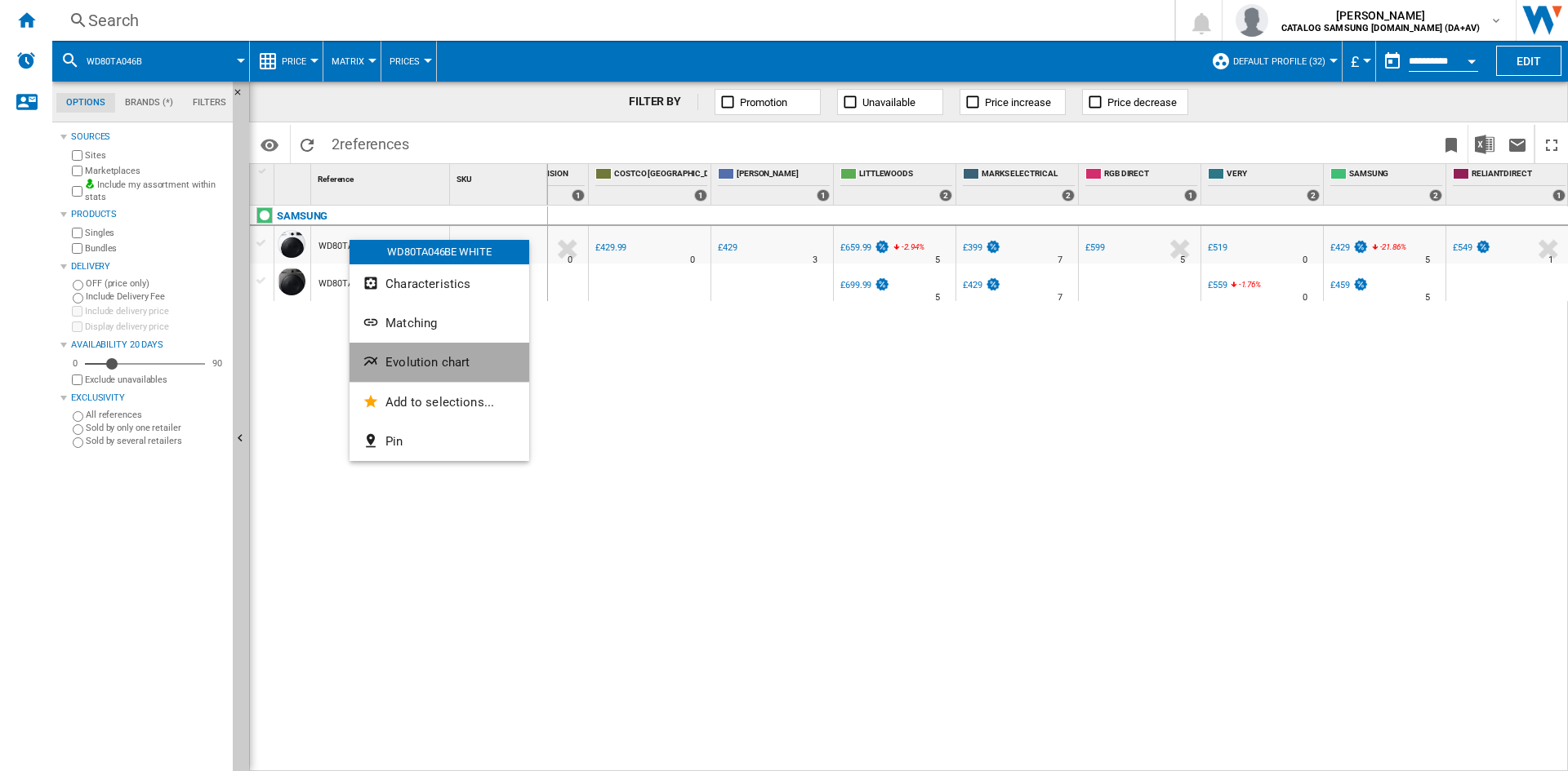
click at [415, 349] on button "Evolution chart" at bounding box center [439, 362] width 179 height 39
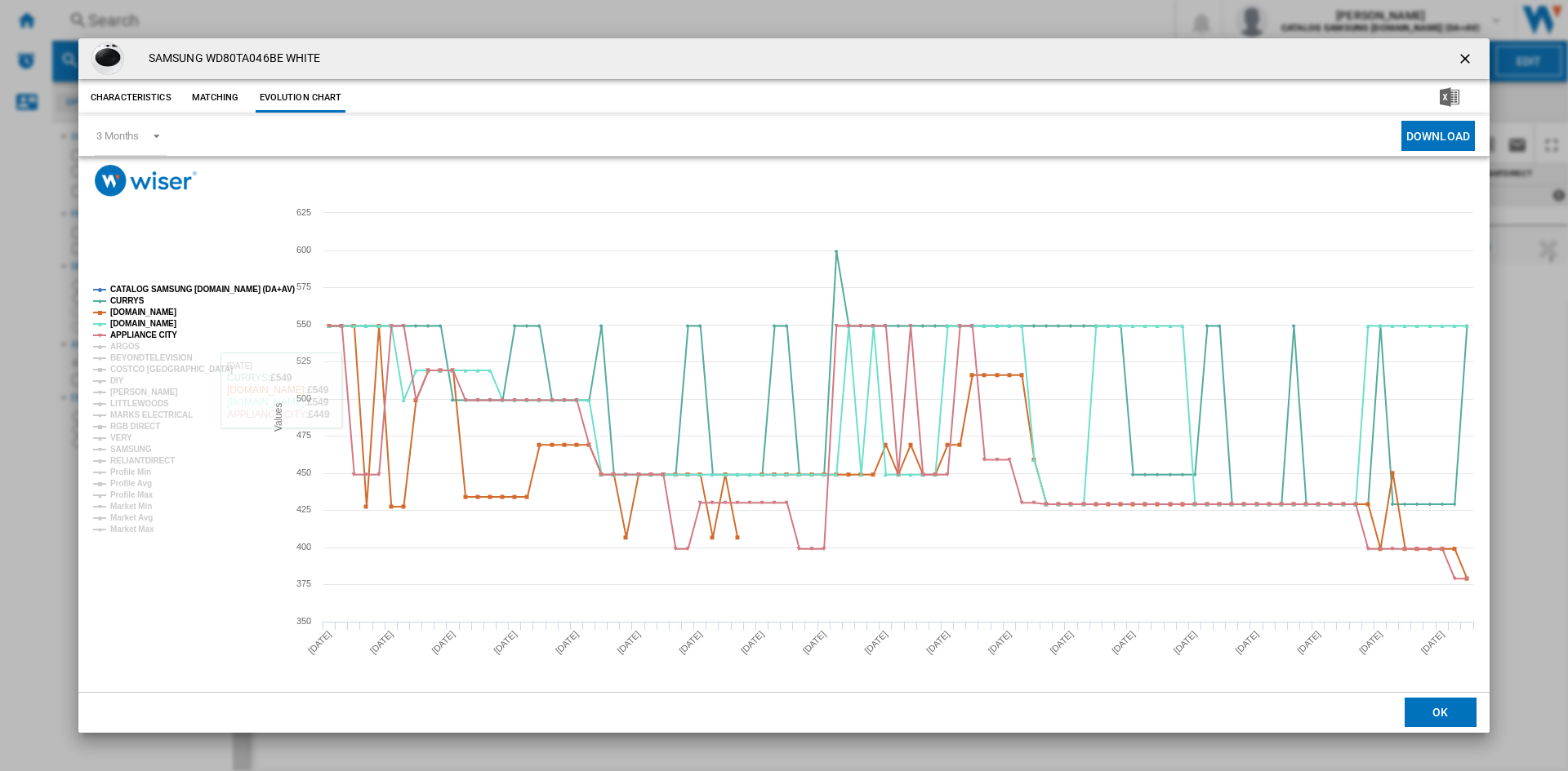
click at [160, 290] on tspan "CATALOG SAMSUNG [DOMAIN_NAME] (DA+AV)" at bounding box center [202, 289] width 184 height 9
click at [128, 342] on tspan "ARGOS" at bounding box center [125, 347] width 30 height 9
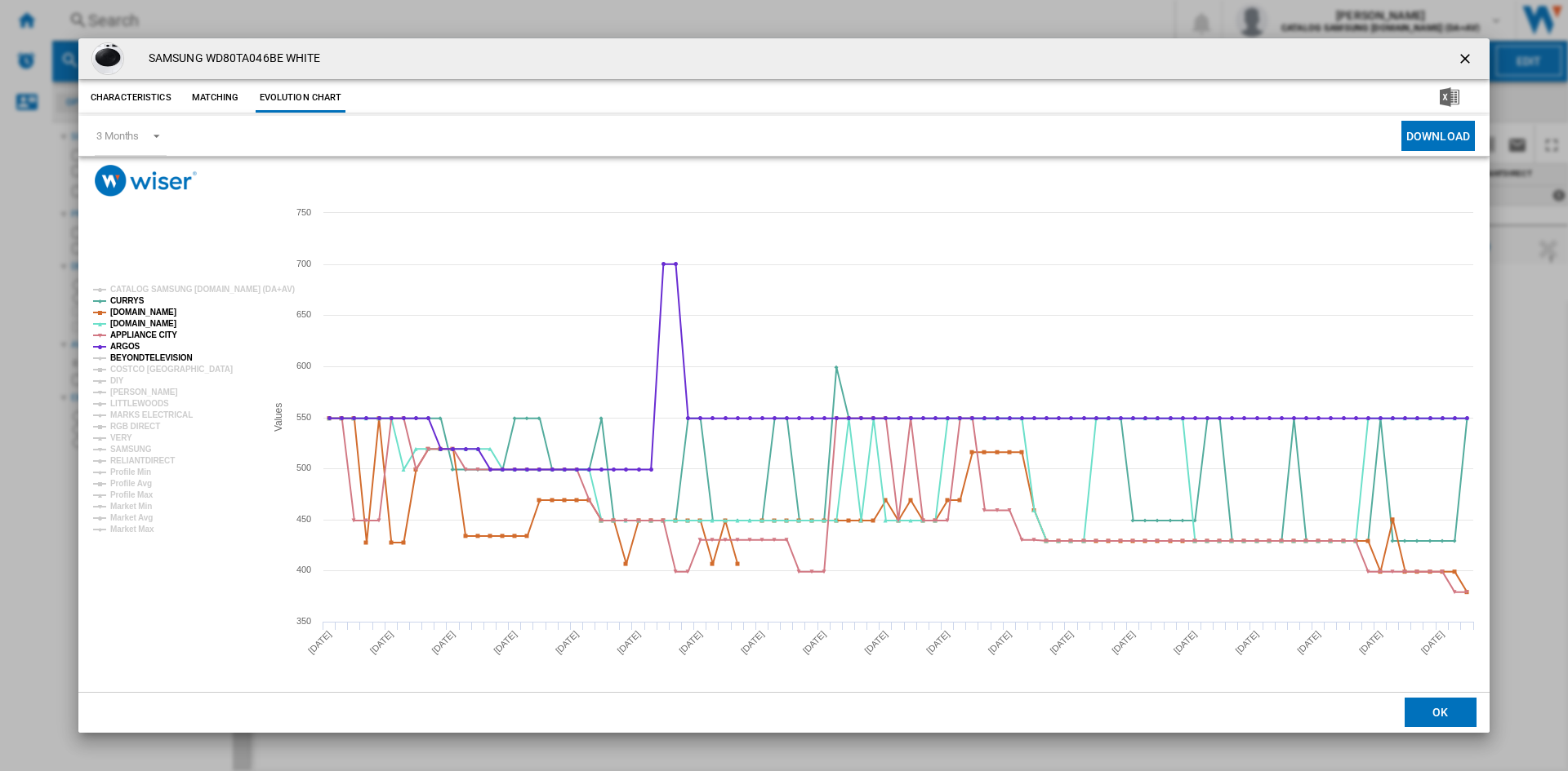
click at [134, 356] on tspan "BEYONDTELEVISION" at bounding box center [151, 358] width 83 height 9
click at [117, 378] on tspan "DIY" at bounding box center [116, 381] width 14 height 9
click at [135, 389] on tspan "[PERSON_NAME]" at bounding box center [144, 393] width 68 height 9
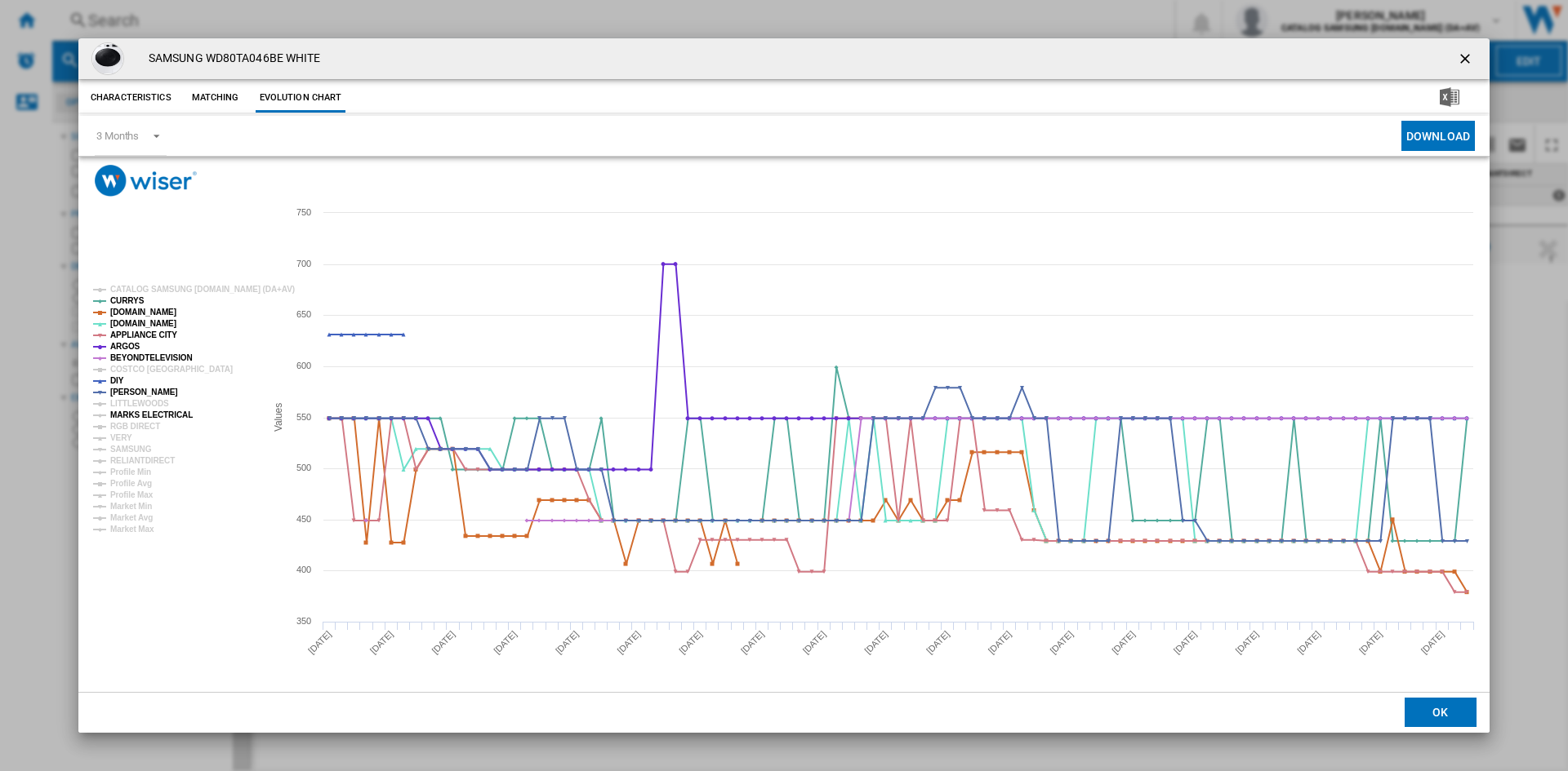
click at [134, 419] on tspan "MARKS ELECTRICAL" at bounding box center [151, 415] width 83 height 9
click at [130, 427] on tspan "RGB DIRECT" at bounding box center [134, 426] width 50 height 9
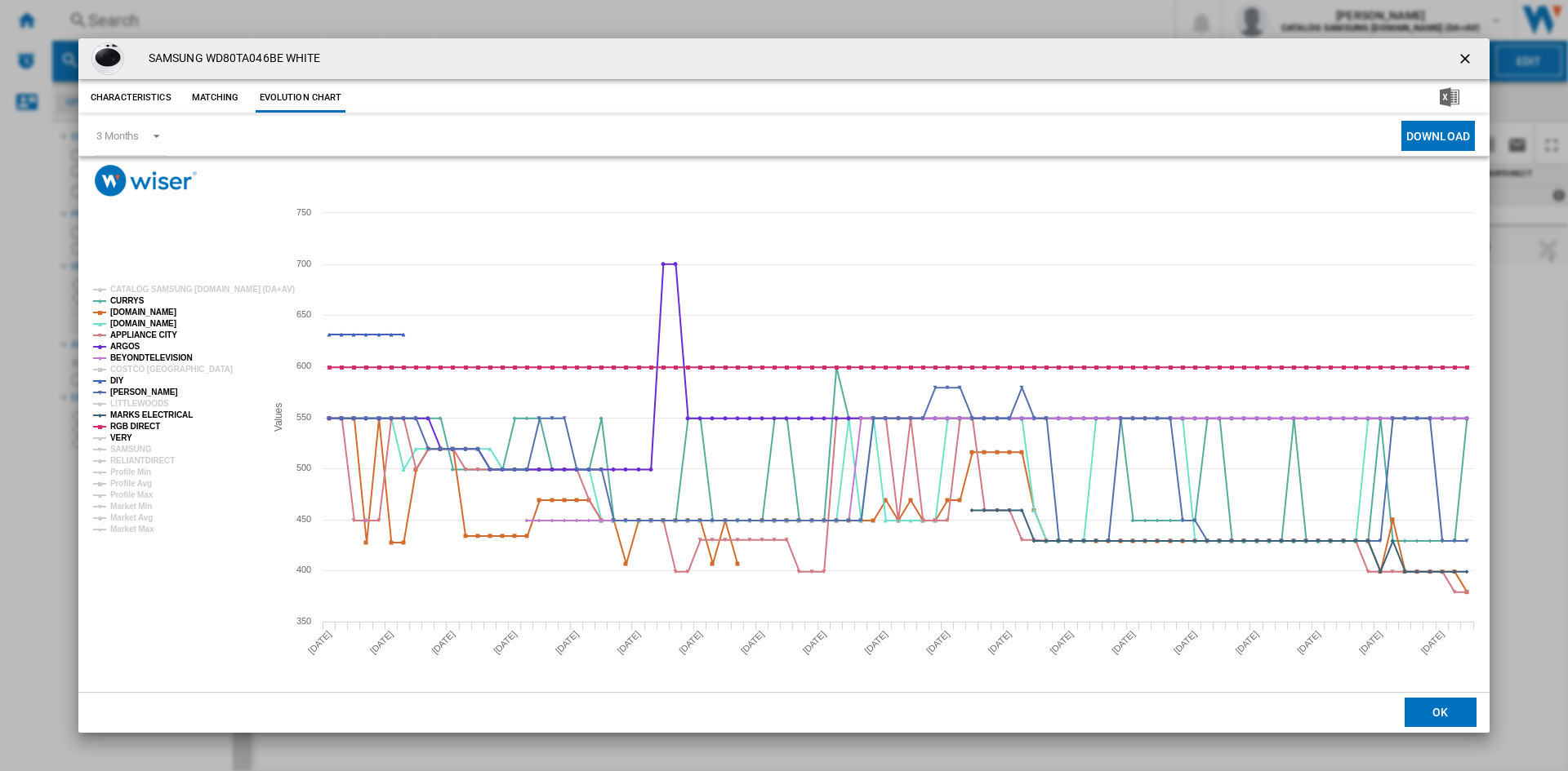
click at [123, 436] on tspan "VERY" at bounding box center [120, 439] width 22 height 9
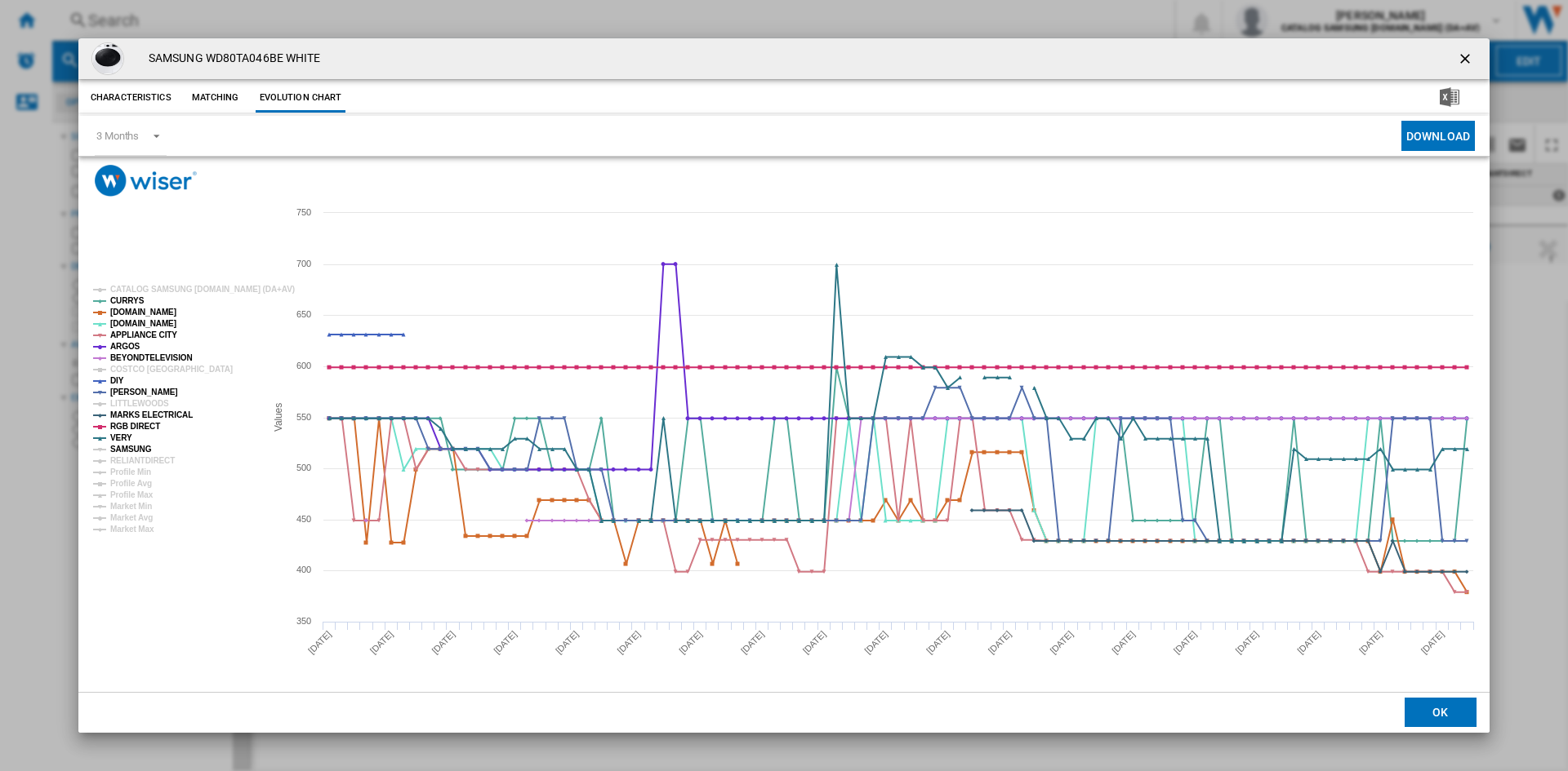
drag, startPoint x: 137, startPoint y: 450, endPoint x: 138, endPoint y: 459, distance: 9.1
click at [138, 450] on tspan "SAMSUNG" at bounding box center [131, 450] width 41 height 9
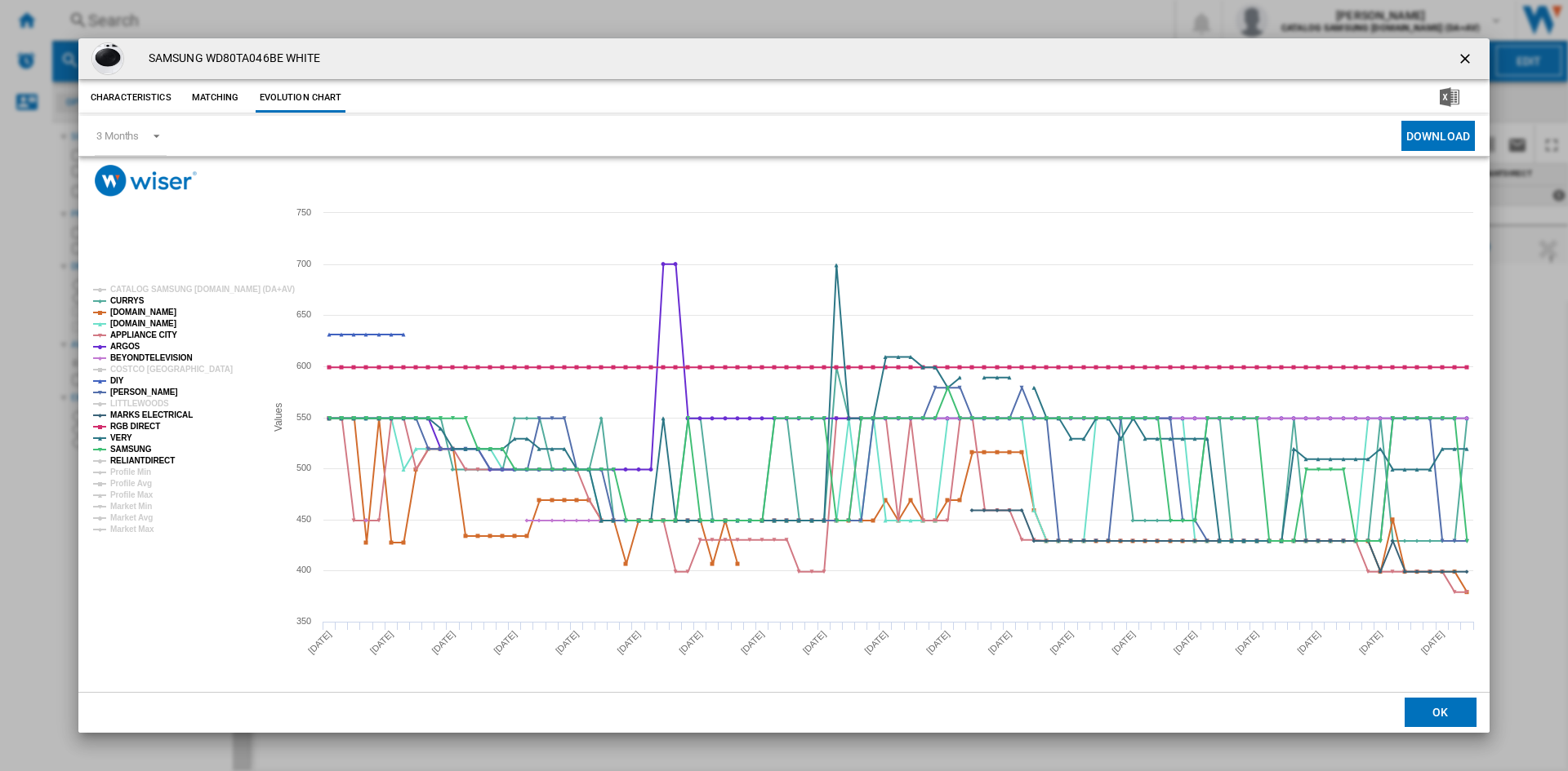
click at [138, 461] on tspan "RELIANTDIRECT" at bounding box center [142, 461] width 65 height 9
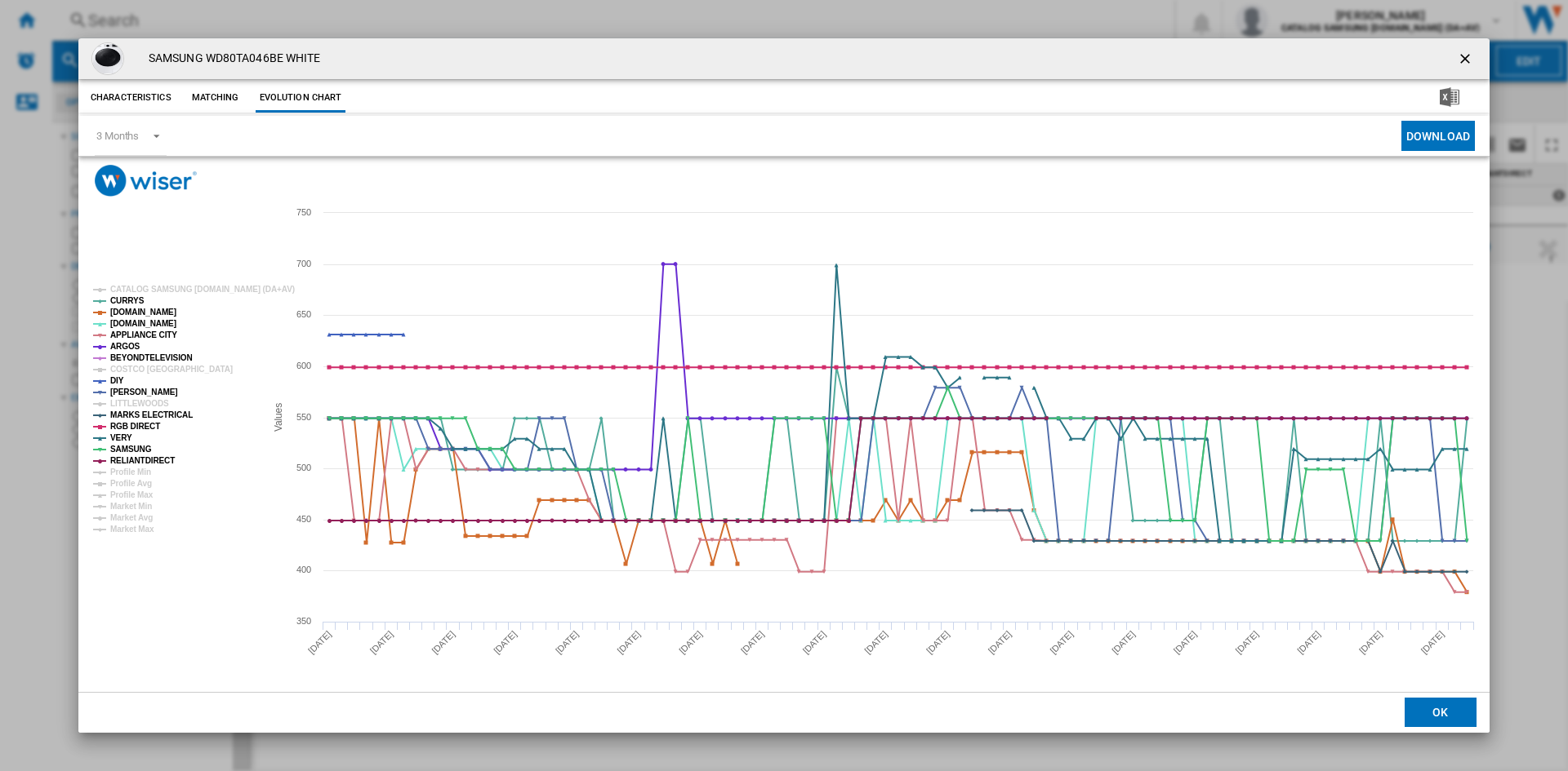
drag, startPoint x: 1458, startPoint y: 57, endPoint x: 1262, endPoint y: 55, distance: 196.0
click at [1458, 57] on ng-md-icon "getI18NText('BUTTONS.CLOSE_DIALOG')" at bounding box center [1467, 60] width 20 height 20
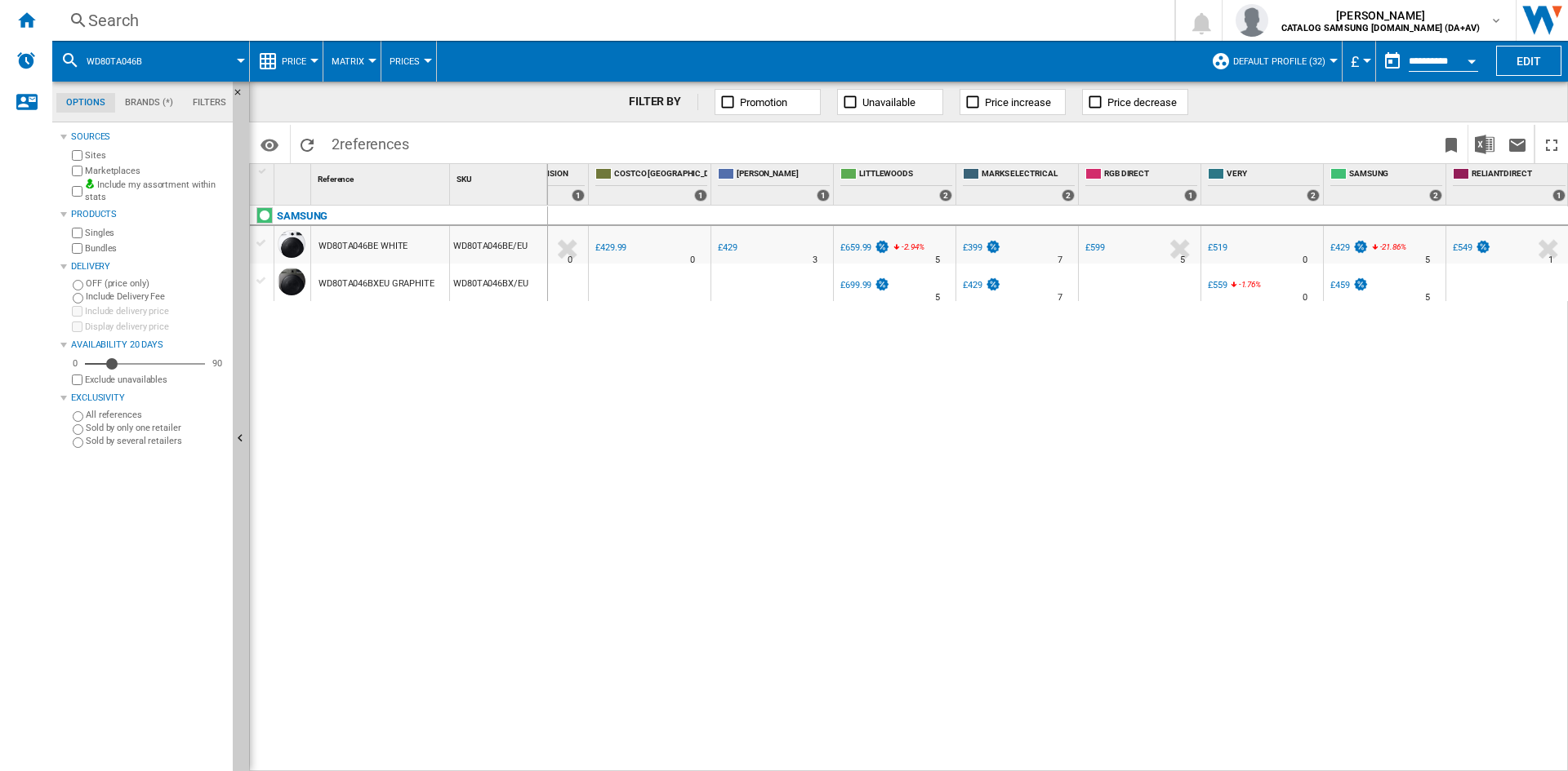
click at [172, 24] on div "Search" at bounding box center [610, 21] width 1044 height 23
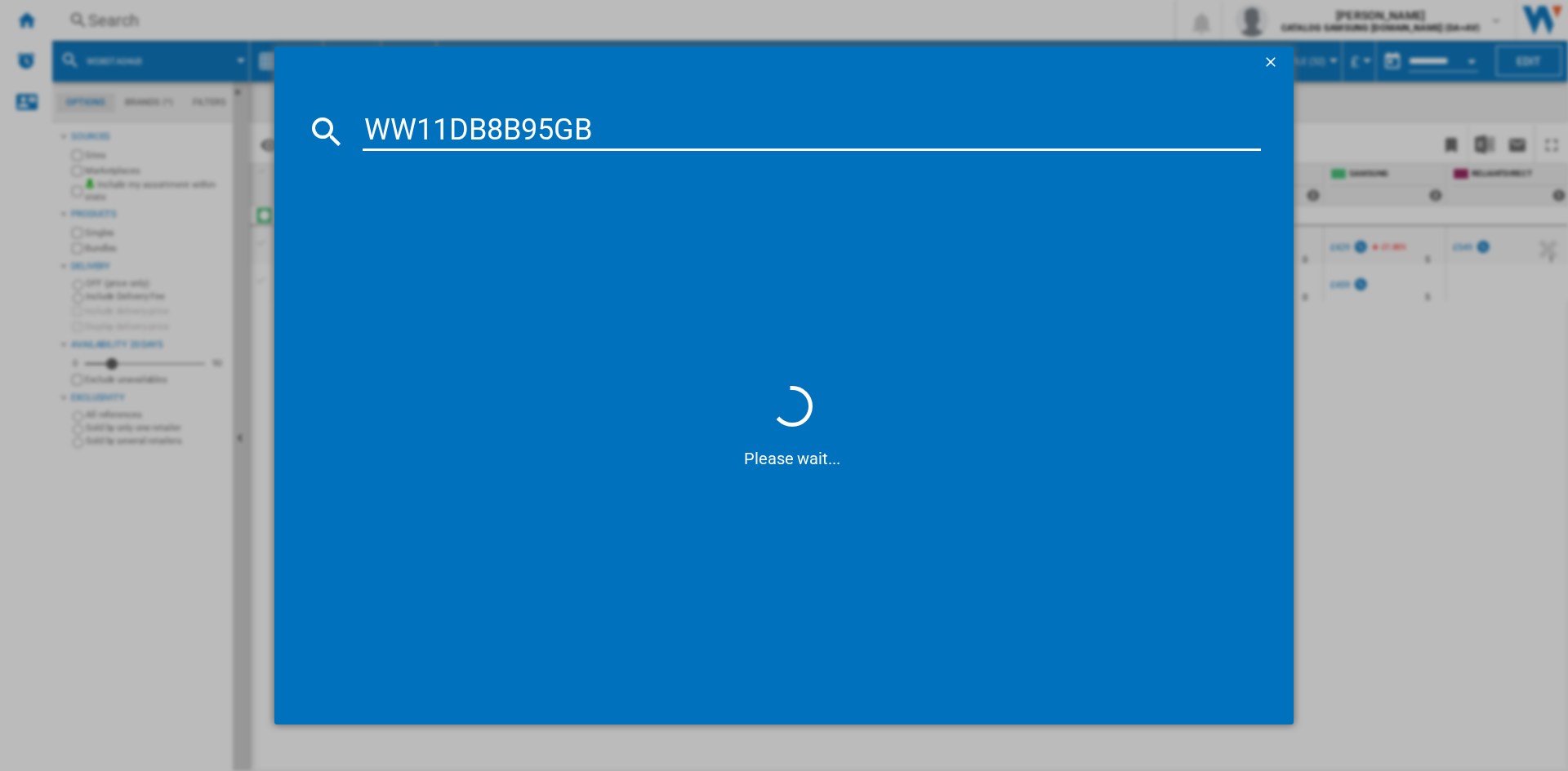
type input "WW11DB8B95GB"
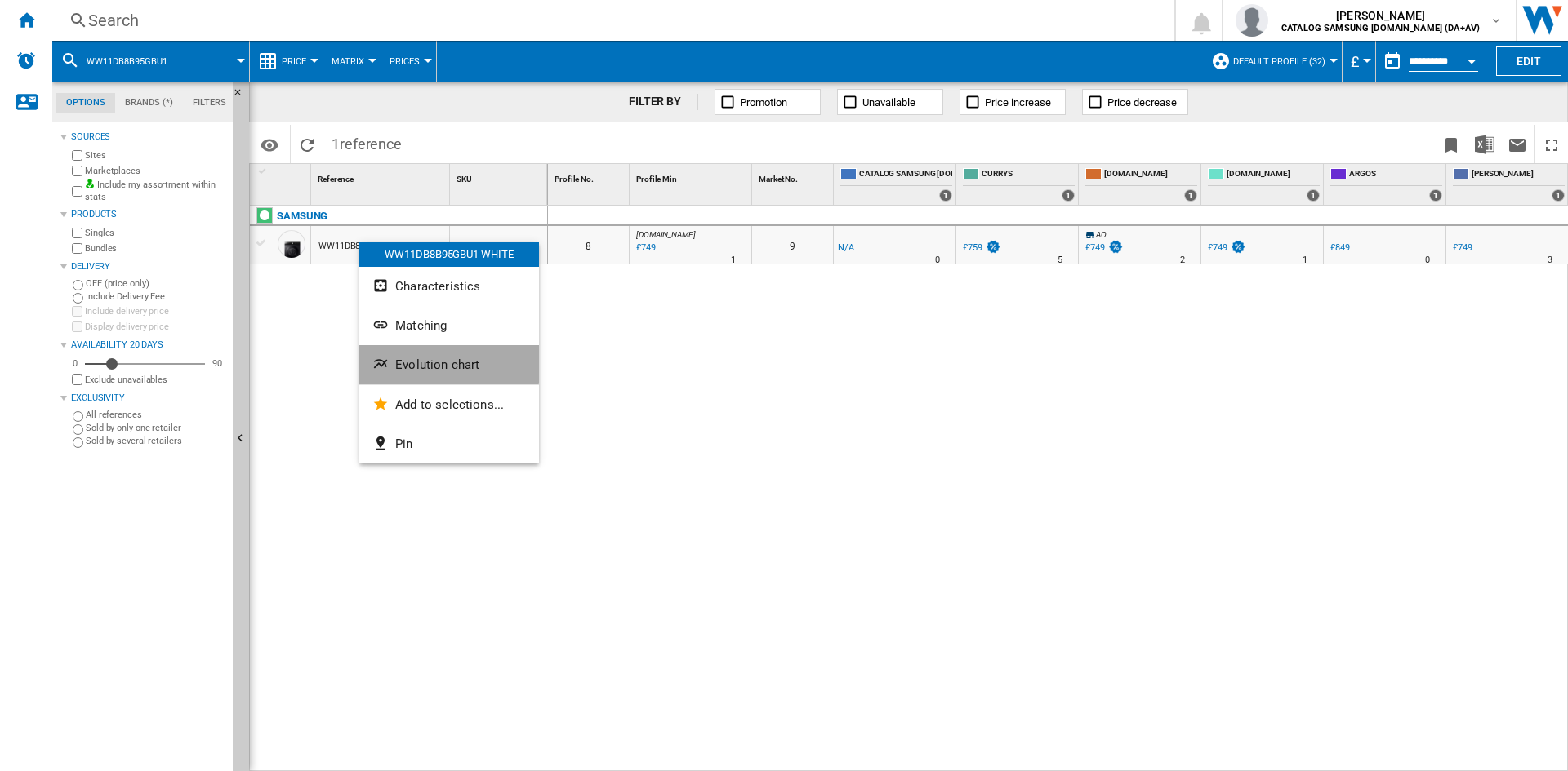
click at [438, 363] on span "Evolution chart" at bounding box center [438, 365] width 85 height 15
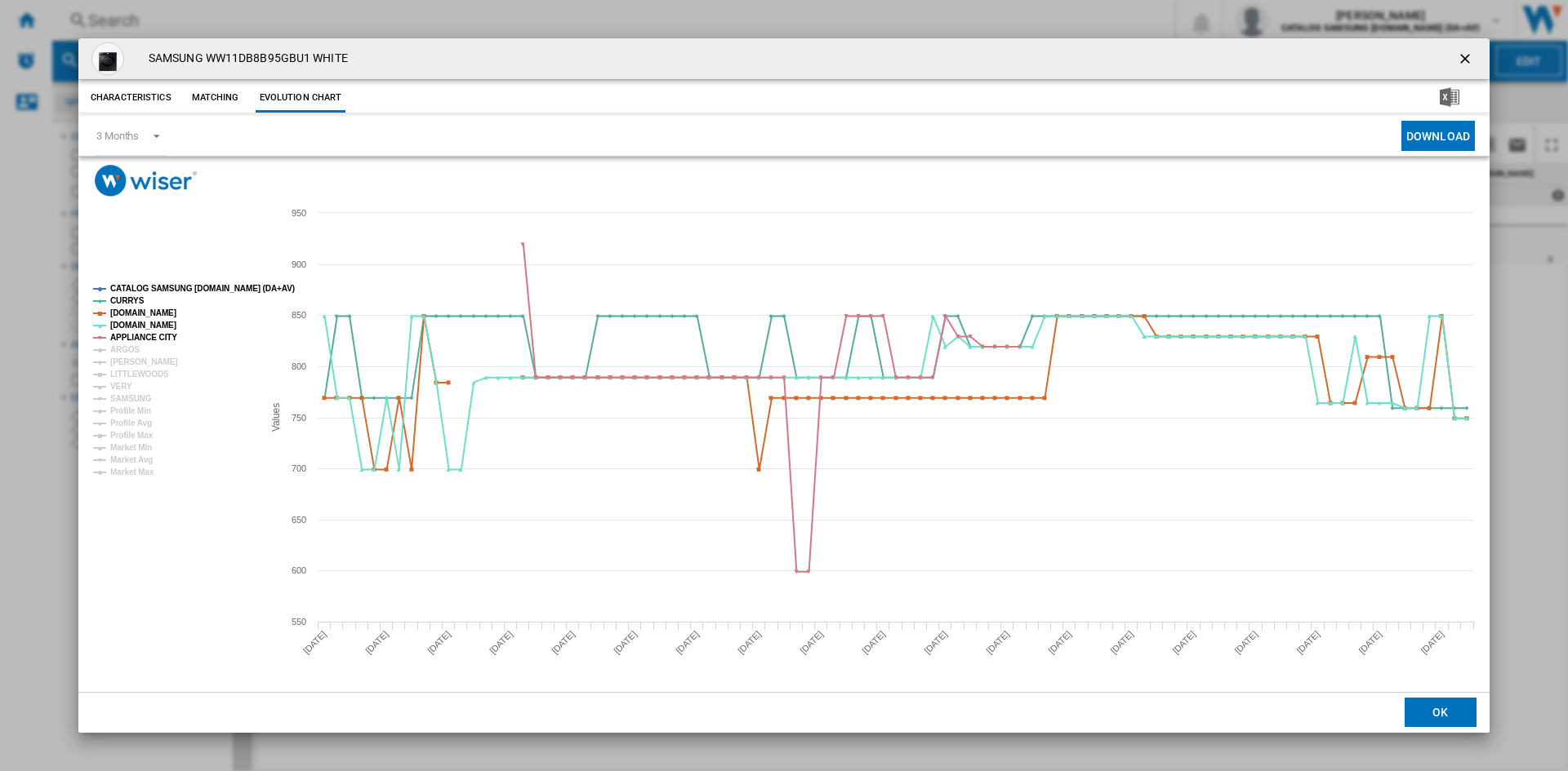
click at [153, 288] on tspan "CATALOG SAMSUNG [DOMAIN_NAME] (DA+AV)" at bounding box center [202, 288] width 184 height 9
click at [122, 354] on tspan "ARGOS" at bounding box center [125, 350] width 30 height 9
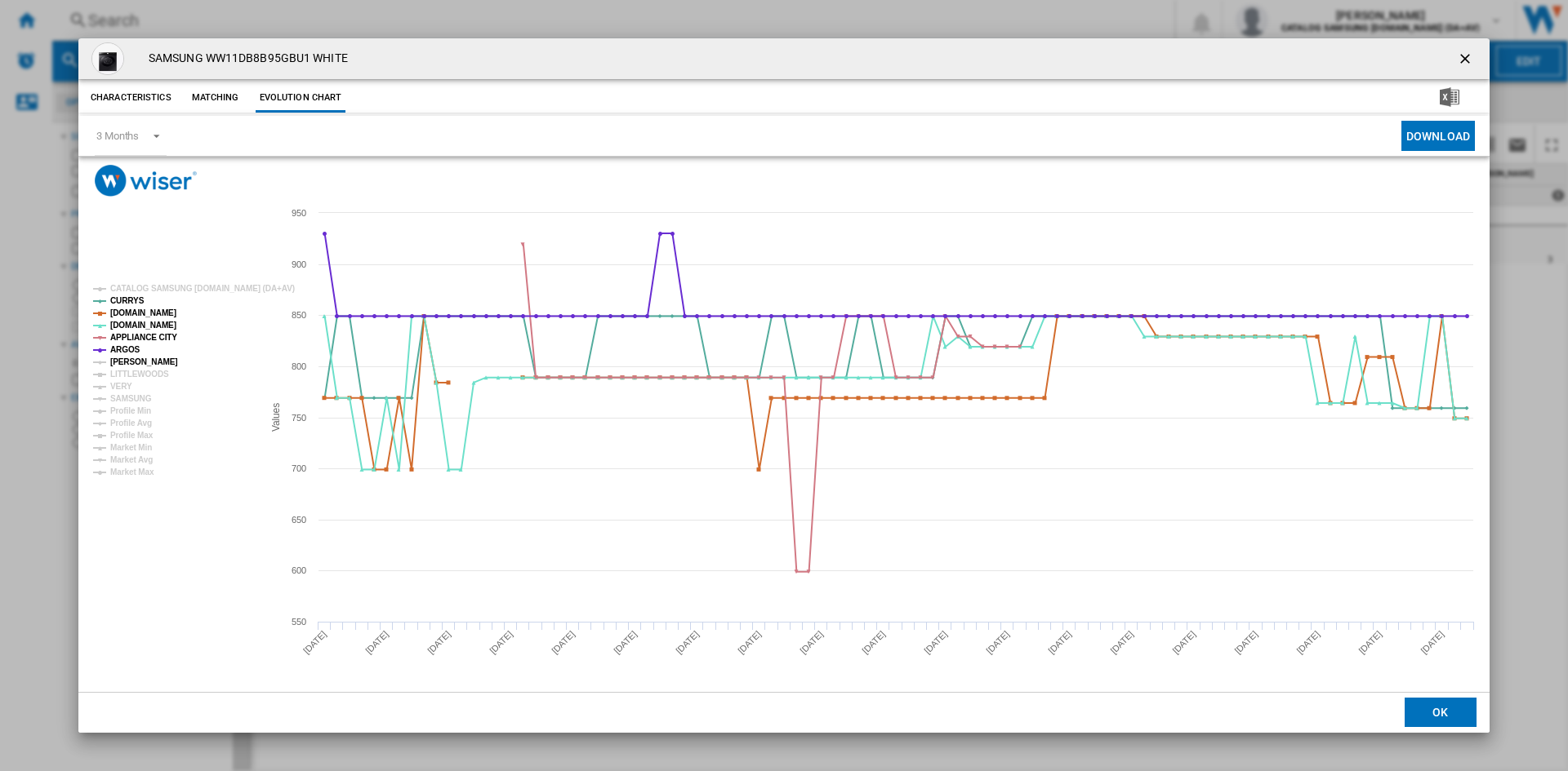
click at [122, 363] on tspan "[PERSON_NAME]" at bounding box center [144, 362] width 68 height 9
click at [122, 394] on tspan "SAMSUNG" at bounding box center [131, 399] width 41 height 9
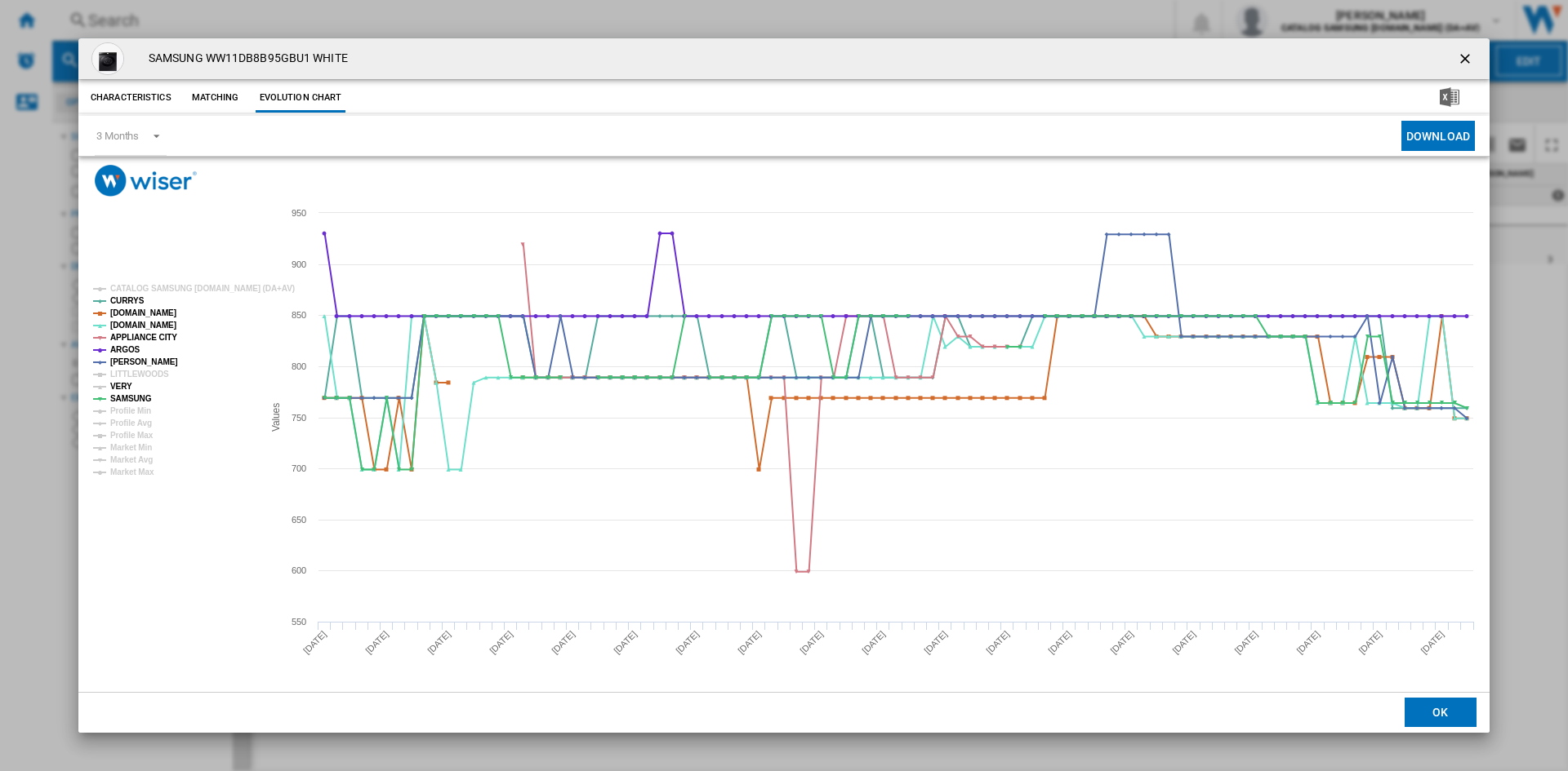
click at [123, 390] on tspan "VERY" at bounding box center [120, 387] width 22 height 9
